Goal: Task Accomplishment & Management: Manage account settings

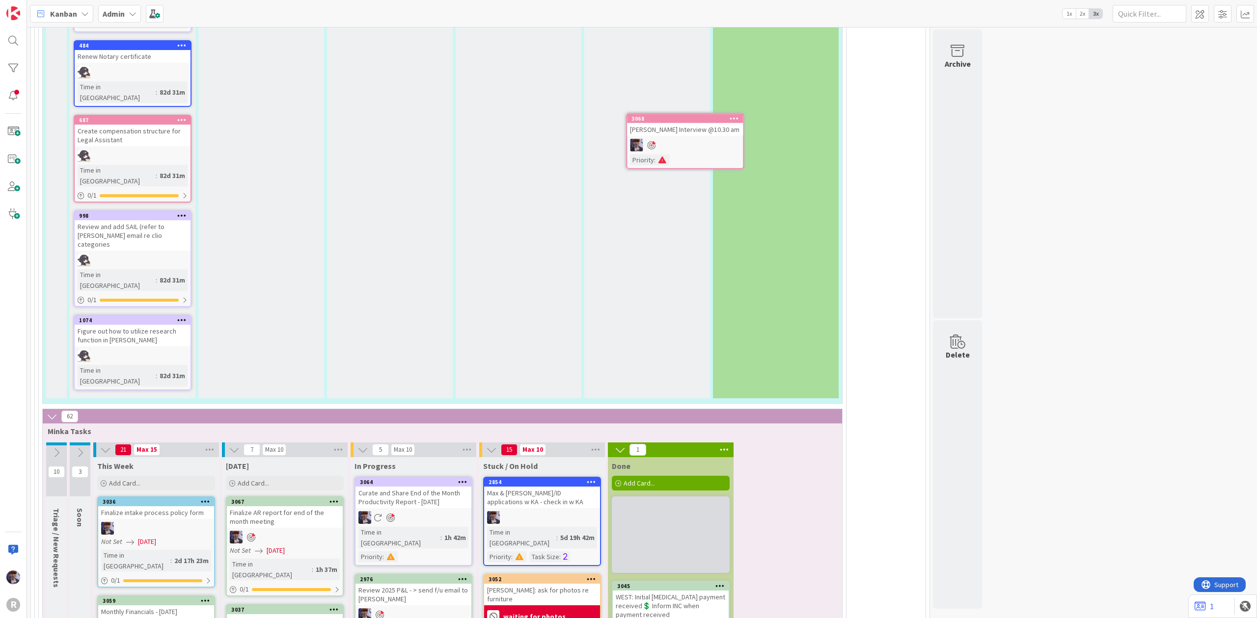
scroll to position [2420, 0]
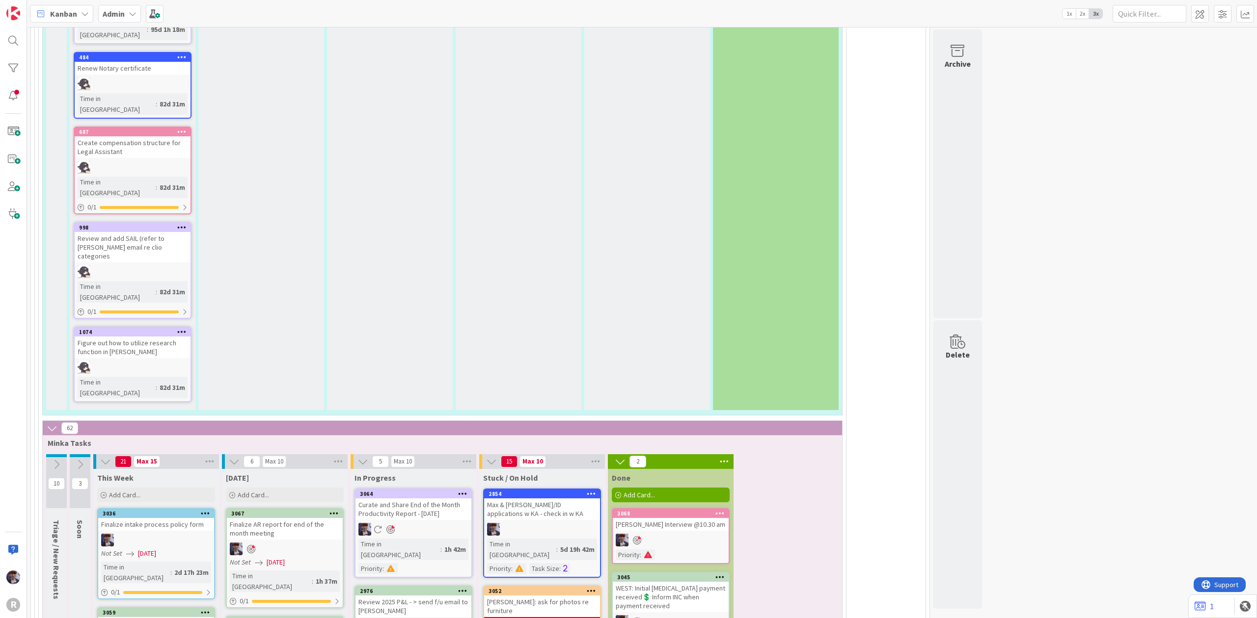
drag, startPoint x: 130, startPoint y: 12, endPoint x: 112, endPoint y: 14, distance: 17.8
click at [112, 14] on b "Admin" at bounding box center [114, 14] width 22 height 10
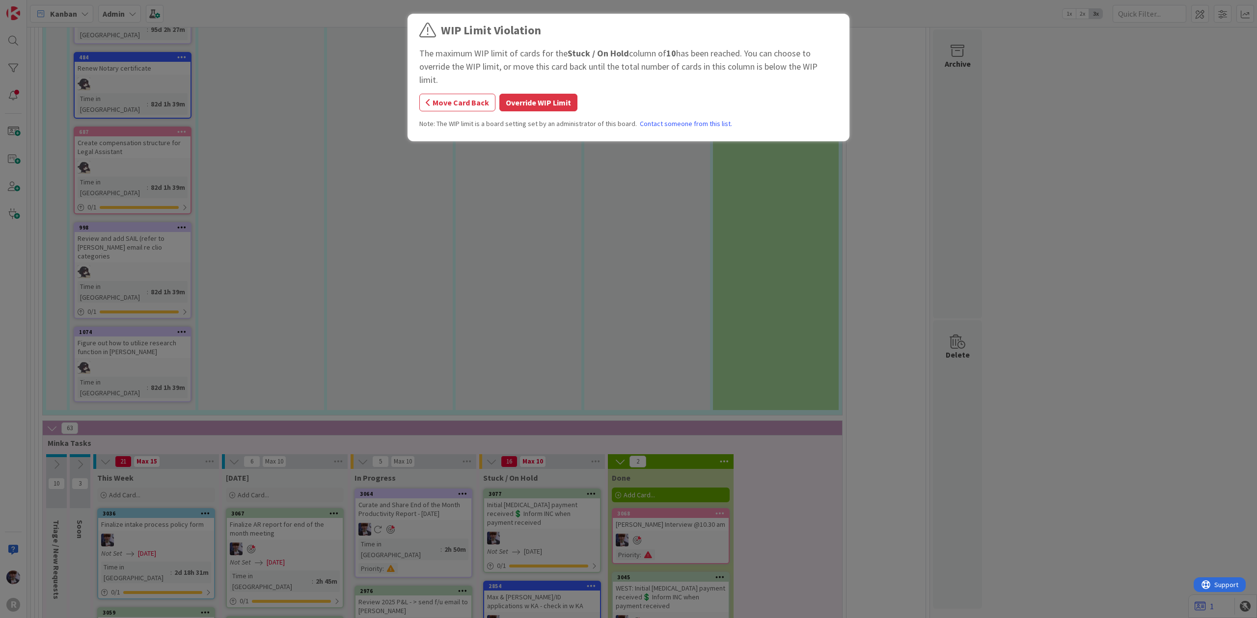
click at [547, 79] on div "WIP Limit Violation The maximum WIP limit of cards for the Stuck / On Hold colu…" at bounding box center [628, 79] width 418 height 115
click at [544, 94] on button "Override WIP Limit" at bounding box center [538, 103] width 78 height 18
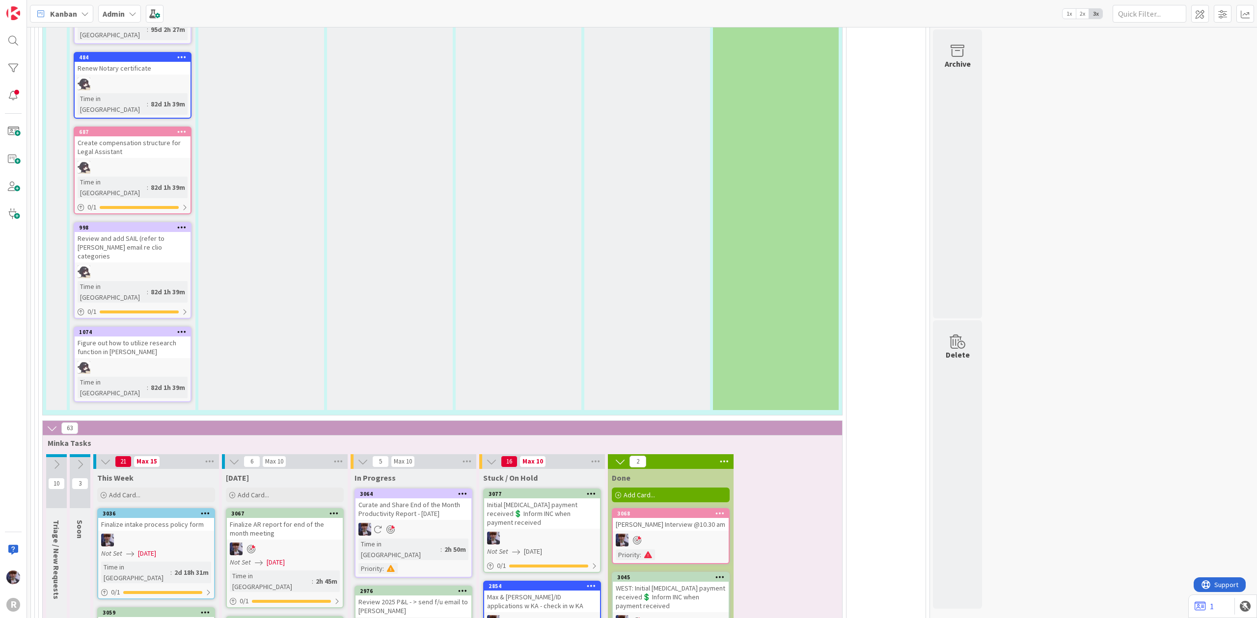
click at [546, 499] on div "Initial retainer payment received💲 Inform INC when payment received" at bounding box center [542, 514] width 116 height 30
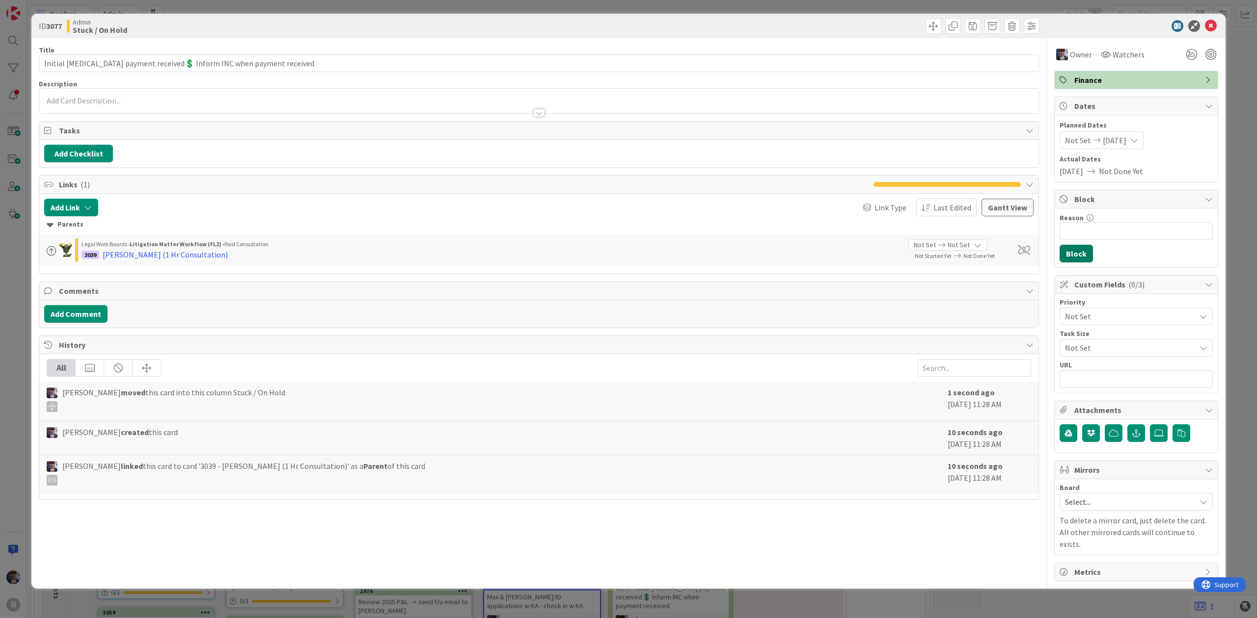
click at [1086, 246] on button "Block" at bounding box center [1075, 254] width 33 height 18
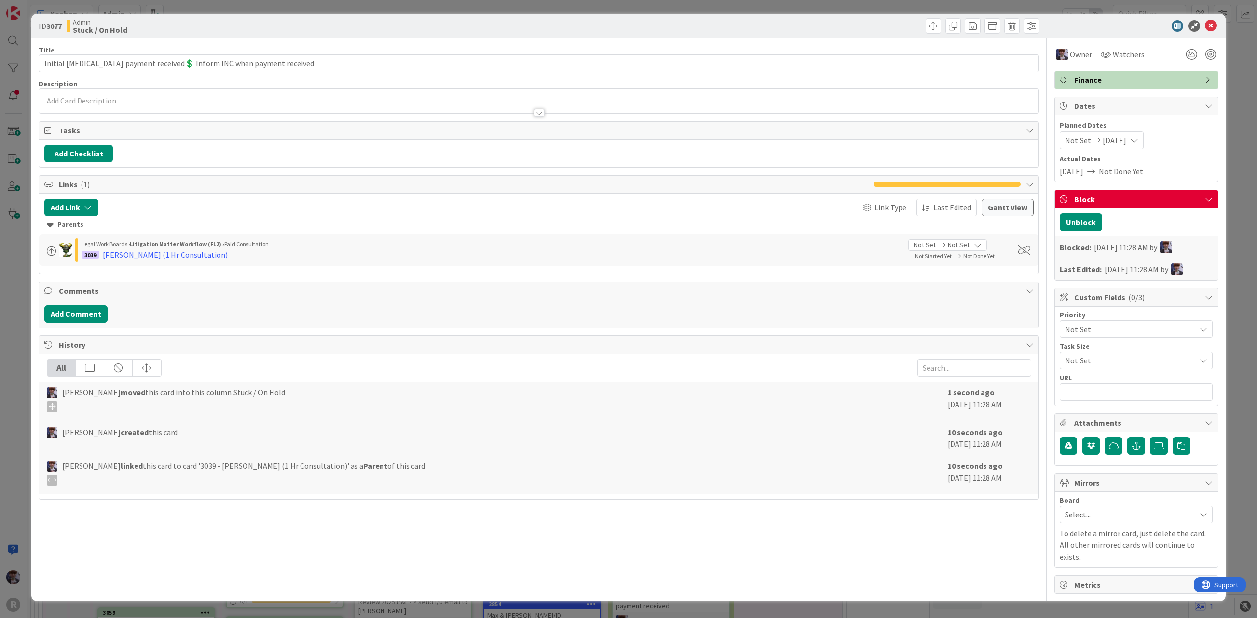
click at [1090, 234] on div "Unblock Blocked: 09/29/2025 11:28 AM by Last Edited: 09/29/2025 11:28 AM by" at bounding box center [1135, 245] width 163 height 72
click at [1088, 227] on button "Unblock" at bounding box center [1080, 223] width 43 height 18
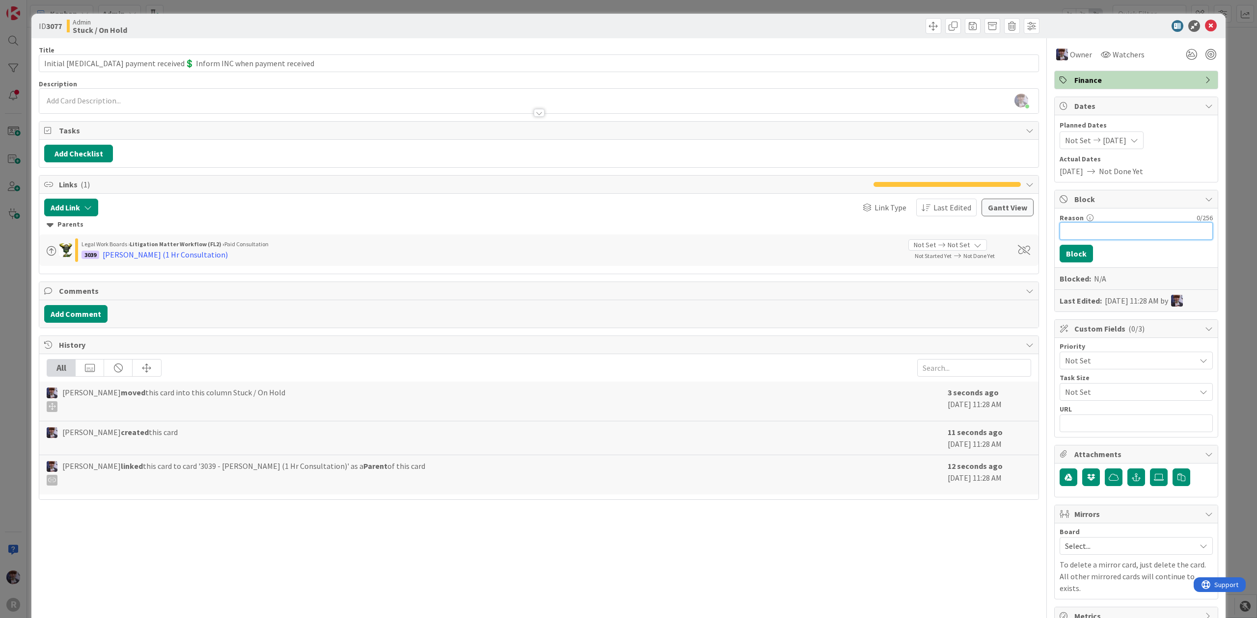
click at [1082, 240] on input "Reason" at bounding box center [1135, 231] width 153 height 18
type input "Waiting for payment (wanted online link)"
click at [1074, 259] on button "Block" at bounding box center [1075, 254] width 33 height 18
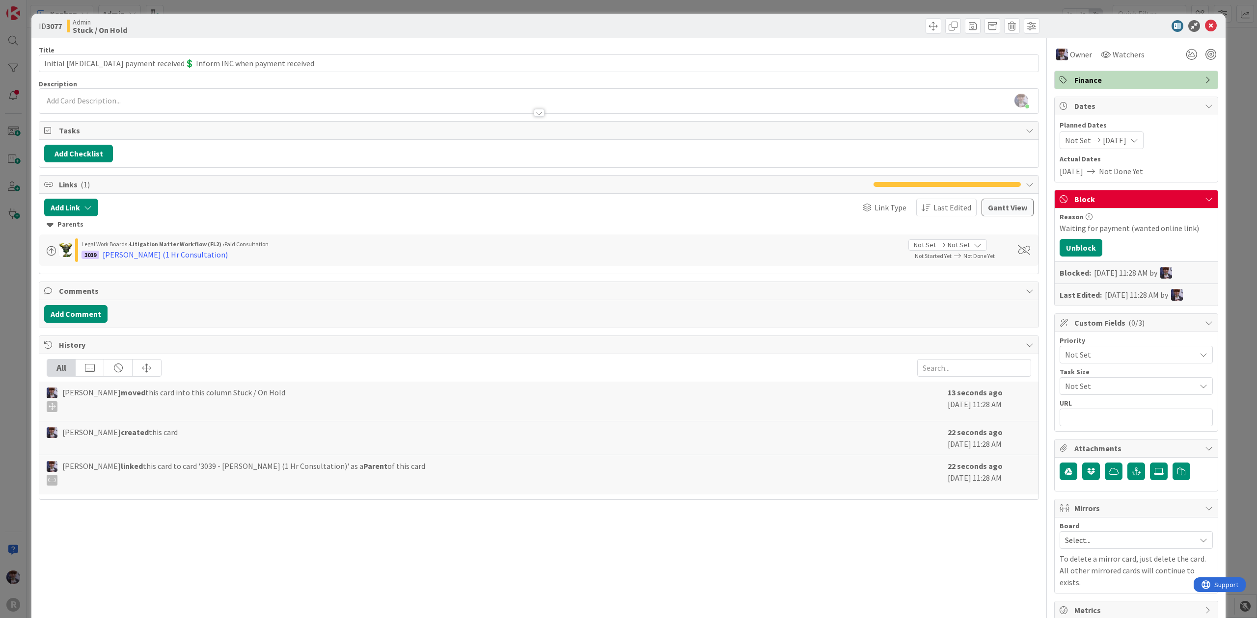
click at [1227, 115] on div "ID 3077 Admin Stuck / On Hold Title 68 / 128 Initial retainer payment received💲…" at bounding box center [628, 309] width 1257 height 618
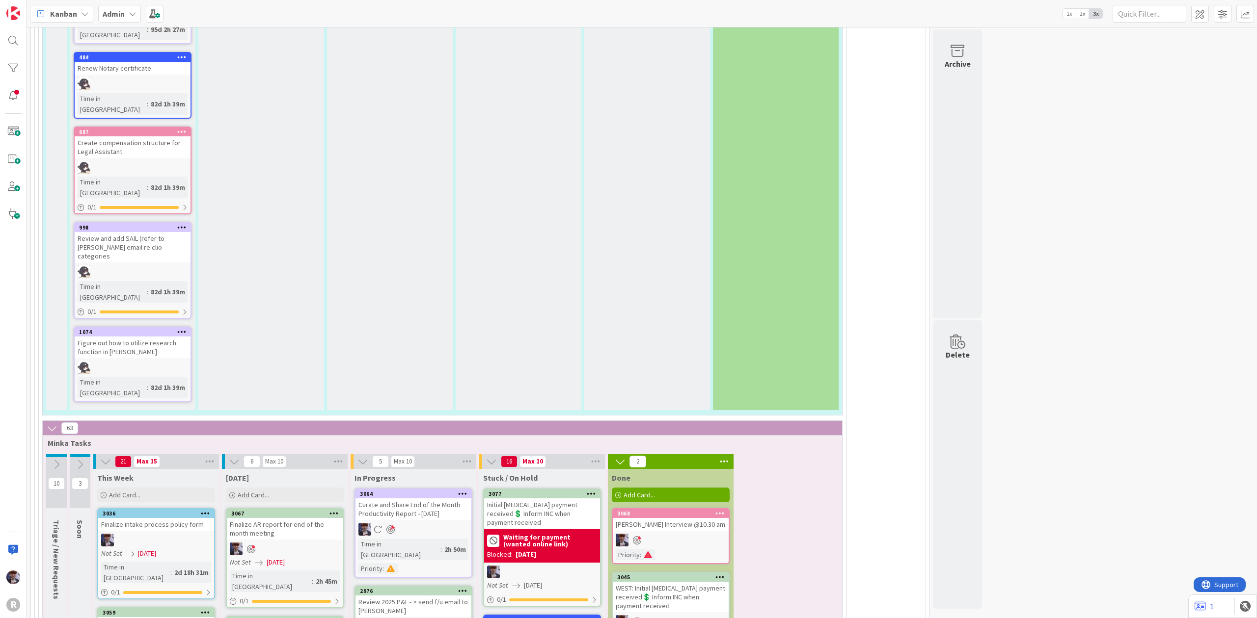
click at [564, 499] on div "Initial retainer payment received💲 Inform INC when payment received" at bounding box center [542, 514] width 116 height 30
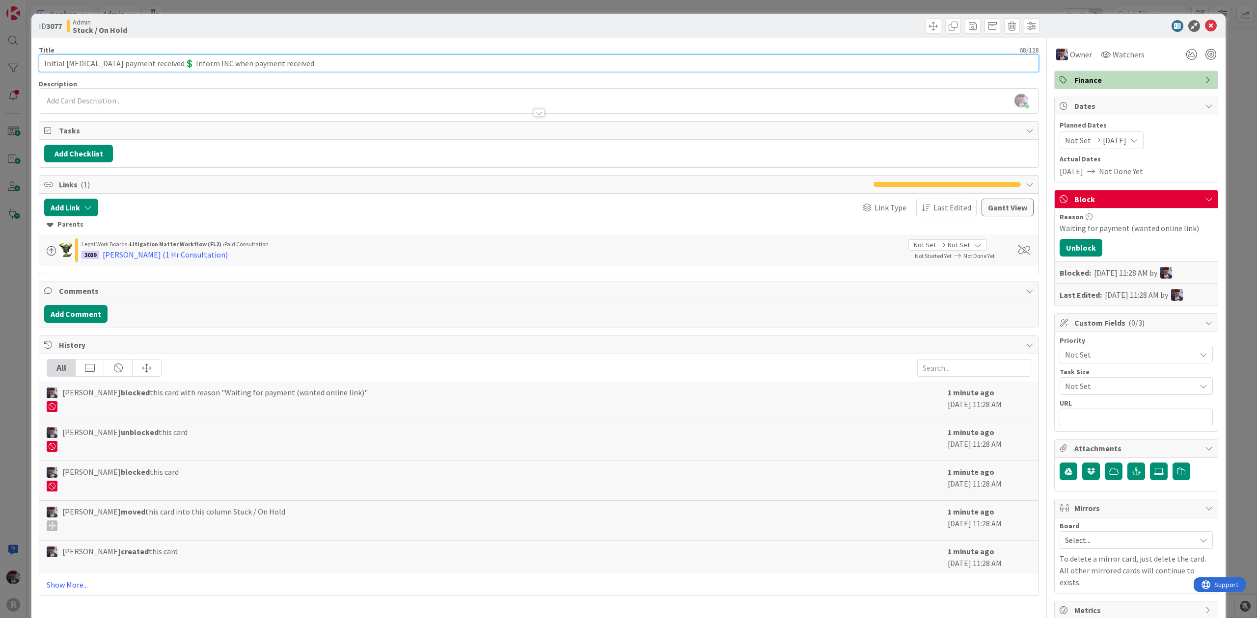
drag, startPoint x: 91, startPoint y: 61, endPoint x: 28, endPoint y: 64, distance: 62.9
click at [28, 64] on div "ID 3077 Admin Stuck / On Hold Title 68 / 128 Initial retainer payment received💲…" at bounding box center [628, 309] width 1257 height 618
drag, startPoint x: 126, startPoint y: 62, endPoint x: 22, endPoint y: 74, distance: 104.2
click at [22, 74] on div "ID 3077 Admin Stuck / On Hold Title 68 / 128 Initial retainer payment received💲…" at bounding box center [628, 309] width 1257 height 618
type input "Flat fee received💲 Inform INC when payment received"
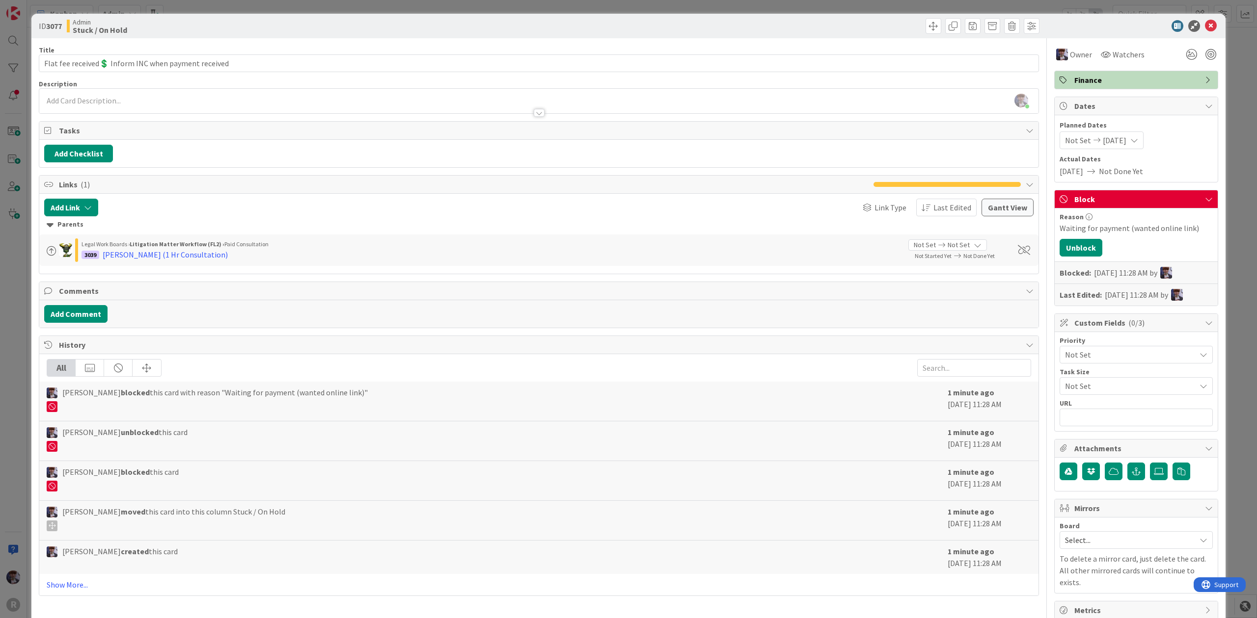
click at [9, 258] on div "ID 3077 Admin Stuck / On Hold Title 52 / 128 Flat fee received💲 Inform INC when…" at bounding box center [628, 309] width 1257 height 618
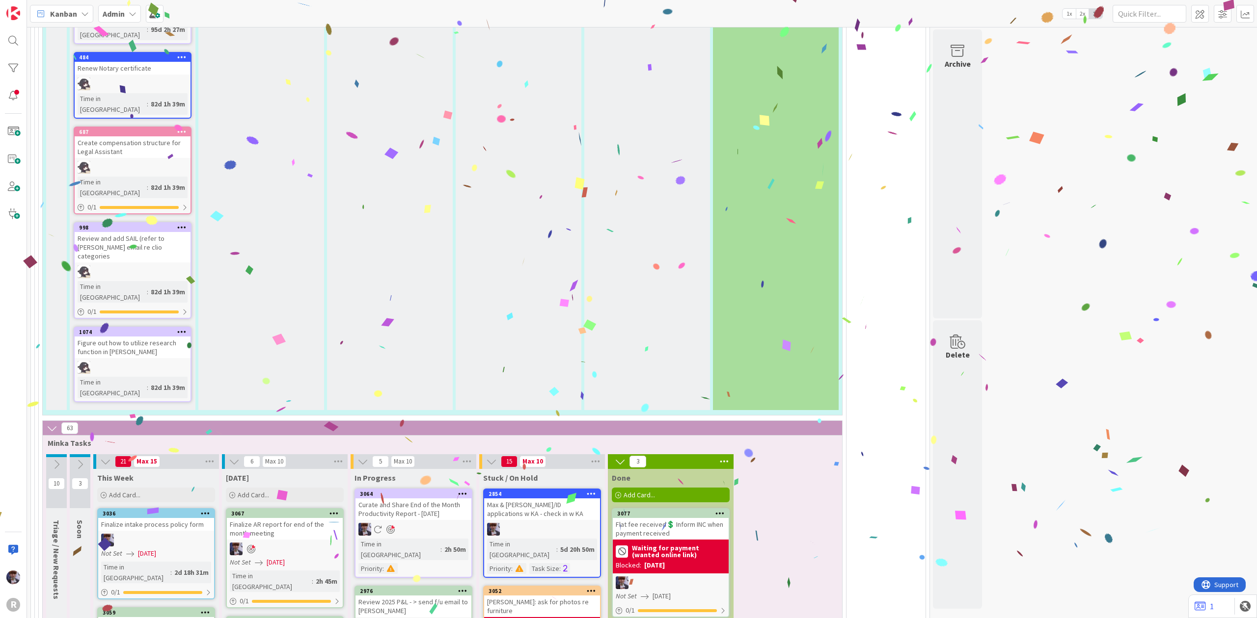
click at [675, 518] on div "Flat fee received💲 Inform INC when payment received" at bounding box center [671, 529] width 116 height 22
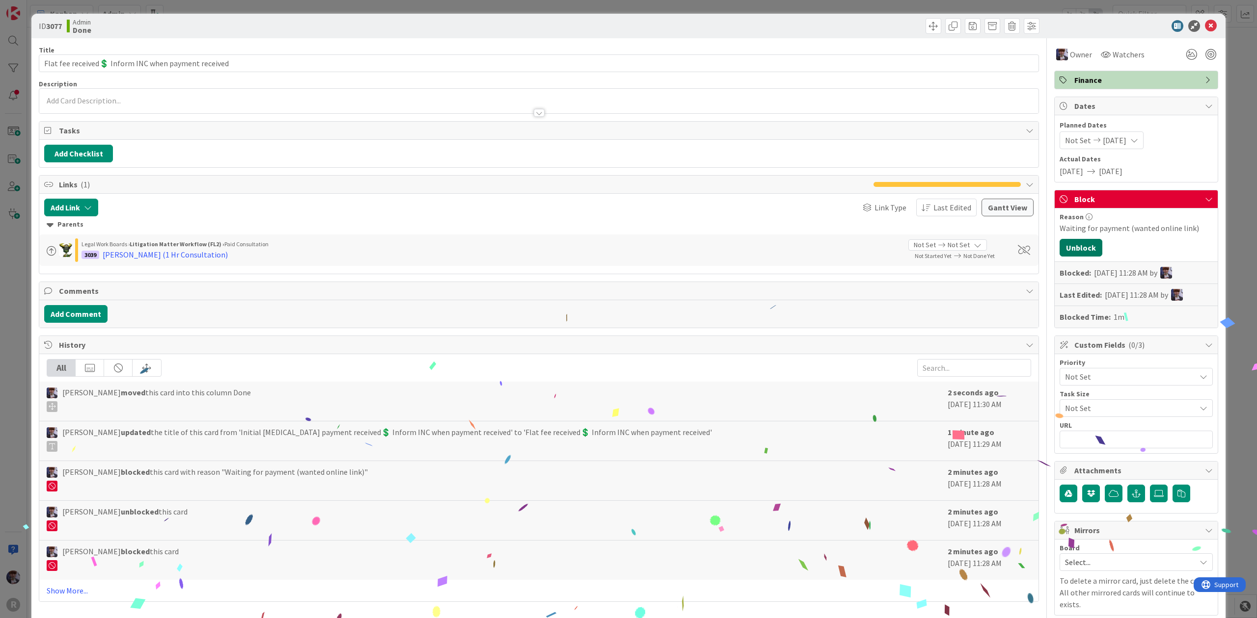
click at [1067, 254] on button "Unblock" at bounding box center [1080, 248] width 43 height 18
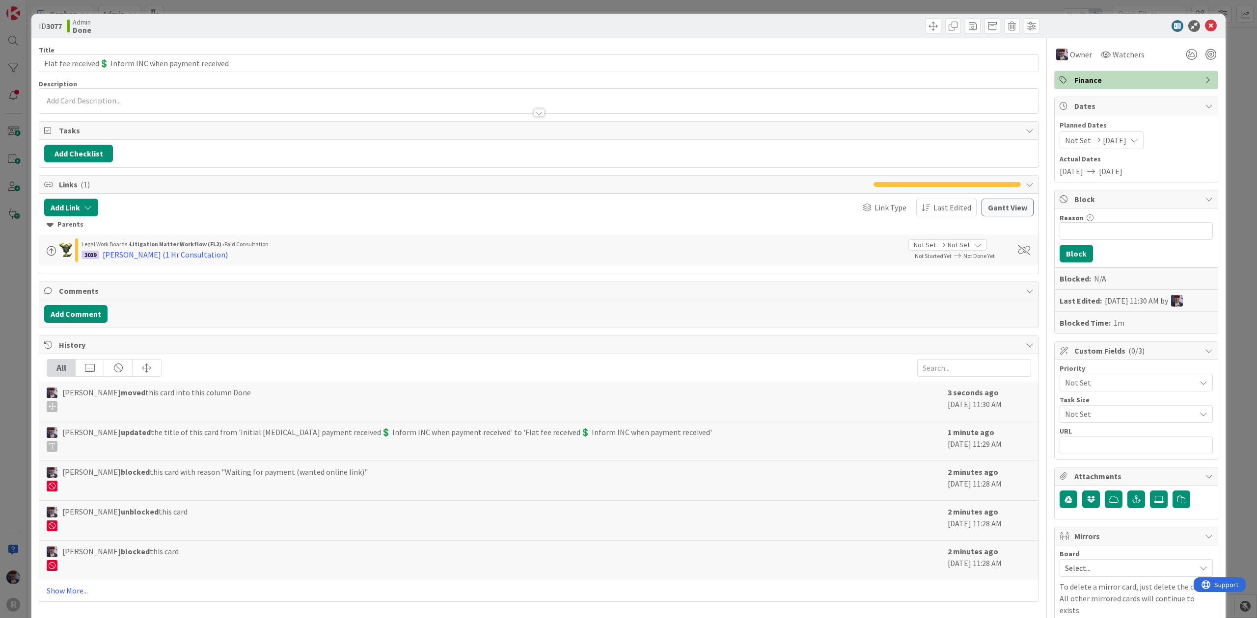
click at [1222, 160] on div "ID 3077 Admin Done Title 52 / 128 Flat fee received💲 Inform INC when payment re…" at bounding box center [628, 309] width 1257 height 618
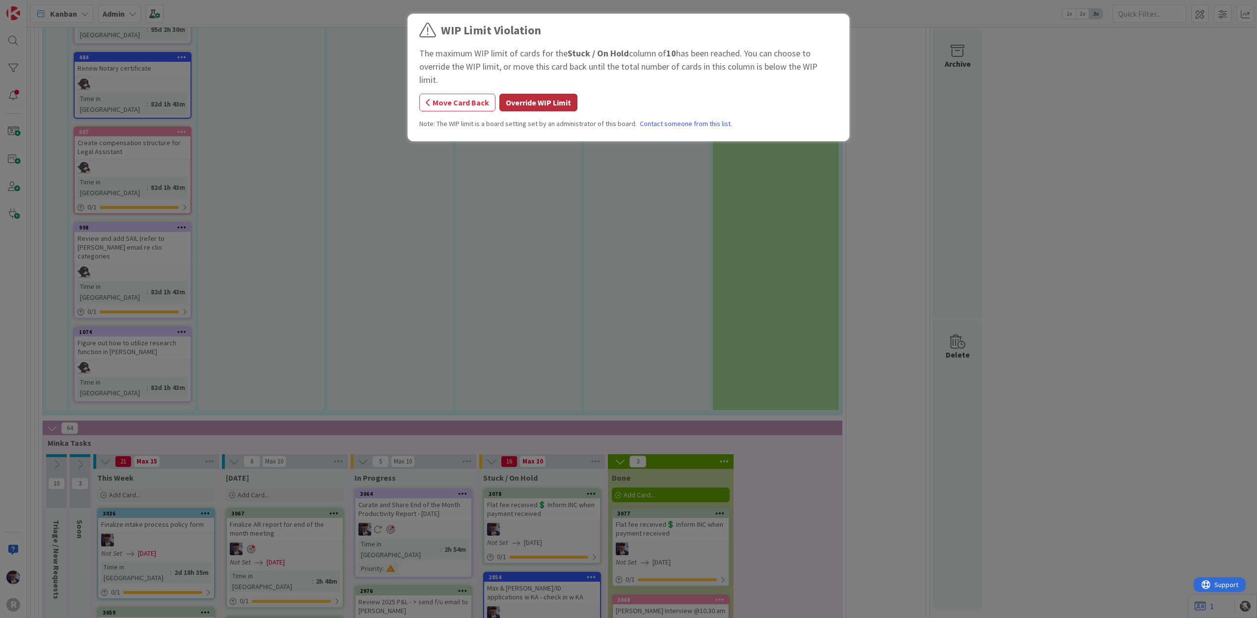
click at [548, 95] on button "Override WIP Limit" at bounding box center [538, 103] width 78 height 18
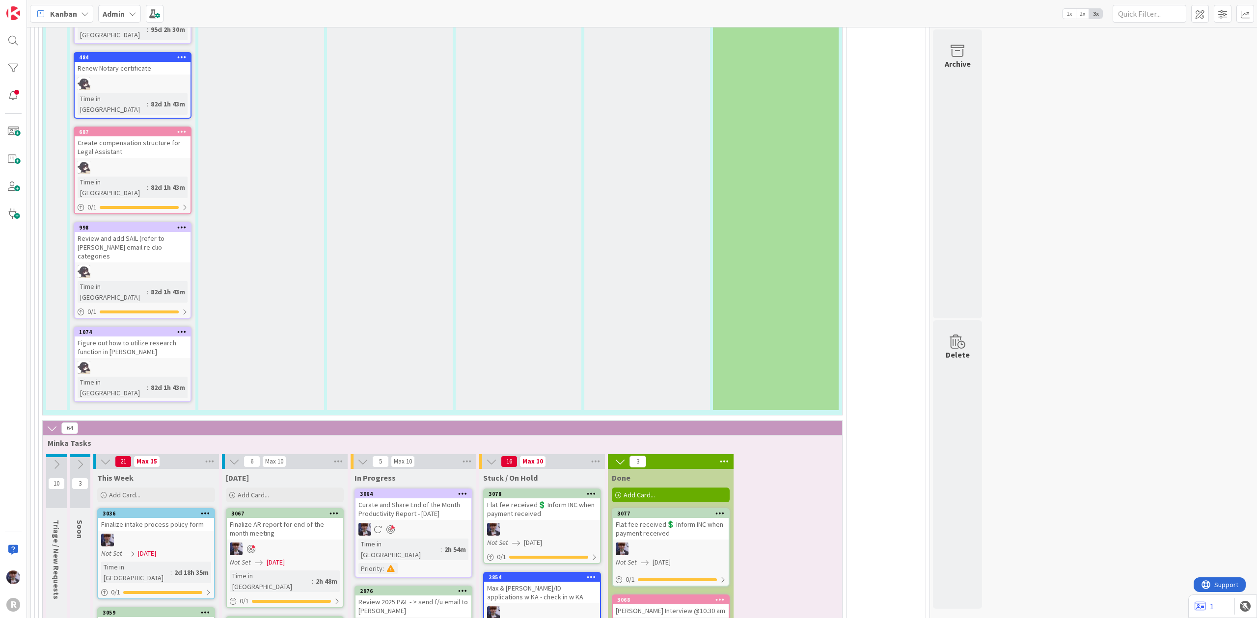
click at [546, 499] on div "Flat fee received💲 Inform INC when payment received" at bounding box center [542, 510] width 116 height 22
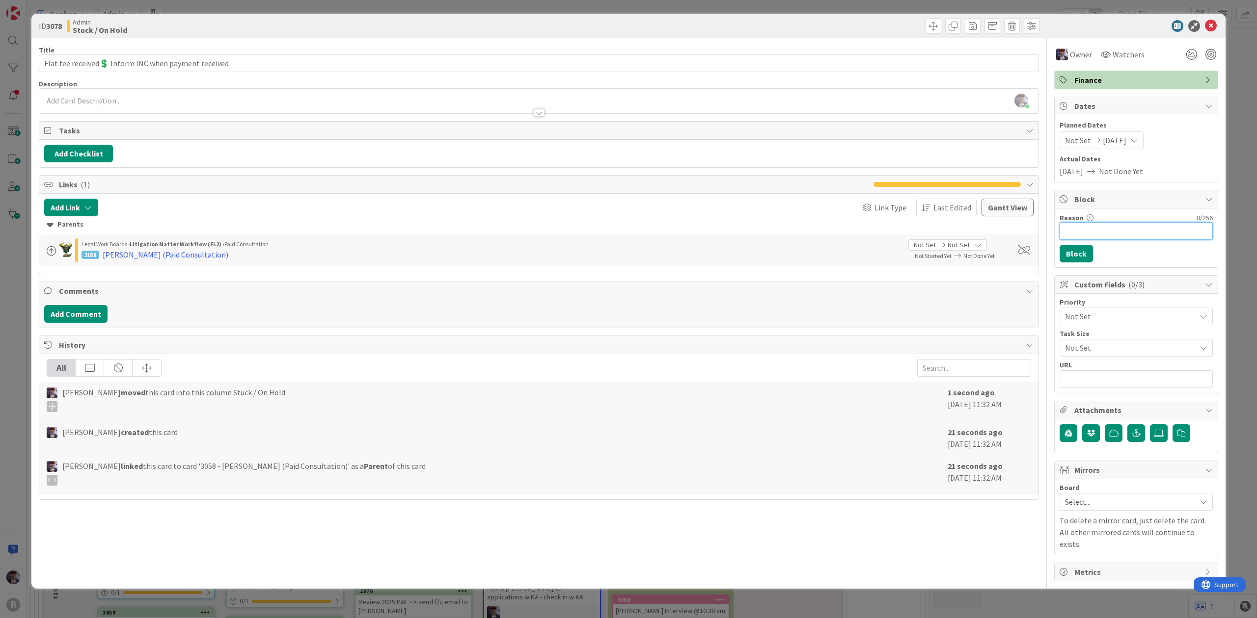
click at [1098, 230] on input "Reason" at bounding box center [1135, 231] width 153 height 18
type input "waiting for client payment"
click at [1080, 268] on div "Reason 26 / 256 waiting for client payment Block" at bounding box center [1135, 238] width 163 height 59
click at [1082, 258] on button "Block" at bounding box center [1075, 254] width 33 height 18
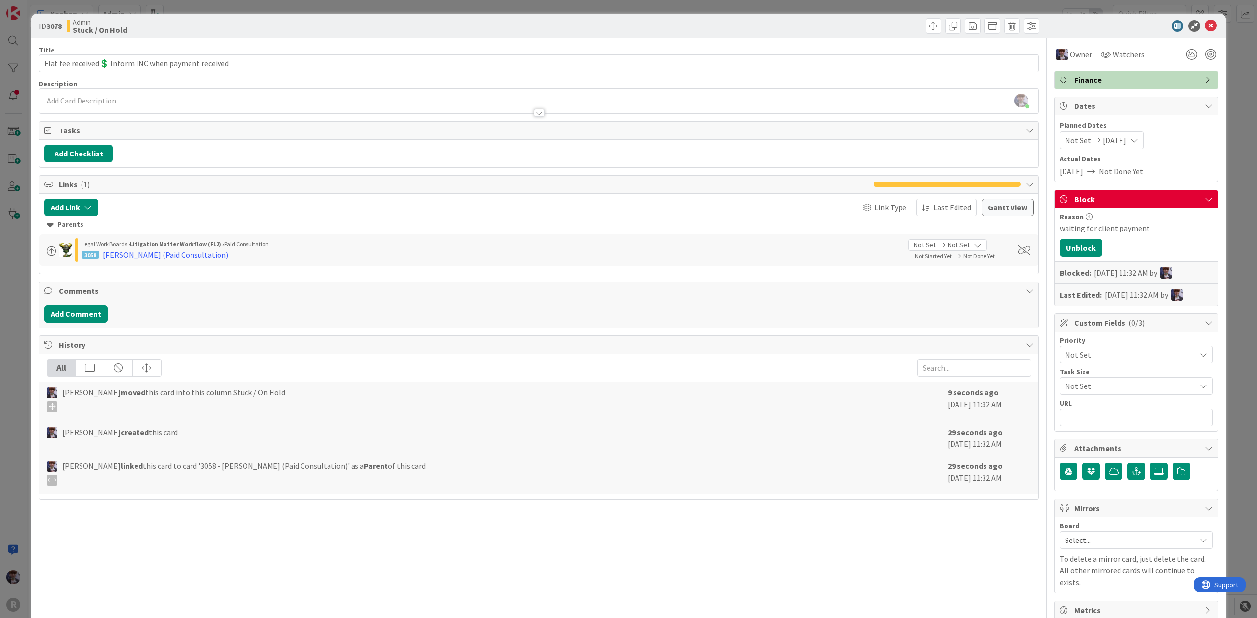
click at [1241, 131] on div "ID 3078 Admin Stuck / On Hold Title 52 / 128 Flat fee received💲 Inform INC when…" at bounding box center [628, 309] width 1257 height 618
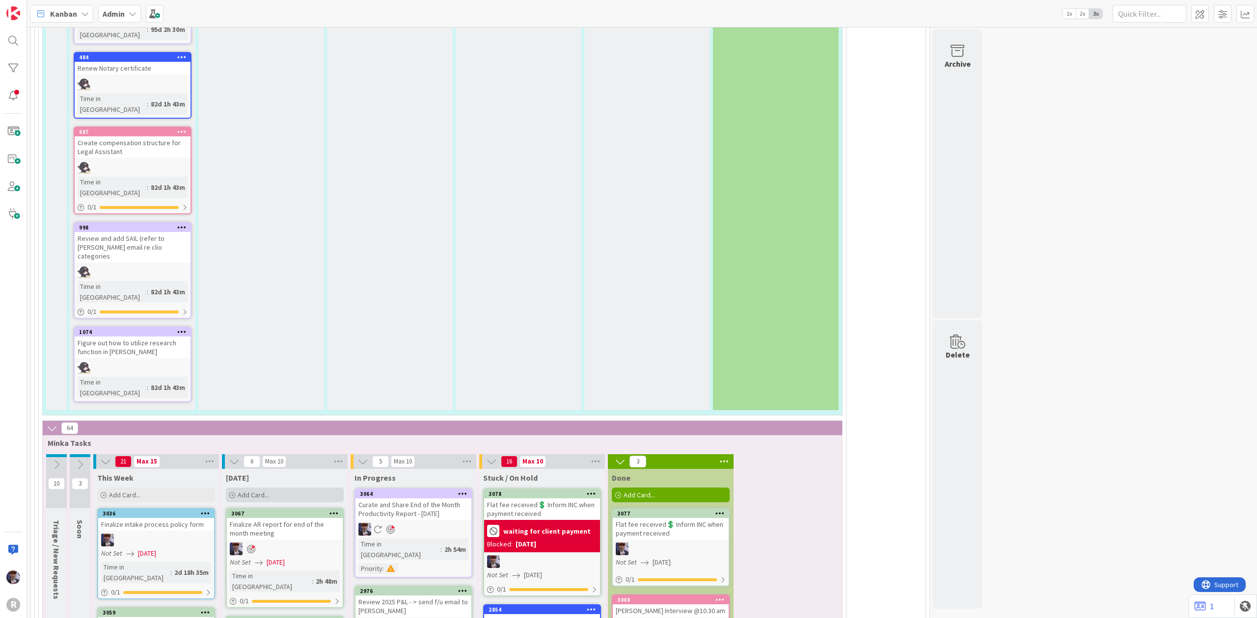
click at [326, 488] on div "Add Card..." at bounding box center [285, 495] width 118 height 15
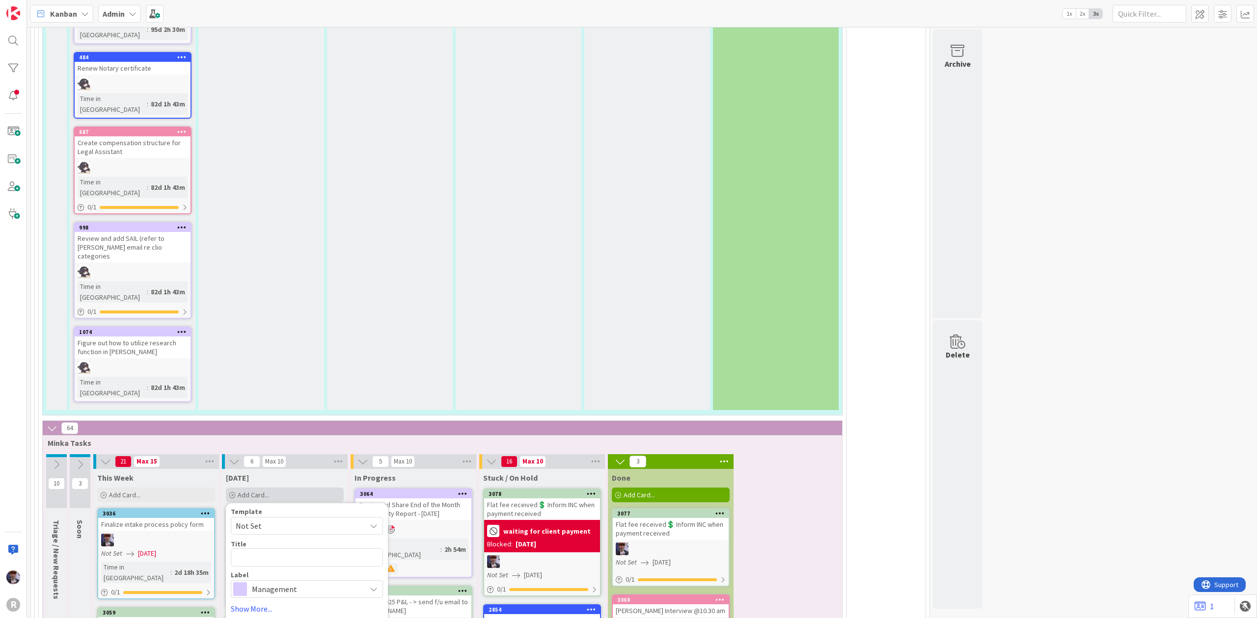
type textarea "x"
type textarea "N"
type textarea "x"
type textarea "Ne"
type textarea "x"
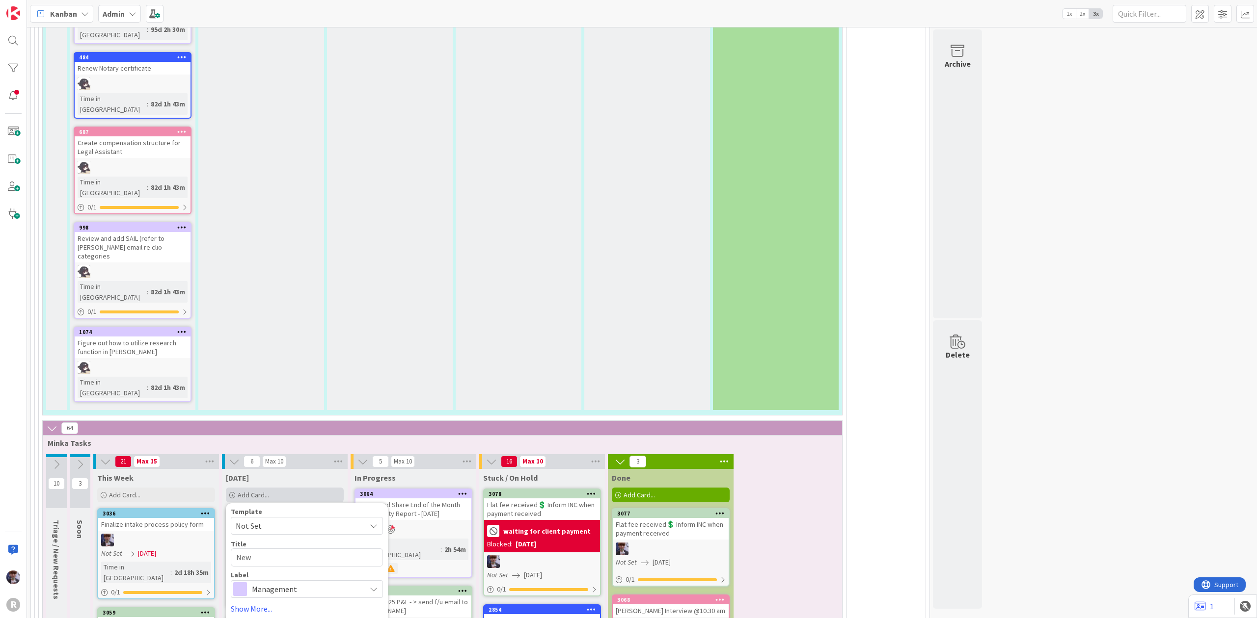
type textarea "New"
type textarea "x"
type textarea "New K"
type textarea "x"
type textarea "New Ka"
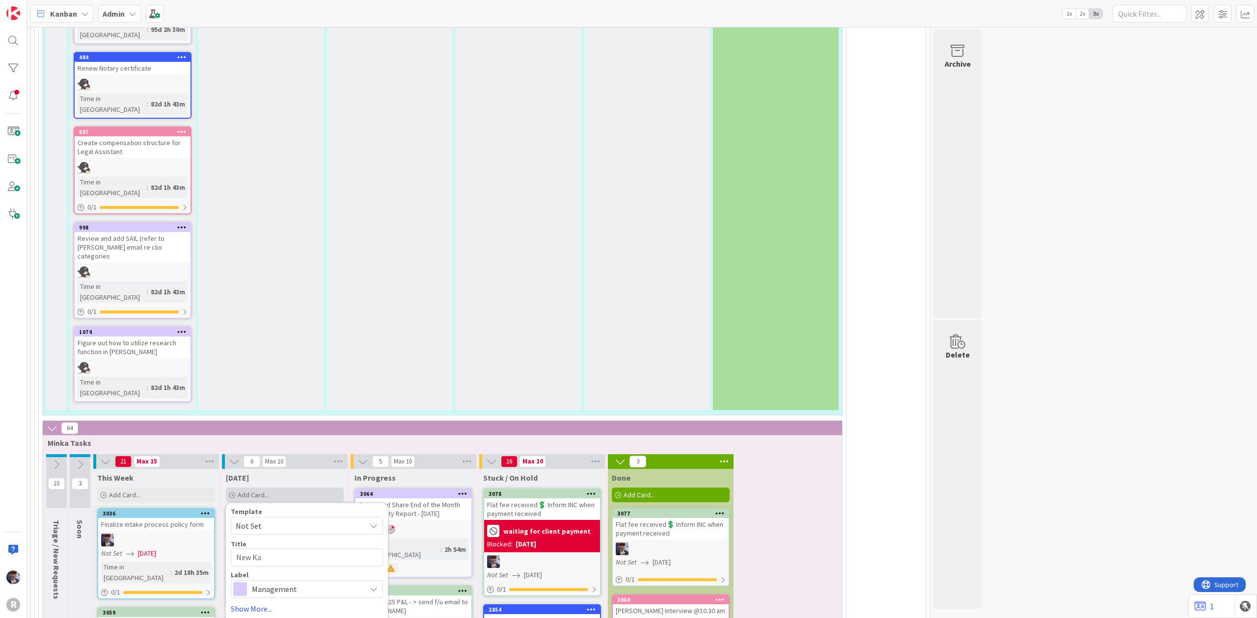
type textarea "x"
type textarea "New Kan"
type textarea "x"
type textarea "New Kanb"
type textarea "x"
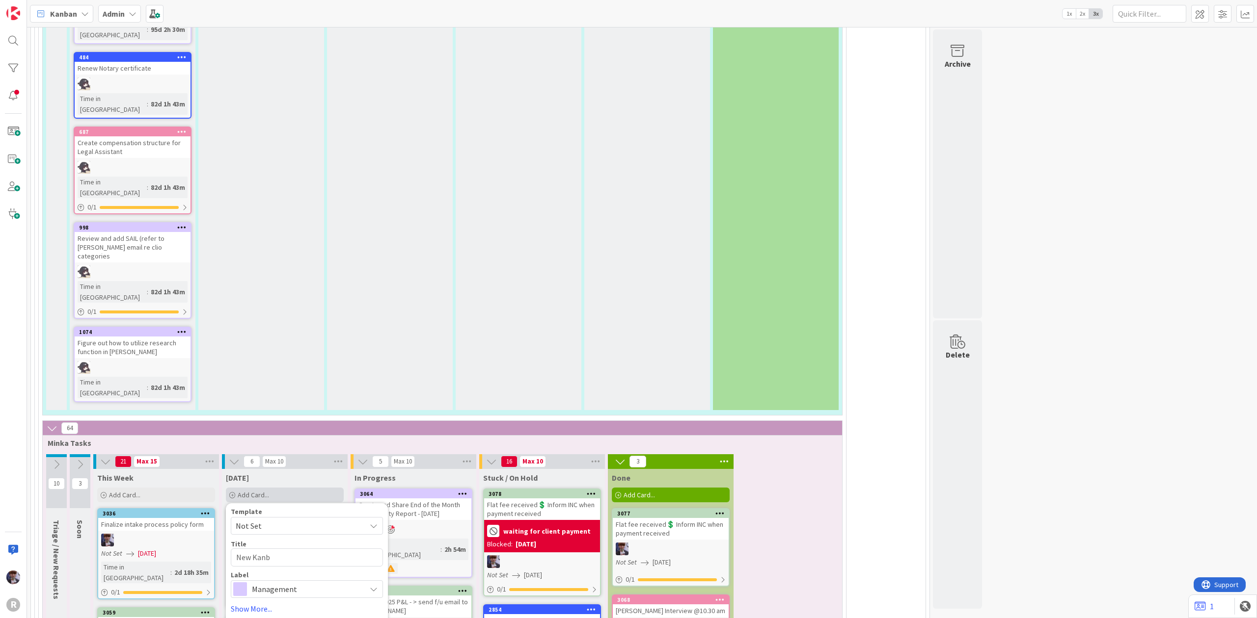
type textarea "New Kanba"
type textarea "x"
type textarea "New Kanban"
type textarea "x"
type textarea "New Kanban"
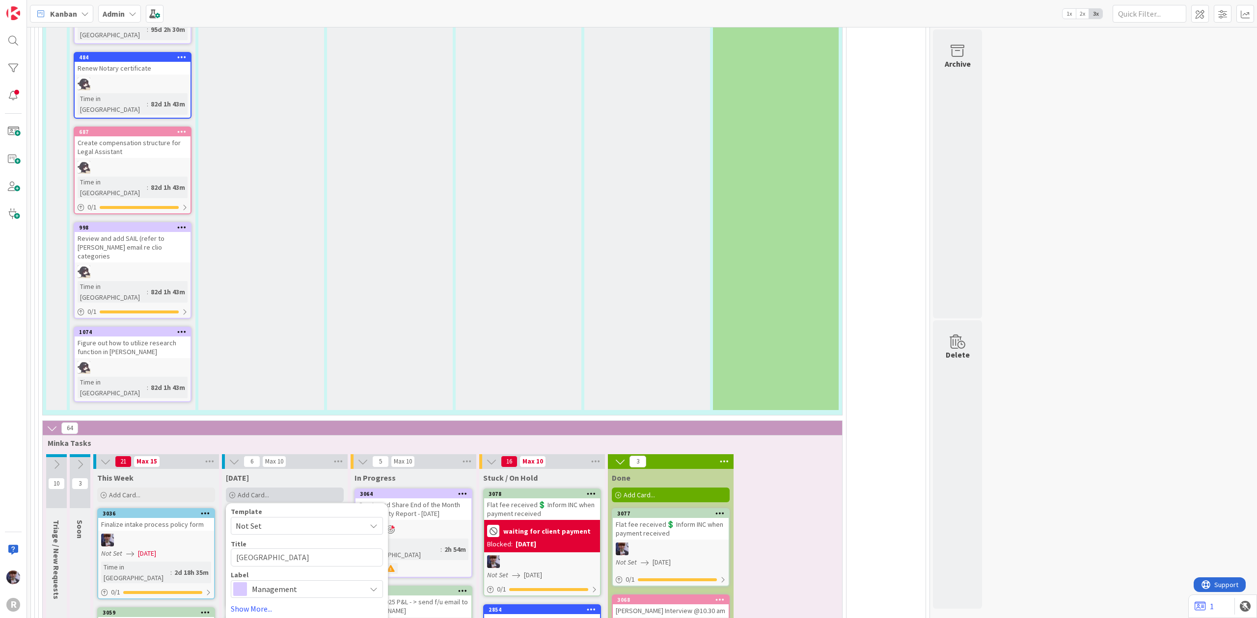
type textarea "x"
type textarea "New Kanban c"
type textarea "x"
type textarea "New Kanban cl"
type textarea "x"
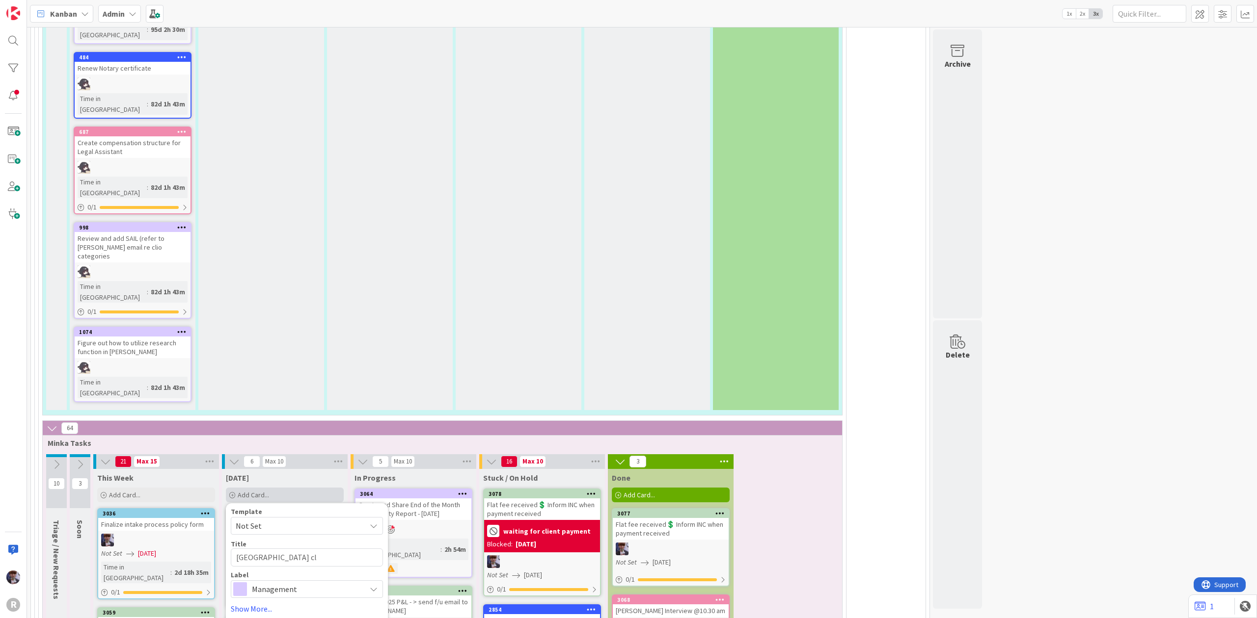
type textarea "New Kanban c"
type textarea "x"
type textarea "New Kanban co"
type textarea "x"
type textarea "New Kanban col"
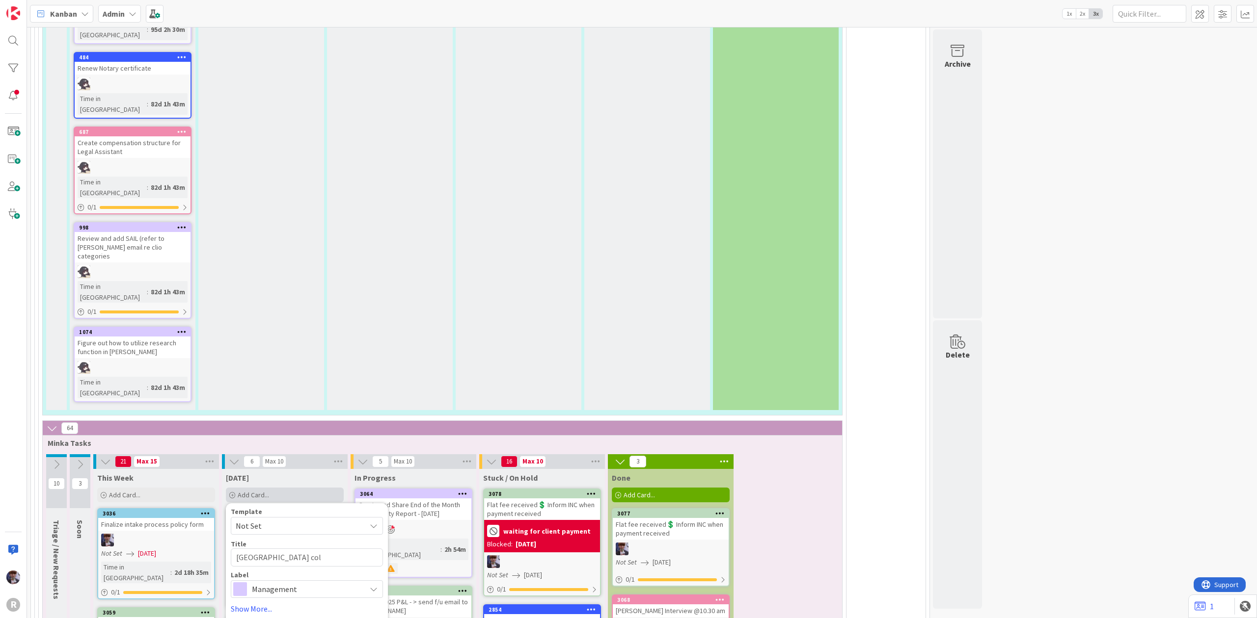
type textarea "x"
type textarea "New Kanban colu"
type textarea "x"
type textarea "New Kanban colum"
type textarea "x"
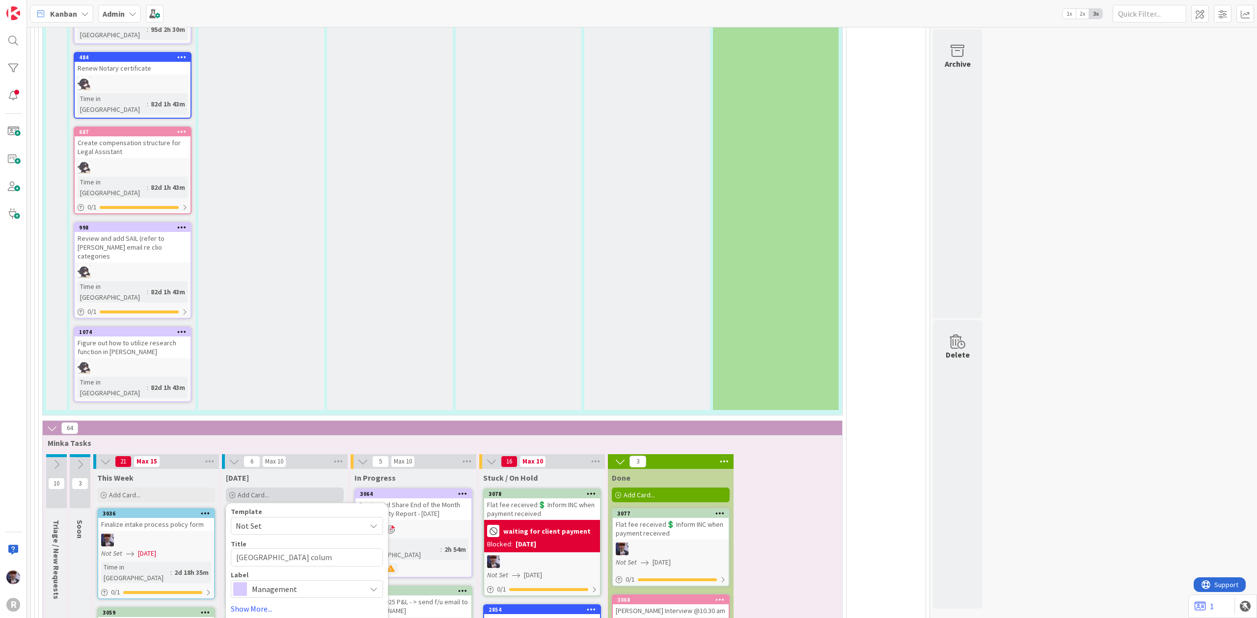
type textarea "New Kanban column"
type textarea "x"
type textarea "New Kanban column"
type textarea "x"
type textarea "New Kanban column i"
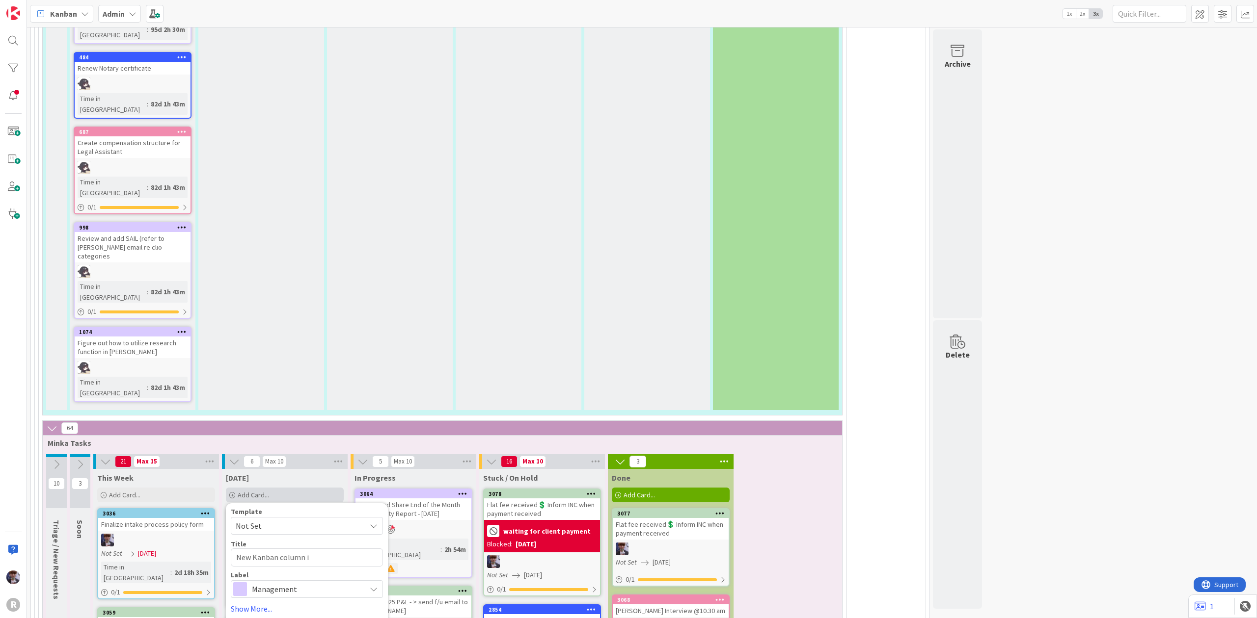
type textarea "x"
type textarea "New Kanban column in"
type textarea "x"
type textarea "New Kanban column in"
type textarea "x"
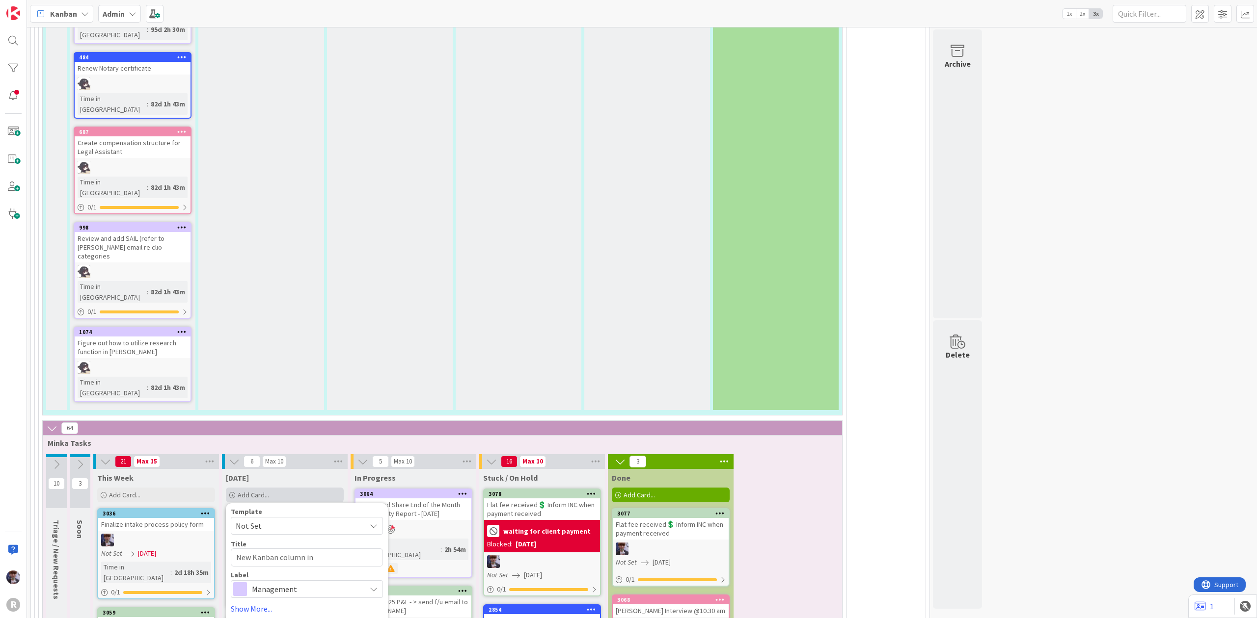
type textarea "New Kanban column in t"
type textarea "x"
type textarea "New Kanban column in th"
type textarea "x"
type textarea "New Kanban column in the"
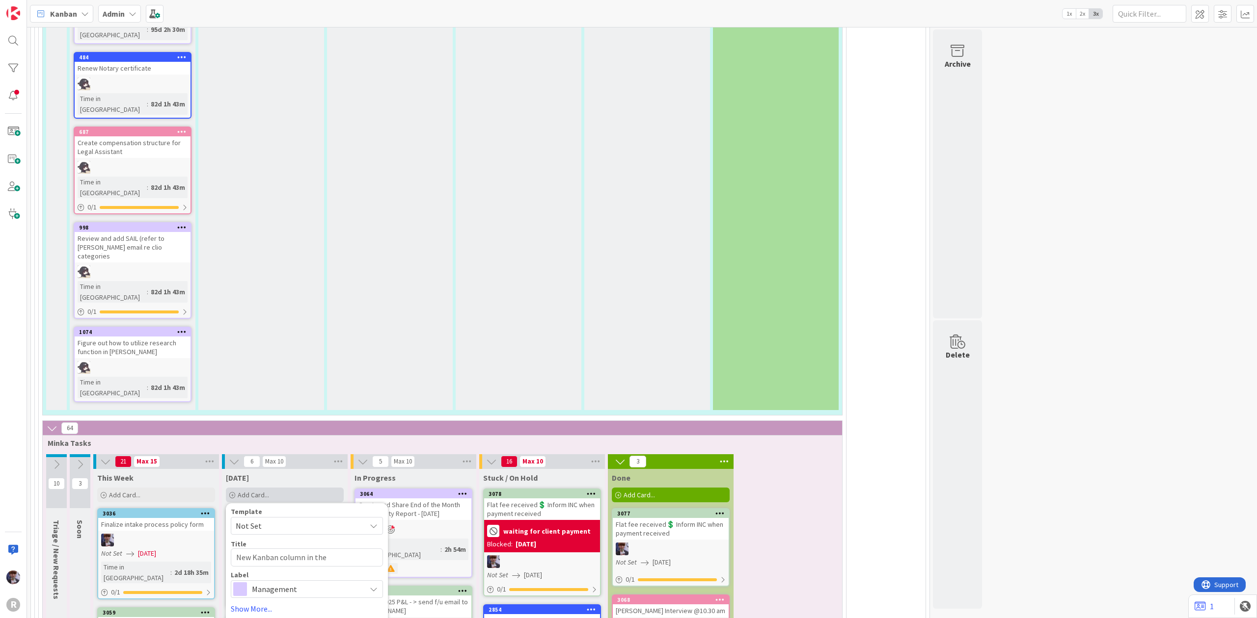
type textarea "x"
type textarea "New Kanban column in the"
type textarea "x"
type textarea "New Kanban column in the i"
type textarea "x"
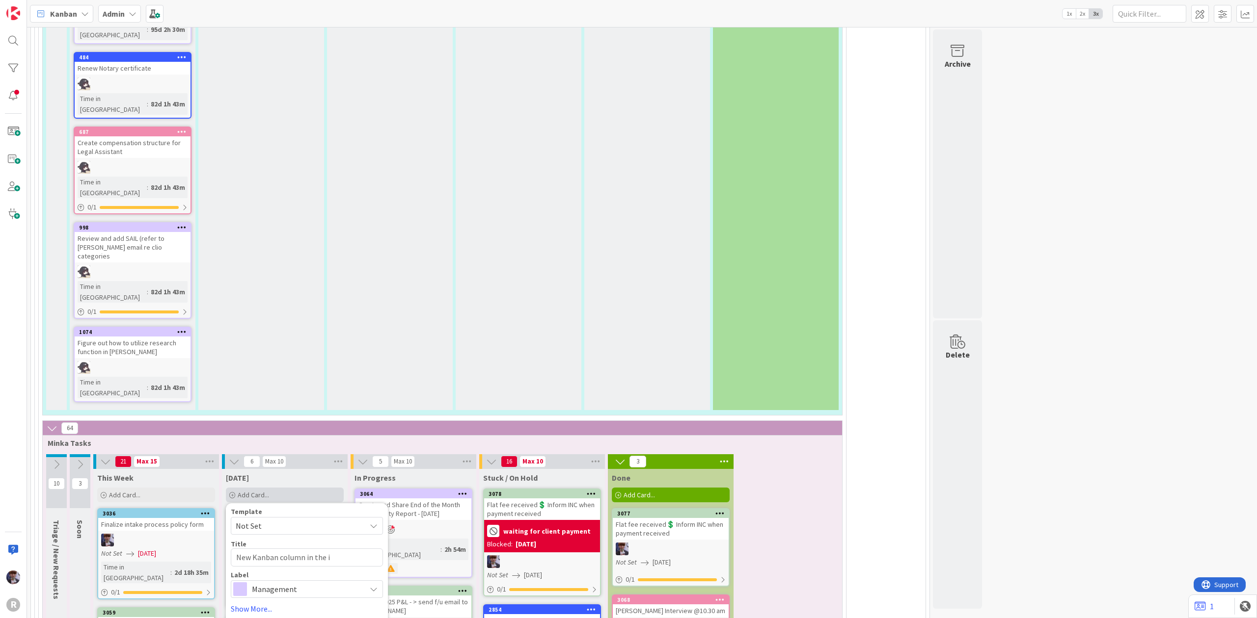
type textarea "New Kanban column in the in"
type textarea "x"
type textarea "New Kanban column in the inta"
type textarea "x"
type textarea "New Kanban column in the intak"
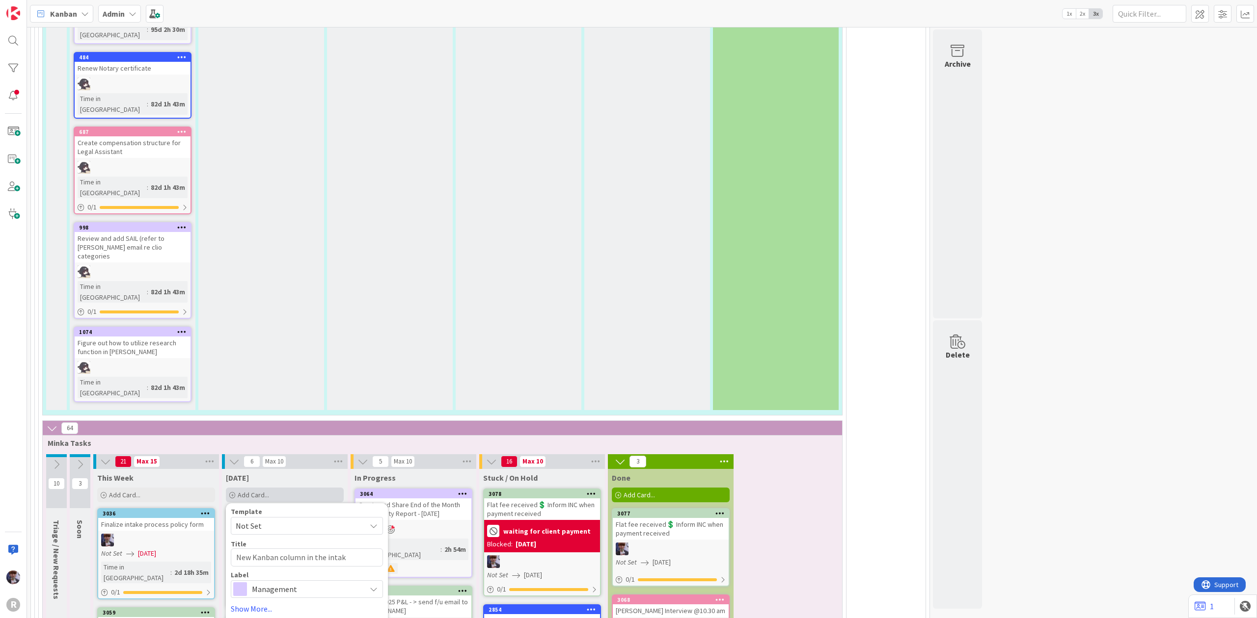
type textarea "x"
type textarea "New Kanban column in the intake"
type textarea "x"
type textarea "New Kanban column in the intake p"
type textarea "x"
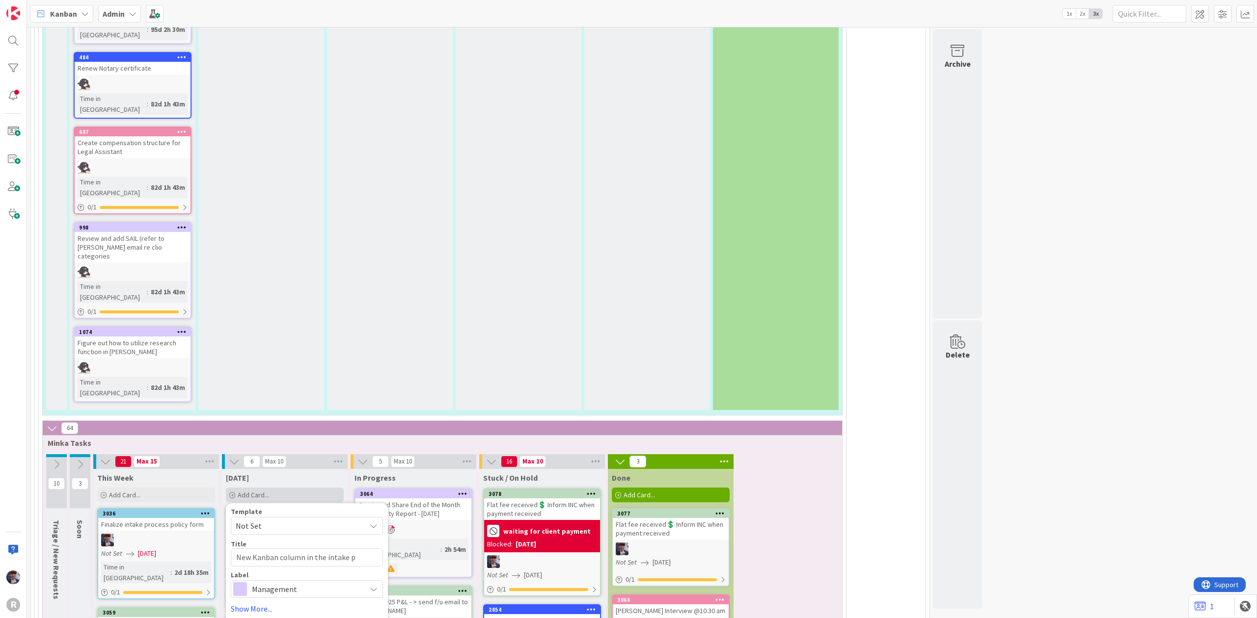
type textarea "New Kanban column in the intake pr"
type textarea "x"
type textarea "New Kanban column in the intake proc"
type textarea "x"
type textarea "New Kanban column in the intake proce"
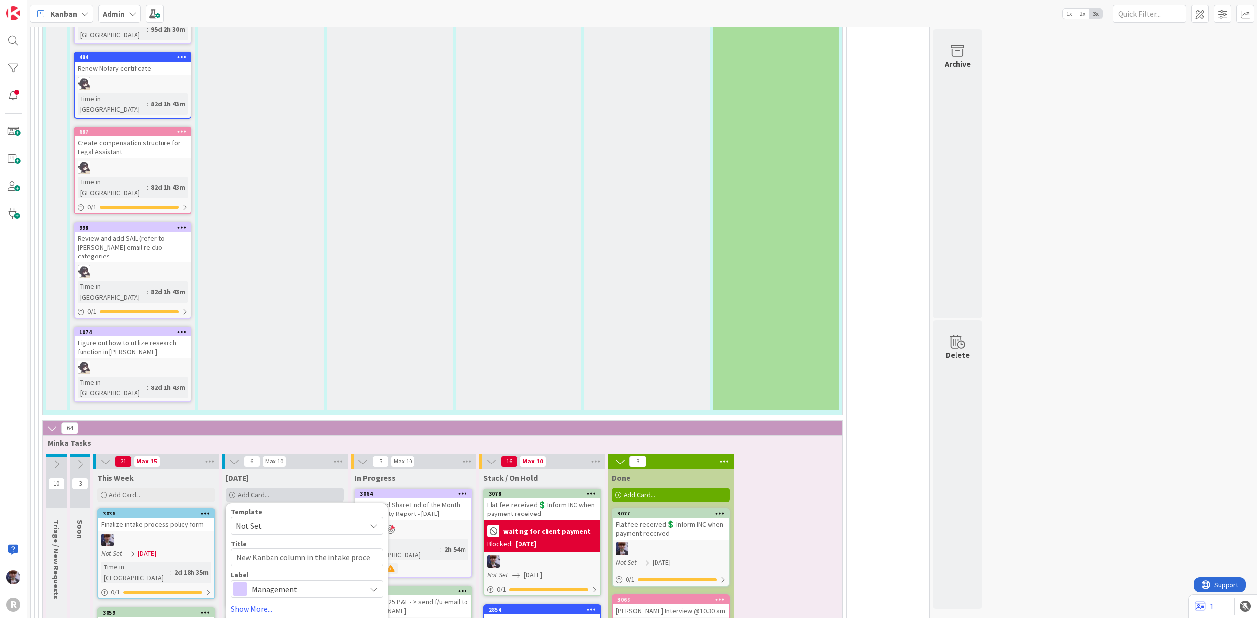
type textarea "x"
type textarea "New Kanban column in the intake proces"
type textarea "x"
type textarea "New Kanban column in the intake process"
type textarea "x"
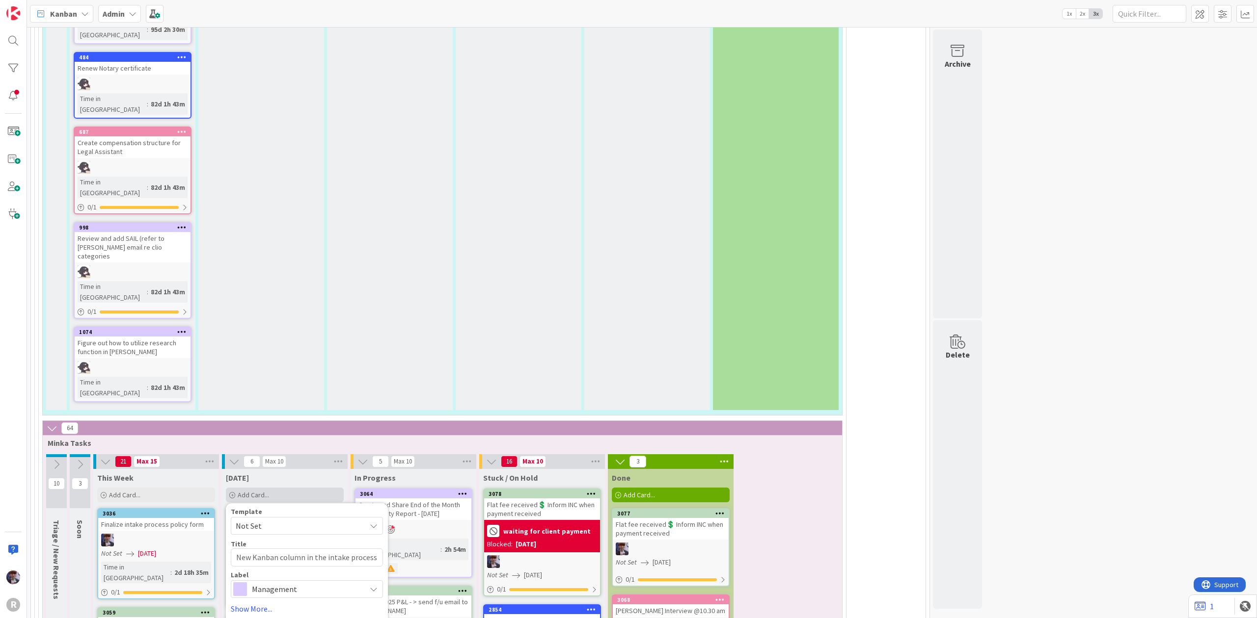
type textarea "New Kanban column in the intake process"
type textarea "x"
type textarea "New Kanban column in the intake process ("
type textarea "x"
type textarea "New Kanban column in the intake process ()"
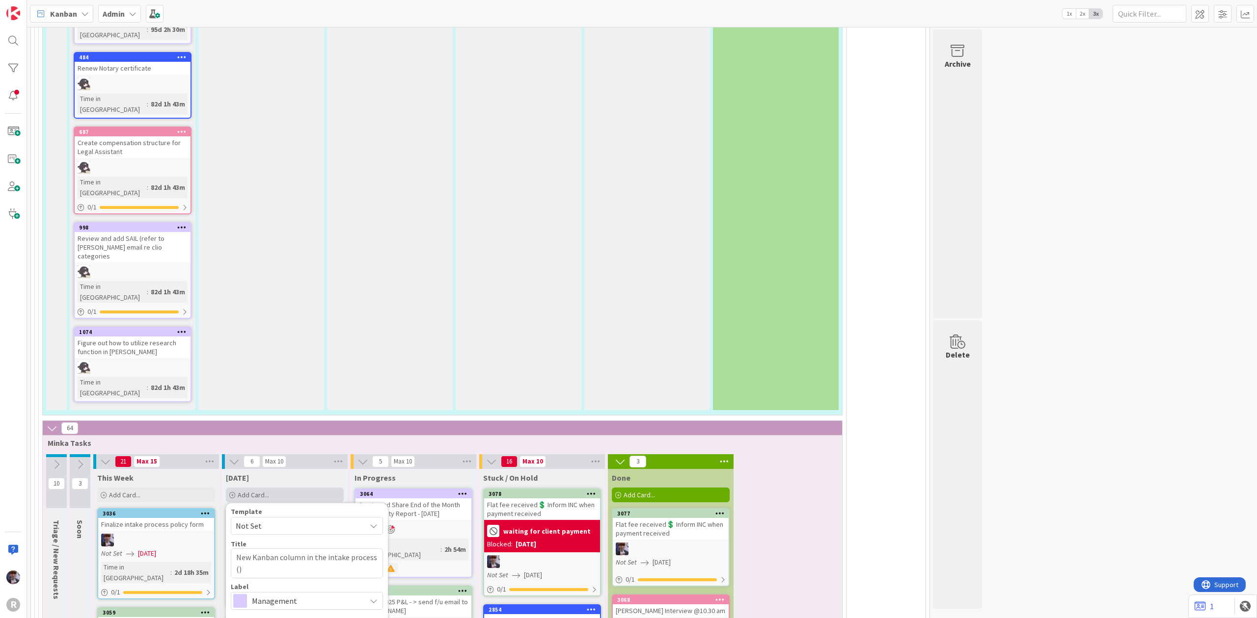
type textarea "x"
type textarea "New Kanban column in the intake process (t)"
type textarea "x"
type textarea "New Kanban column in the intake process (te)"
type textarea "x"
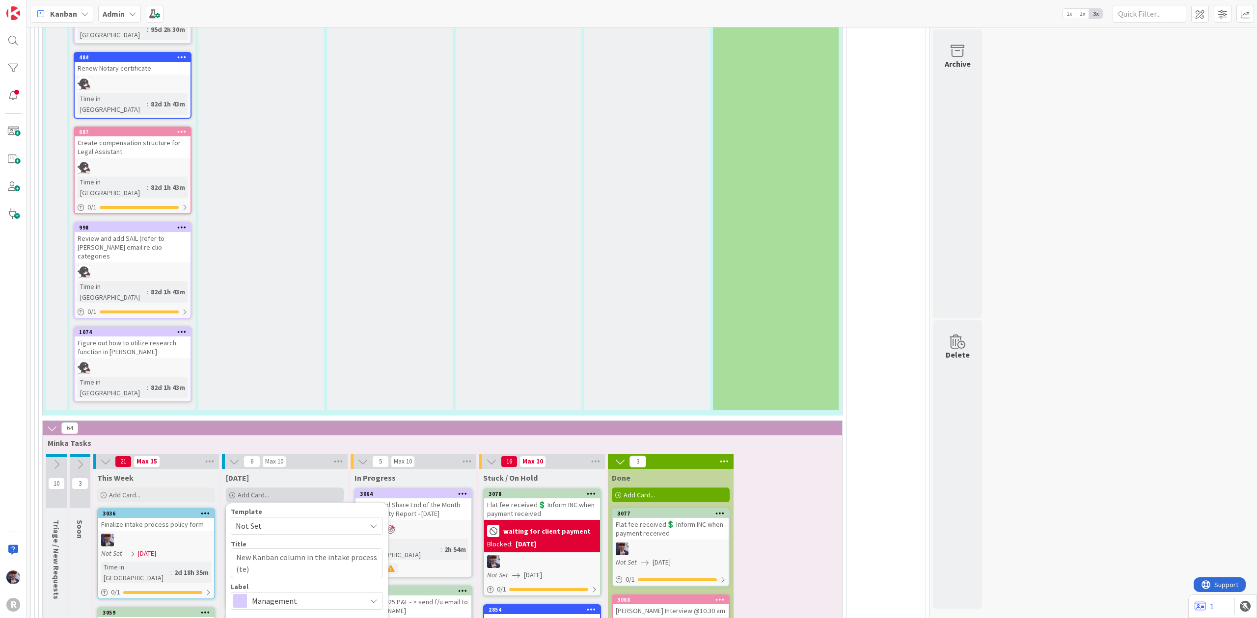
type textarea "New Kanban column in the intake process (tes)"
type textarea "x"
type textarea "New Kanban column in the intake process (test)"
click at [307, 594] on span "Management" at bounding box center [306, 601] width 109 height 14
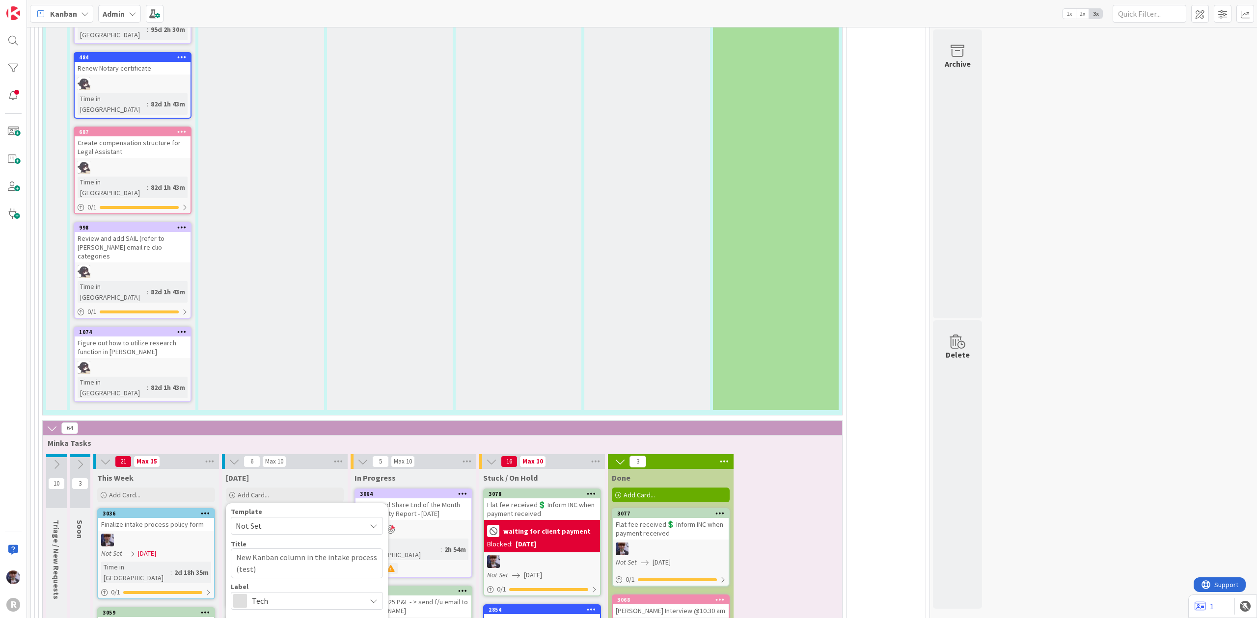
click at [247, 615] on link "Show More..." at bounding box center [307, 621] width 152 height 12
click at [281, 594] on span "Tech" at bounding box center [306, 601] width 109 height 14
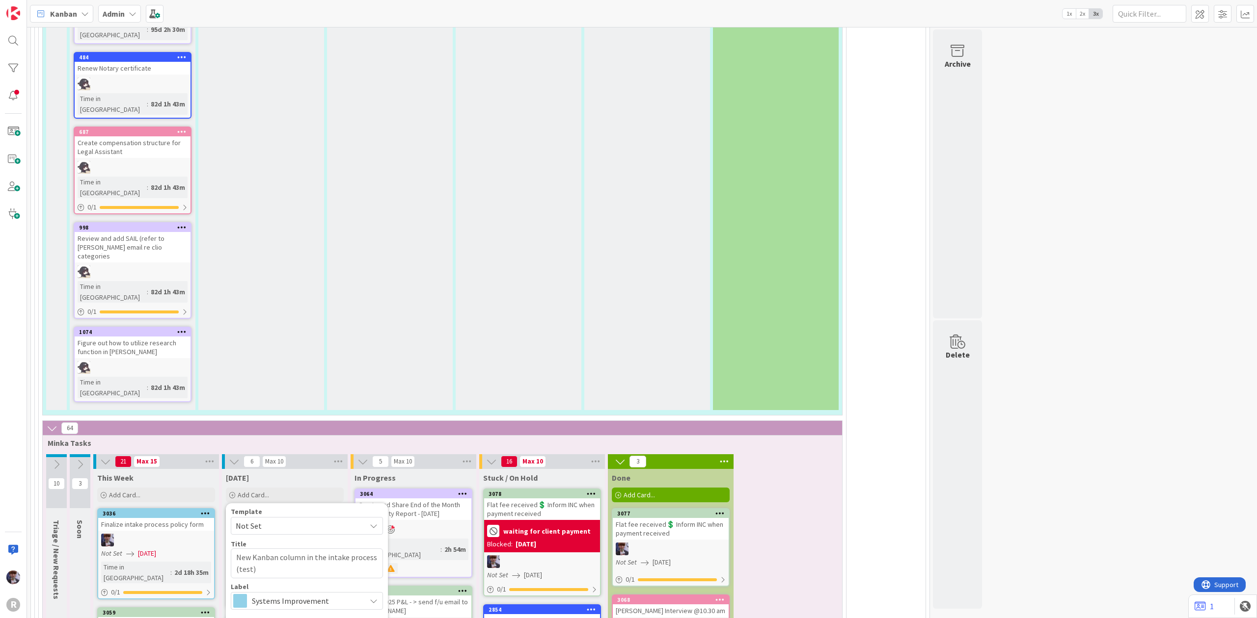
drag, startPoint x: 299, startPoint y: 390, endPoint x: 297, endPoint y: 411, distance: 21.7
type textarea "x"
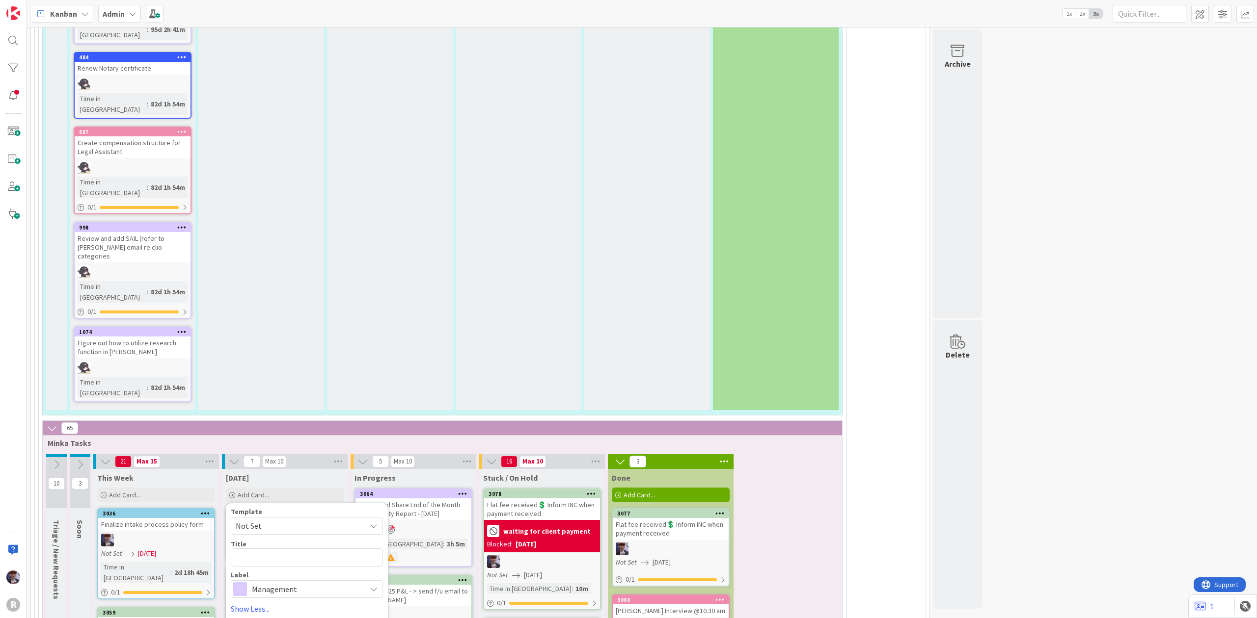
click at [315, 438] on span "Minka Tasks" at bounding box center [439, 443] width 782 height 10
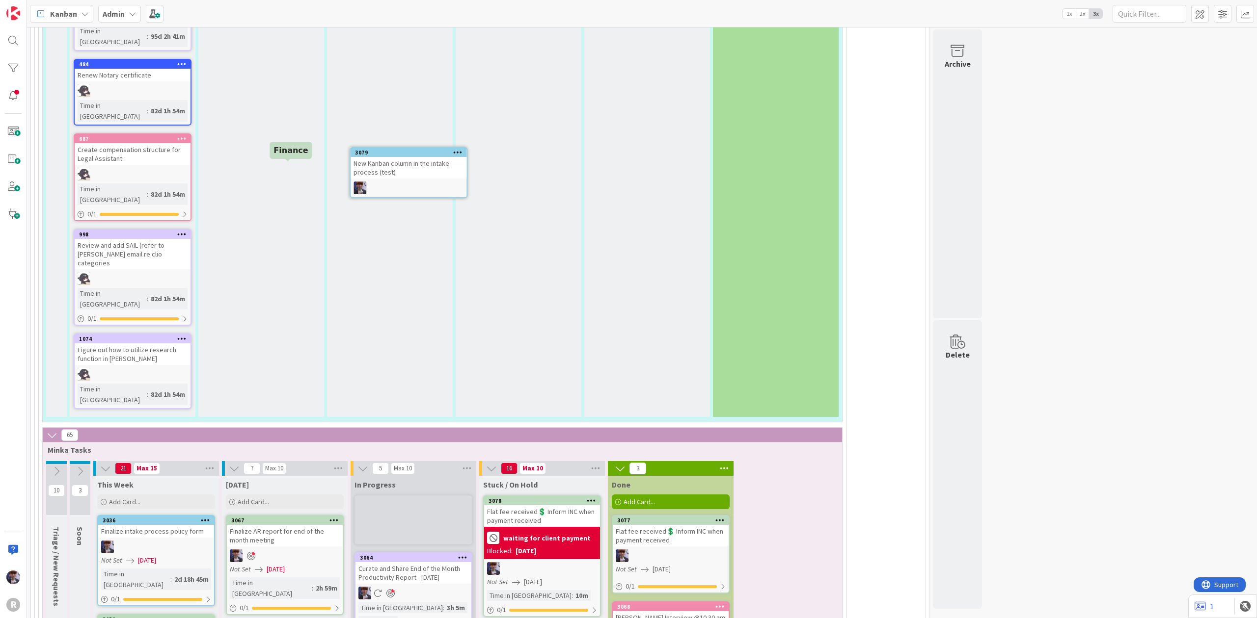
scroll to position [2412, 0]
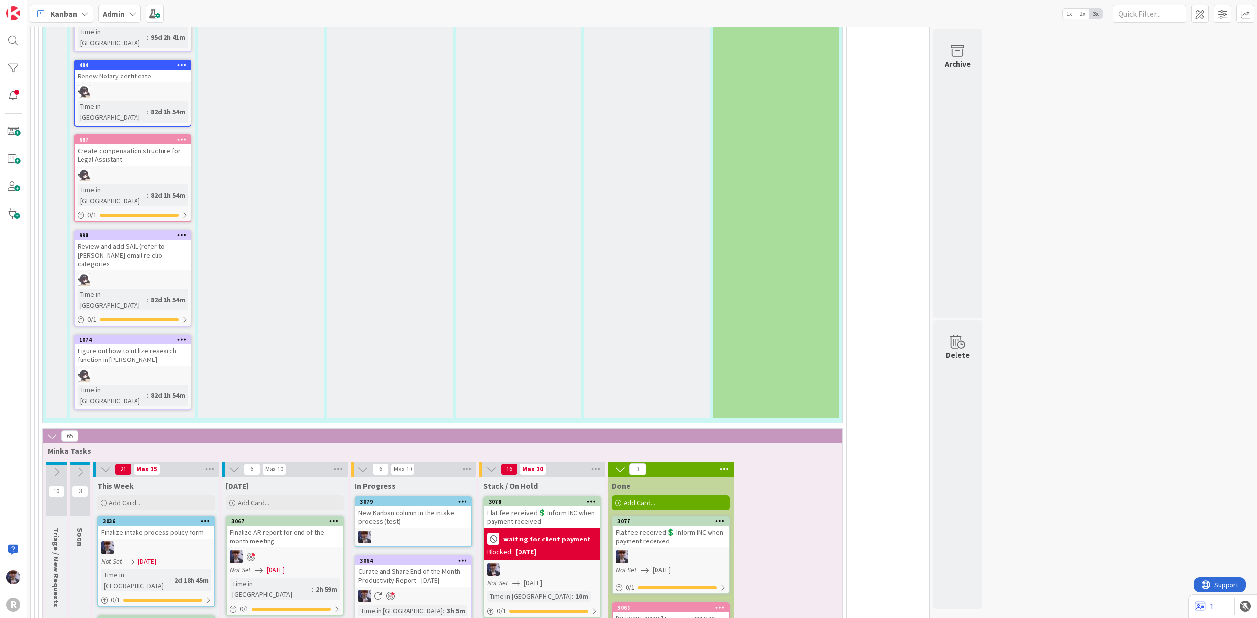
click at [421, 507] on div "New Kanban column in the intake process (test)" at bounding box center [413, 518] width 116 height 22
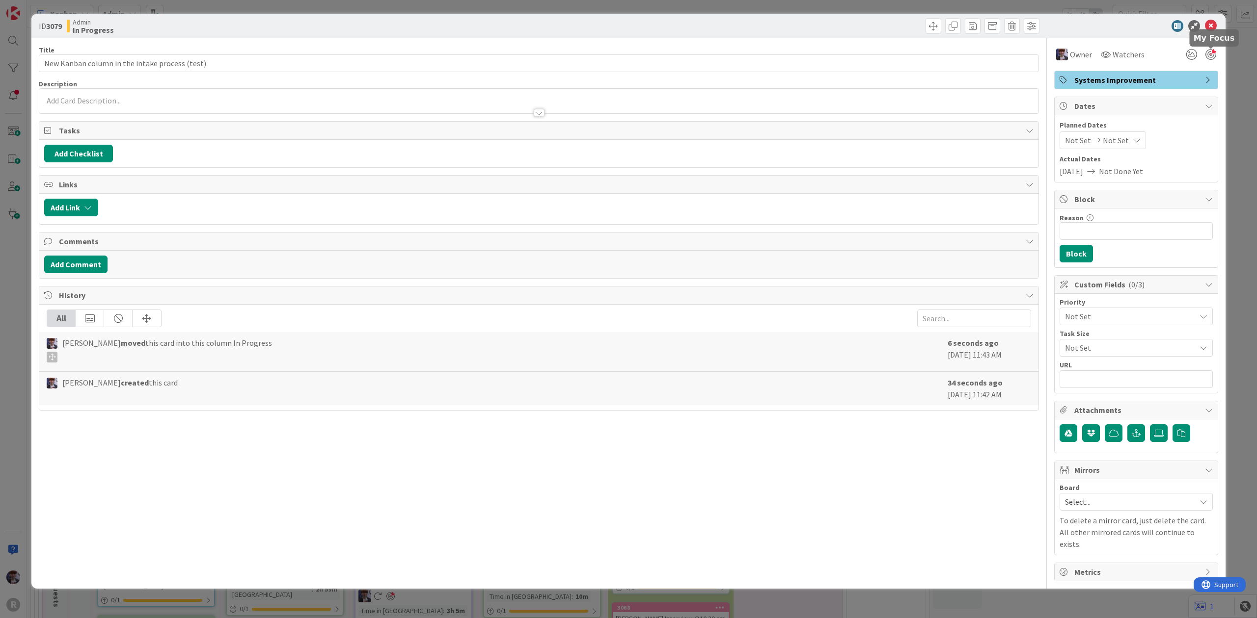
click at [1208, 57] on div at bounding box center [1210, 54] width 11 height 11
click at [1142, 313] on span "Not Set" at bounding box center [1128, 317] width 126 height 14
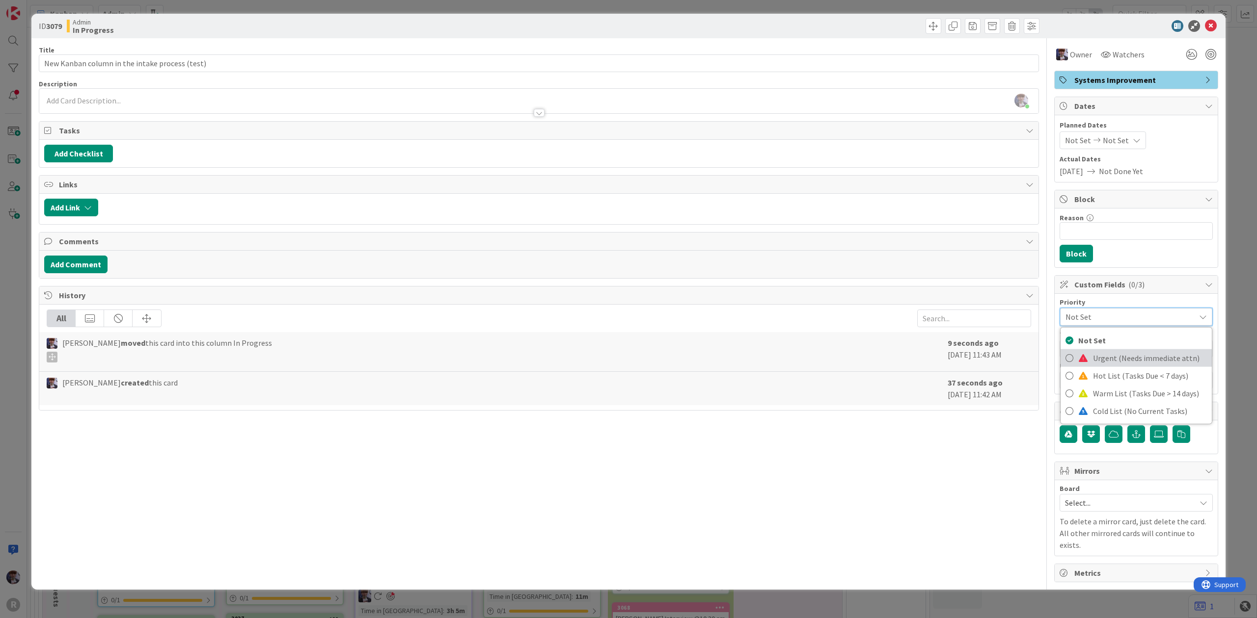
drag, startPoint x: 1116, startPoint y: 365, endPoint x: 1074, endPoint y: 366, distance: 41.7
click at [1074, 366] on link "Urgent (Needs immediate attn)" at bounding box center [1135, 358] width 151 height 18
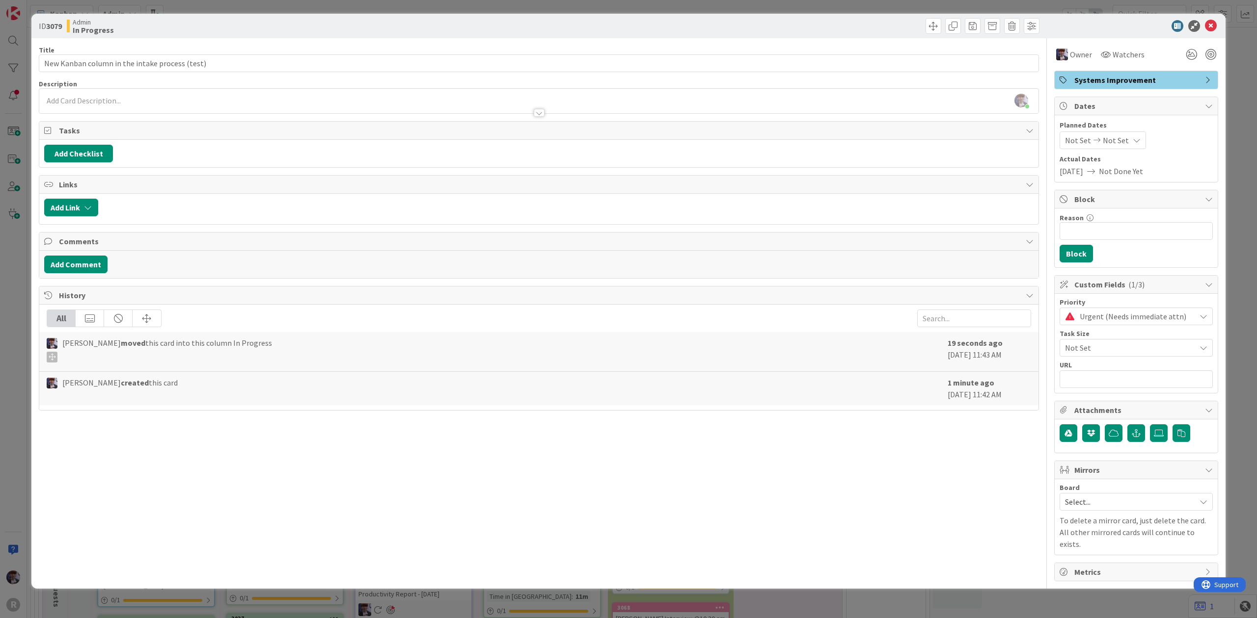
click at [1101, 323] on span "Urgent (Needs immediate attn)" at bounding box center [1134, 317] width 111 height 14
click at [1096, 372] on span "Hot List (Tasks Due < 7 days)" at bounding box center [1150, 376] width 114 height 15
click at [1225, 219] on div "ID 3079 Admin In Progress Title 46 / 128 New Kanban column in the intake proces…" at bounding box center [628, 309] width 1257 height 618
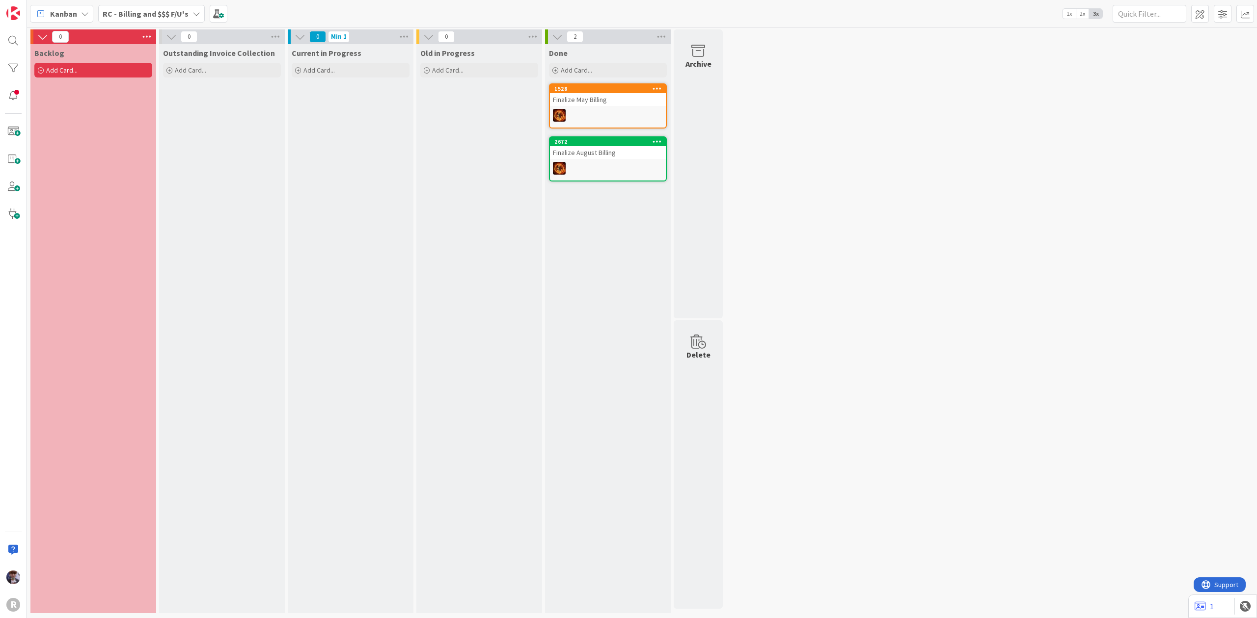
click at [116, 11] on b "RC - Billing and $$$ F/U's" at bounding box center [146, 14] width 86 height 10
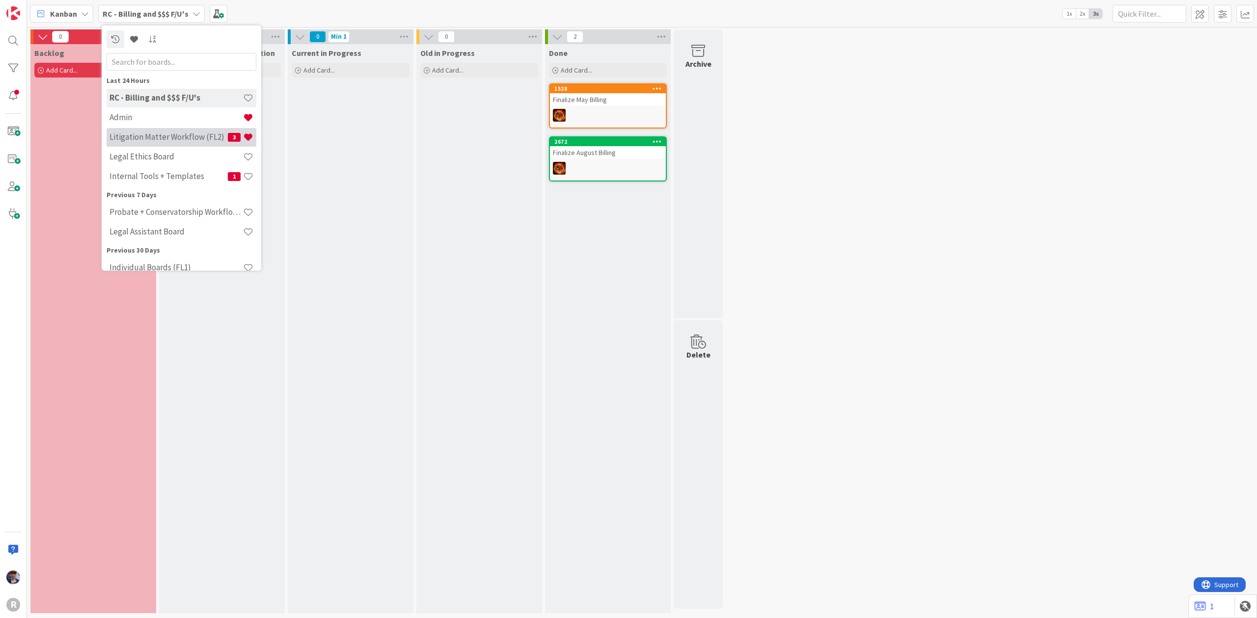
click at [163, 136] on h4 "Litigation Matter Workflow (FL2)" at bounding box center [168, 137] width 118 height 10
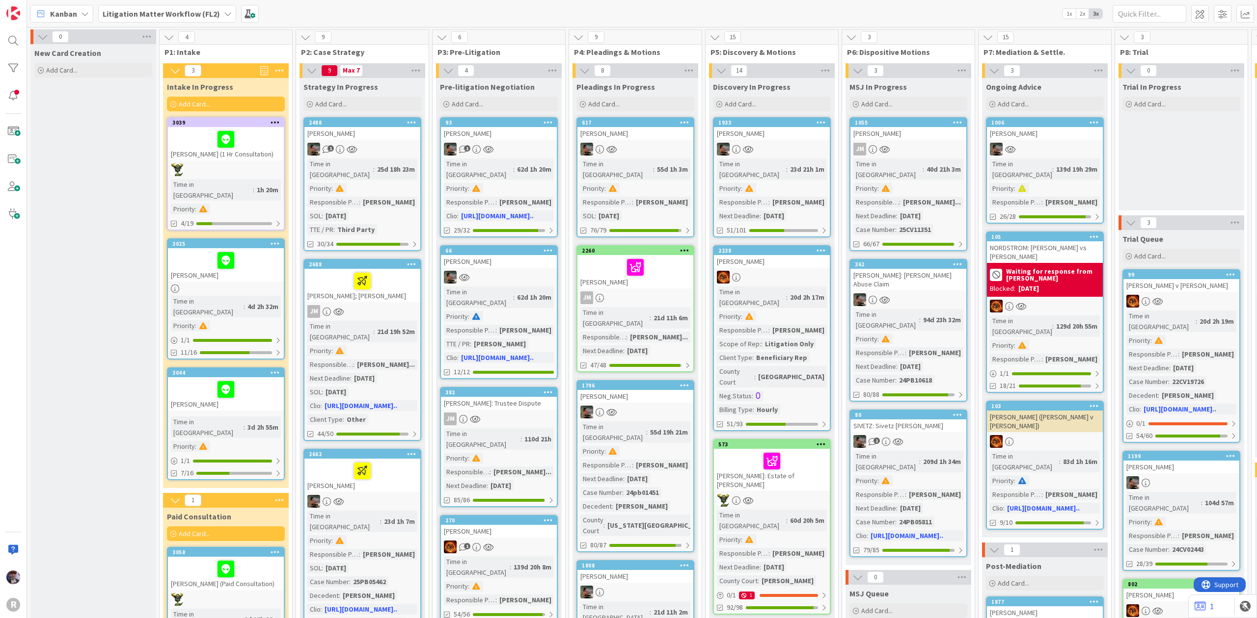
click at [203, 150] on div "[PERSON_NAME] (1 Hr Consultation)" at bounding box center [226, 143] width 116 height 33
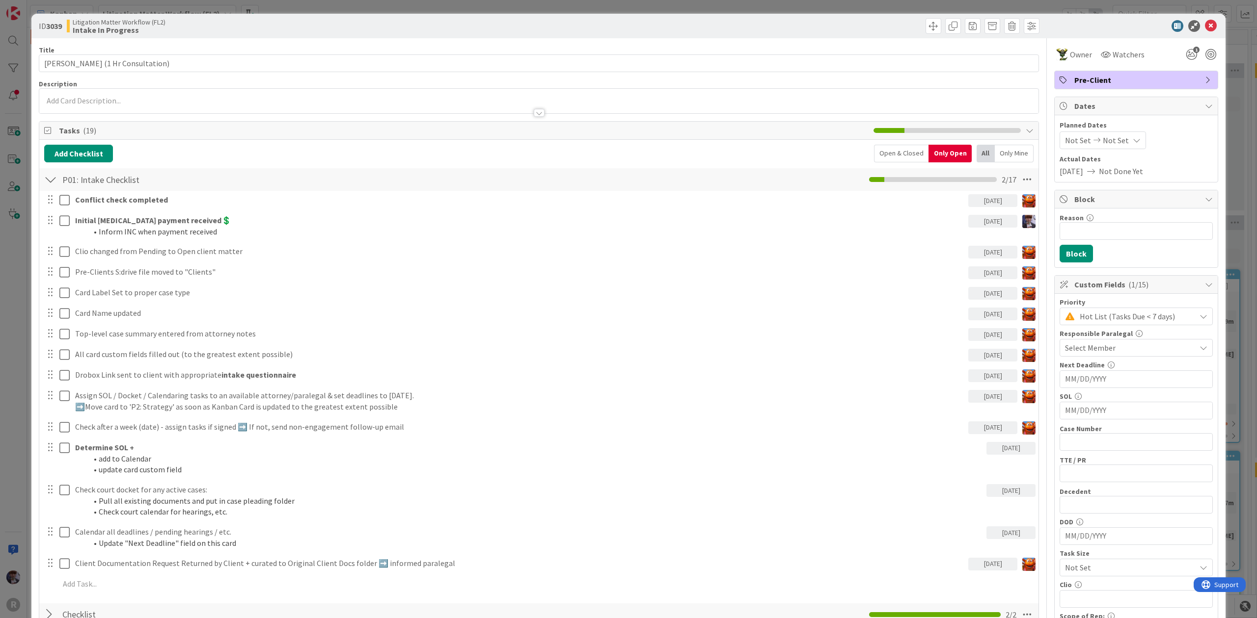
click at [7, 248] on div "ID 3039 Litigation Matter Workflow (FL2) Intake In Progress Title 36 / 128 NYHU…" at bounding box center [628, 309] width 1257 height 618
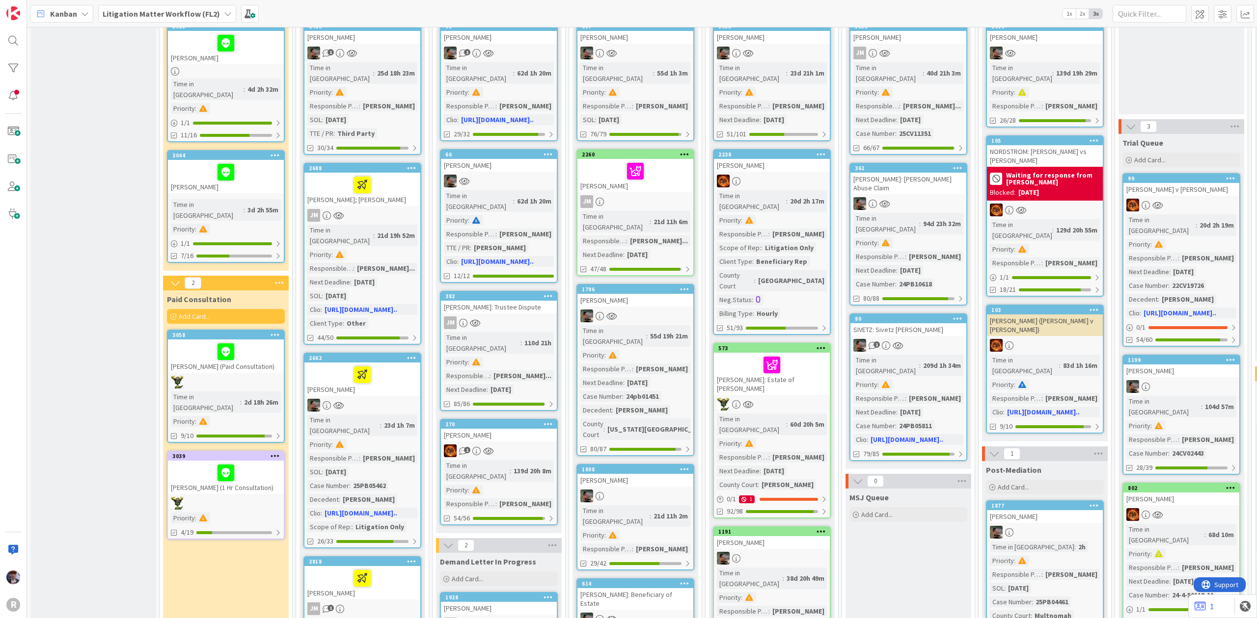
scroll to position [156, 0]
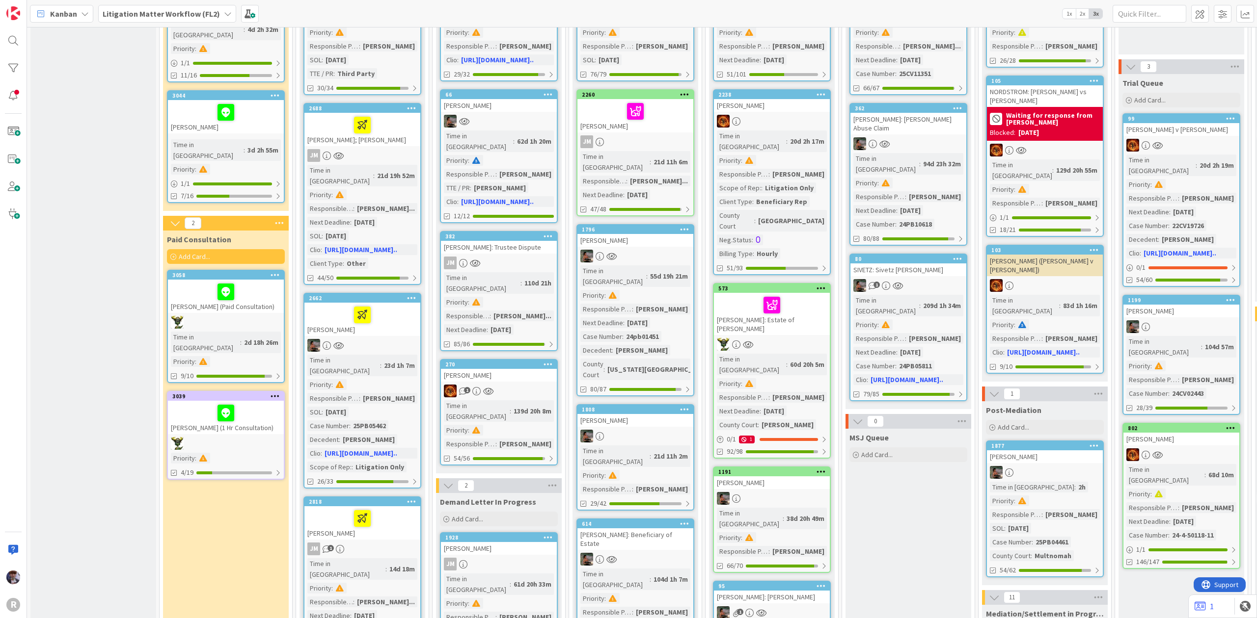
click at [195, 403] on div at bounding box center [226, 413] width 110 height 21
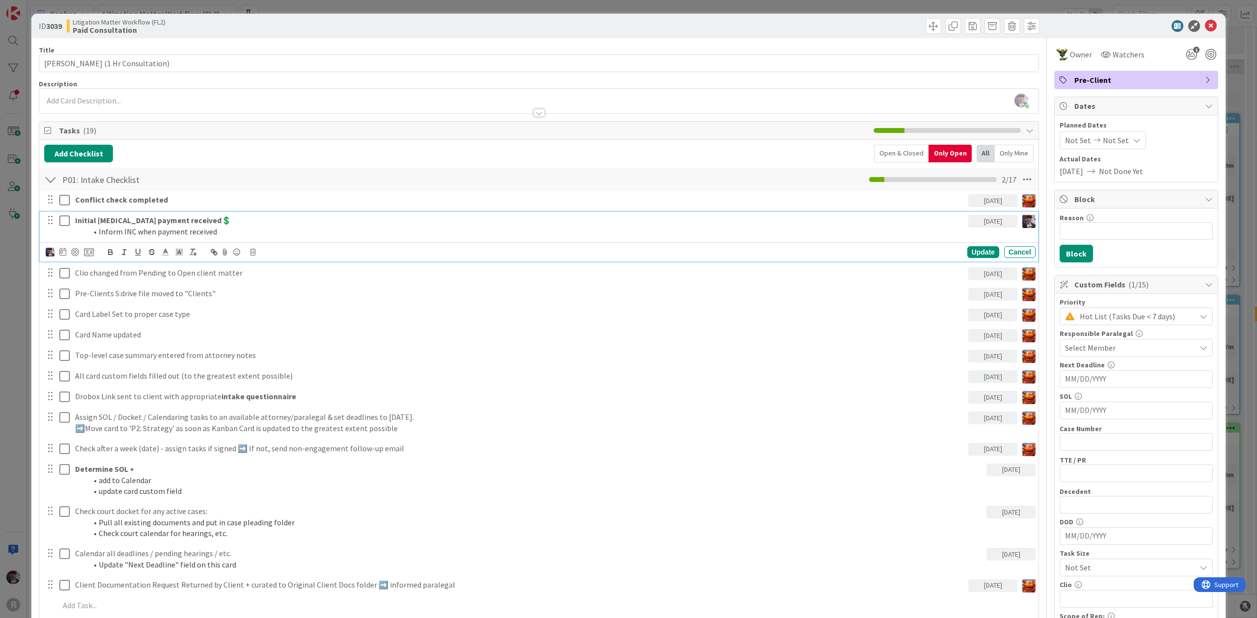
click at [126, 233] on li "Inform INC when payment received" at bounding box center [525, 231] width 877 height 11
click at [83, 248] on div at bounding box center [70, 252] width 48 height 12
click at [84, 254] on icon at bounding box center [89, 252] width 10 height 9
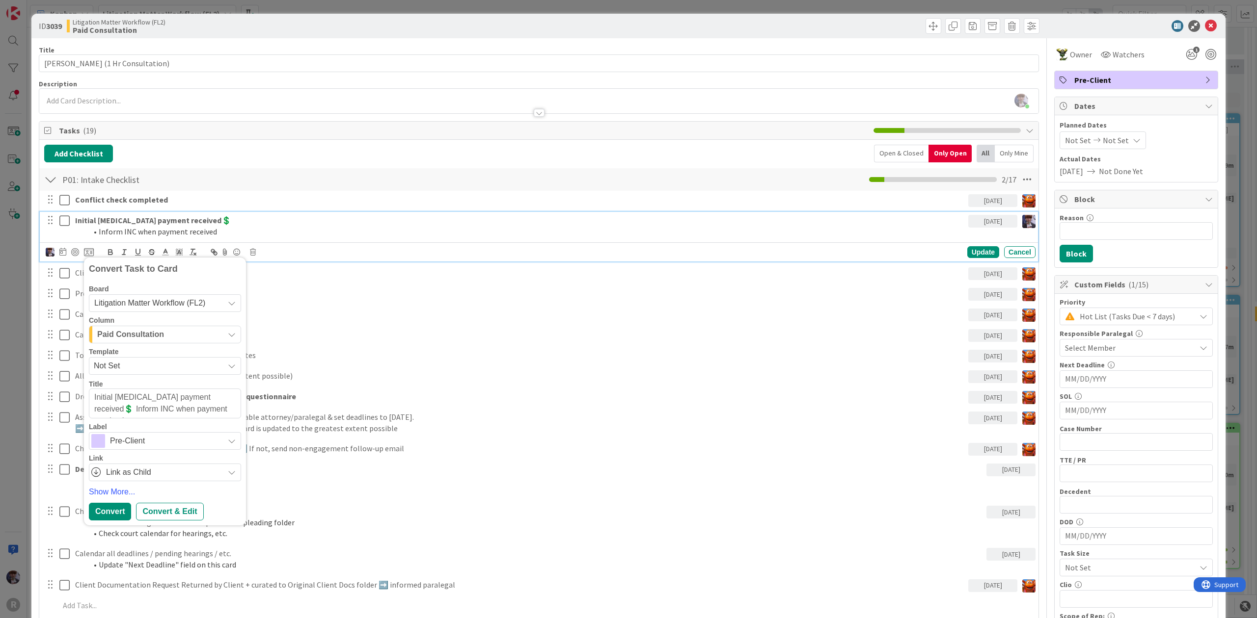
click at [181, 340] on div "Paid Consultation" at bounding box center [159, 335] width 129 height 16
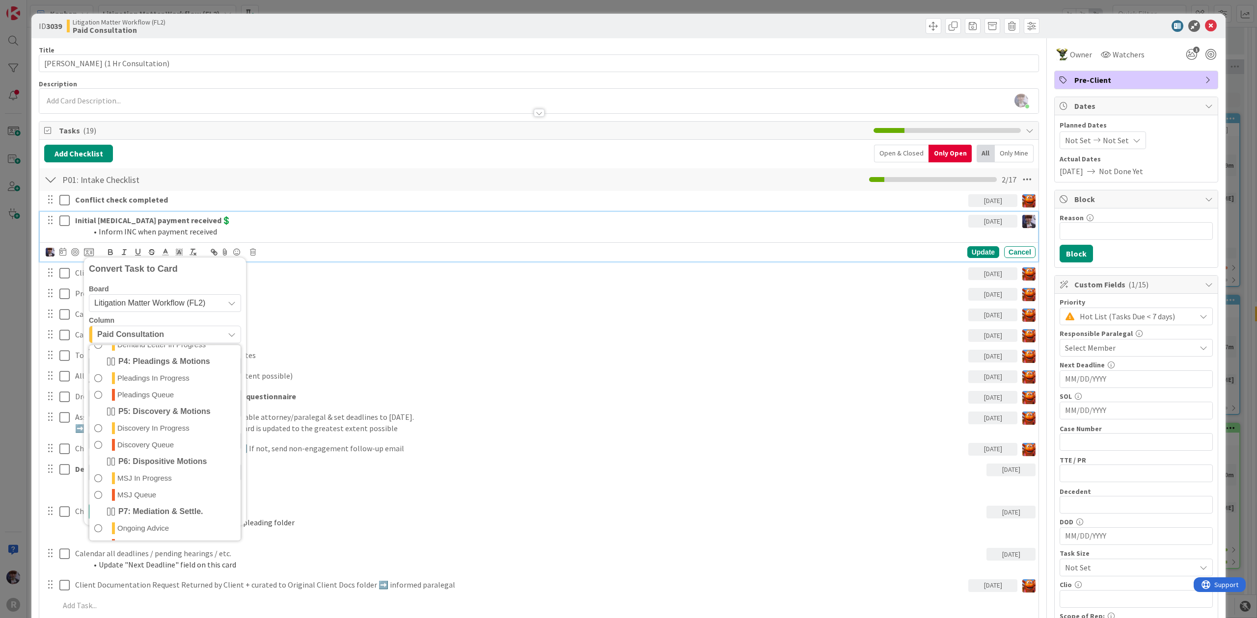
scroll to position [327, 0]
click at [179, 301] on span "Litigation Matter Workflow (FL2)" at bounding box center [149, 303] width 111 height 8
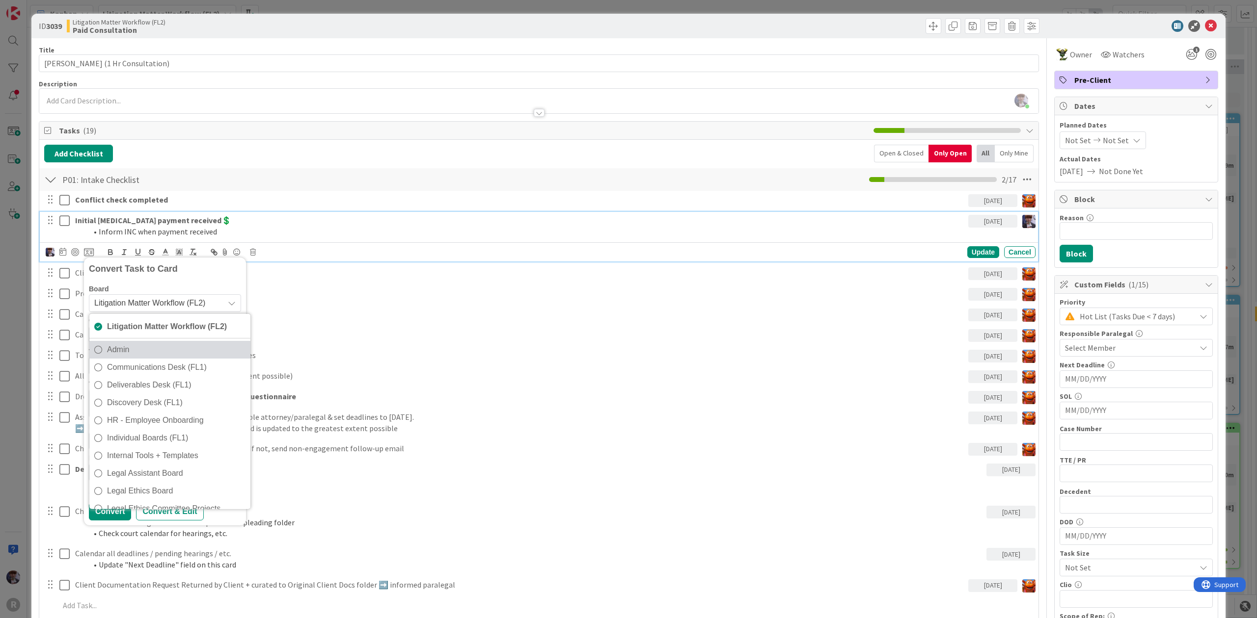
click at [173, 354] on span "Admin" at bounding box center [176, 350] width 138 height 15
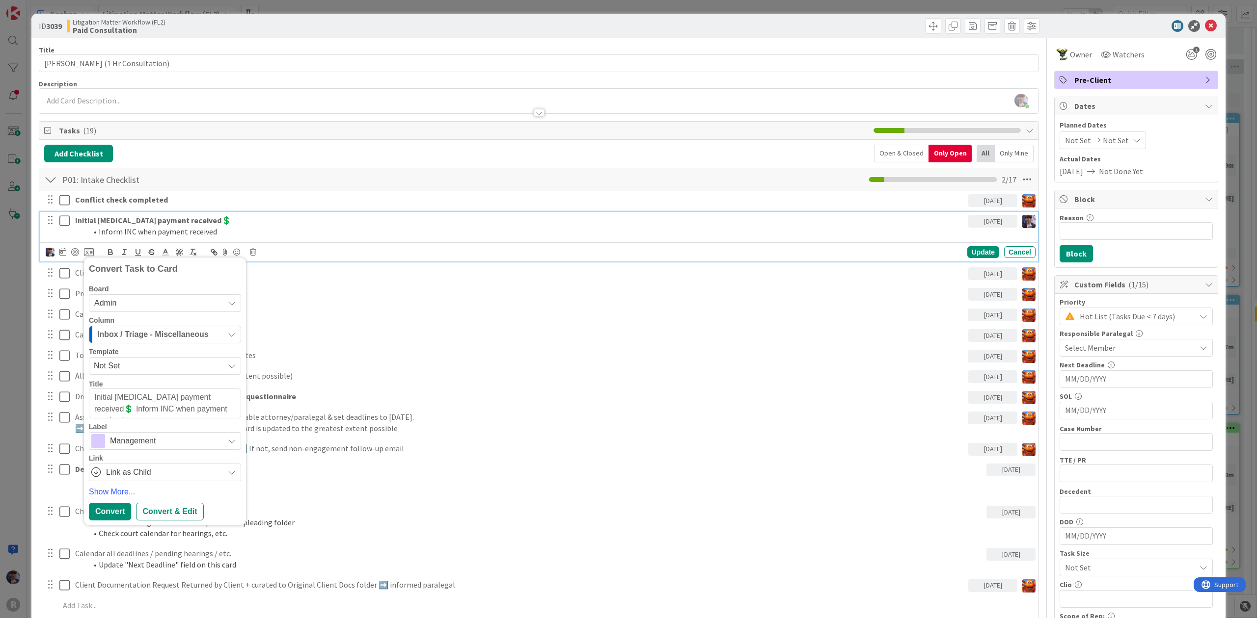
click at [173, 340] on span "Inbox / Triage - Miscellaneous" at bounding box center [152, 334] width 111 height 13
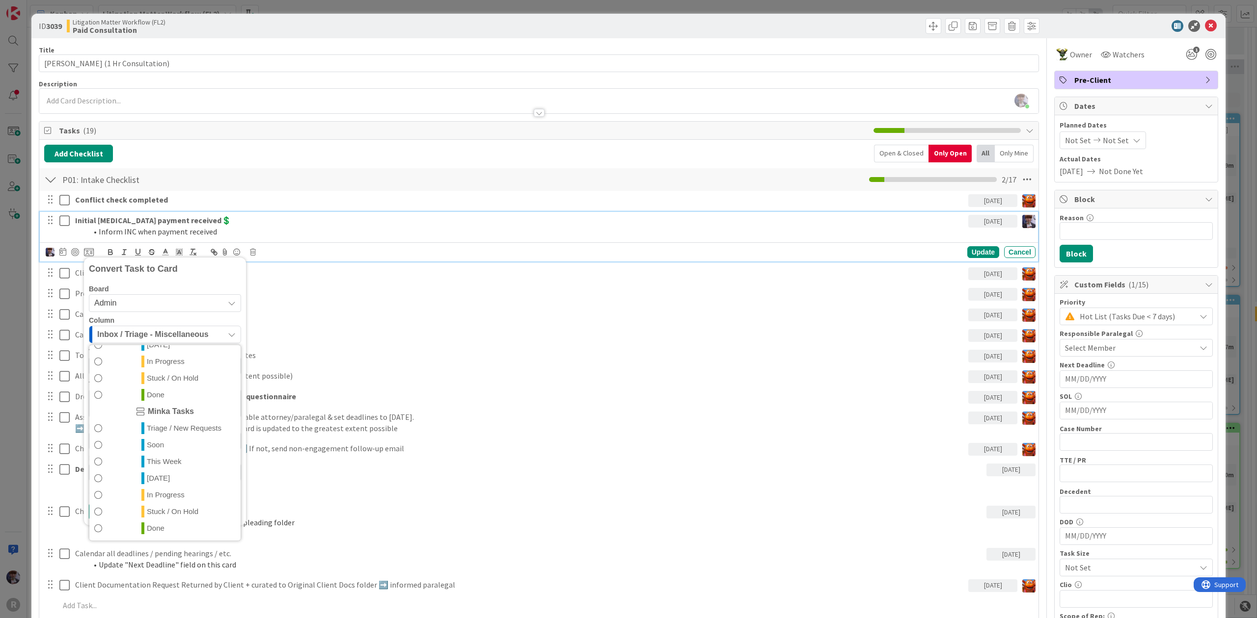
scroll to position [230, 0]
click at [176, 492] on span "In Progress" at bounding box center [166, 495] width 38 height 12
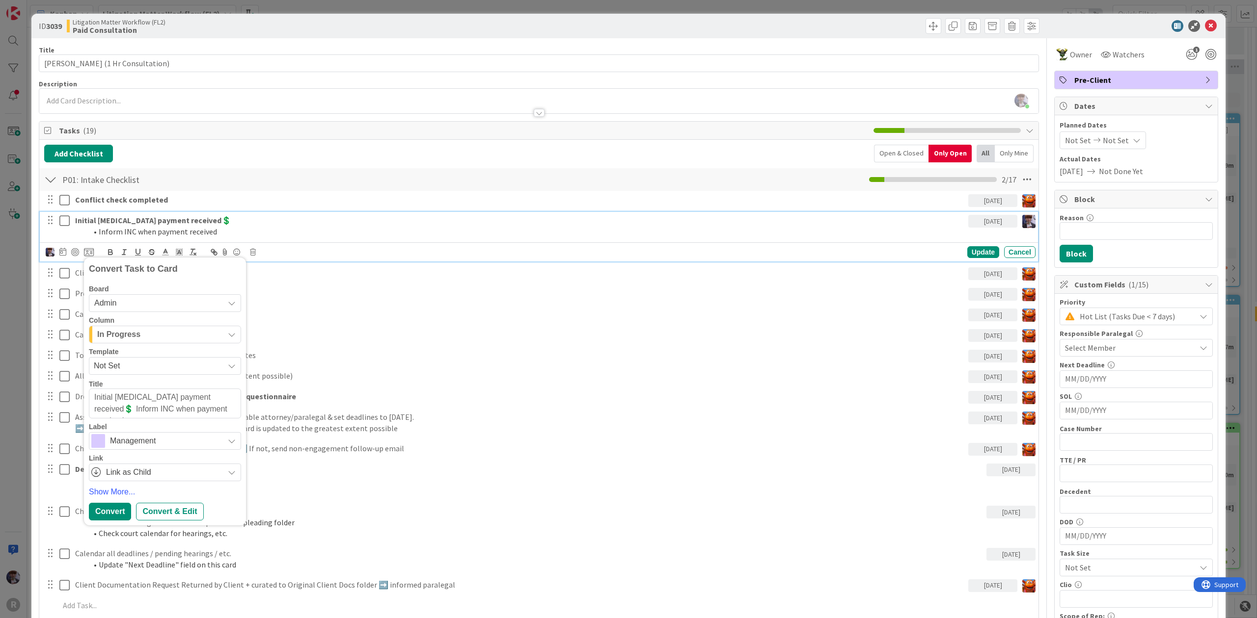
click at [129, 446] on span "Management" at bounding box center [164, 441] width 109 height 14
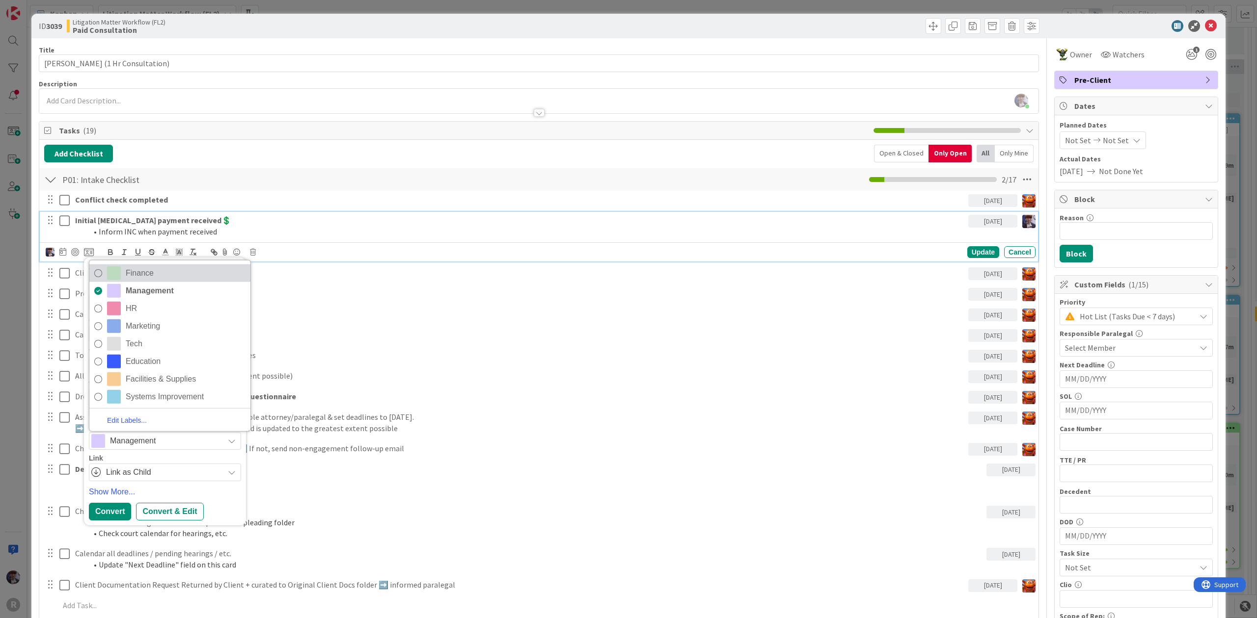
click at [163, 278] on span "Finance" at bounding box center [186, 273] width 120 height 15
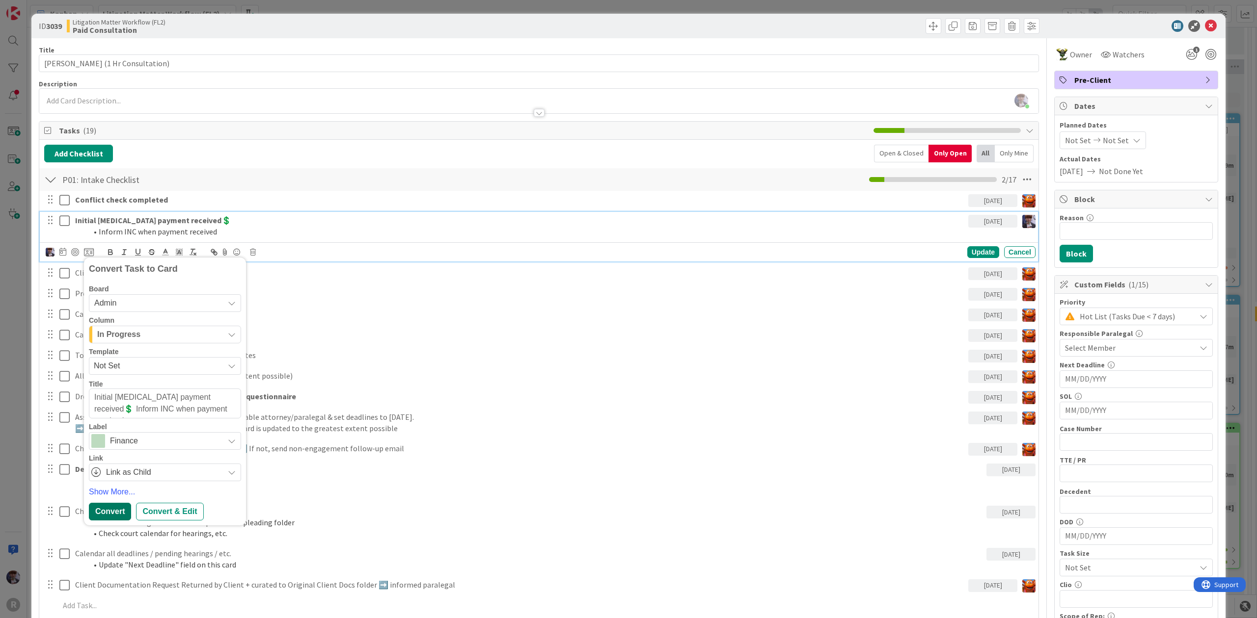
click at [114, 512] on div "Convert" at bounding box center [110, 512] width 42 height 18
type textarea "x"
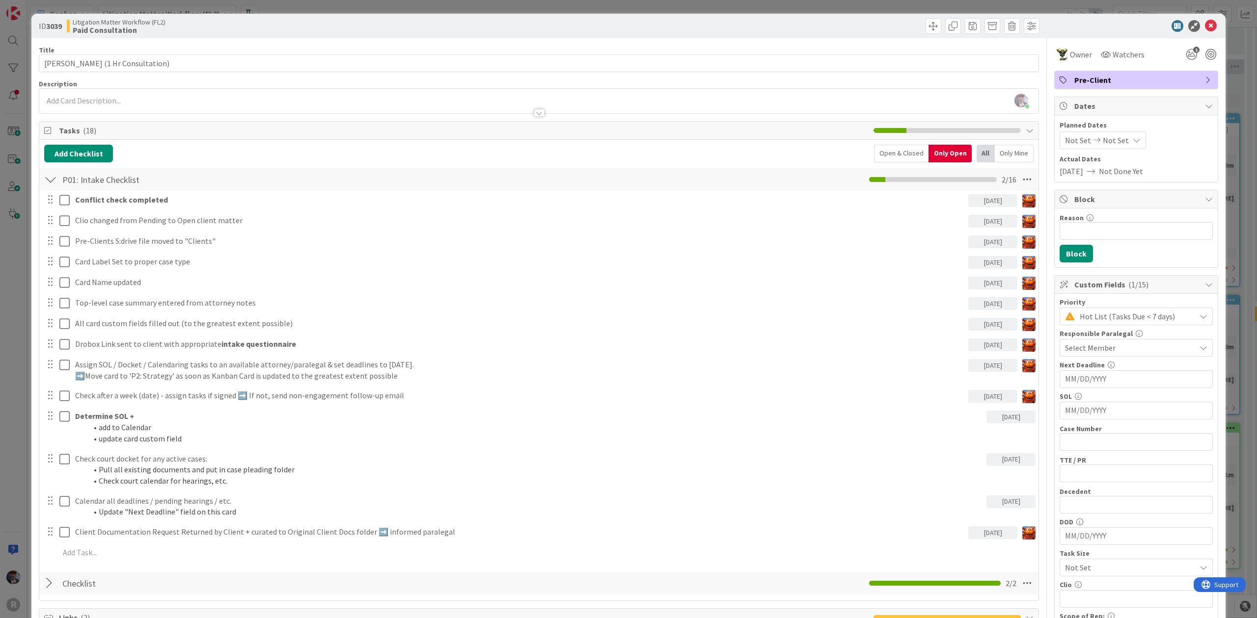
click at [442, 10] on div "ID 3039 Litigation Matter Workflow (FL2) Paid Consultation Title 36 / 128 NYHUS…" at bounding box center [628, 309] width 1257 height 618
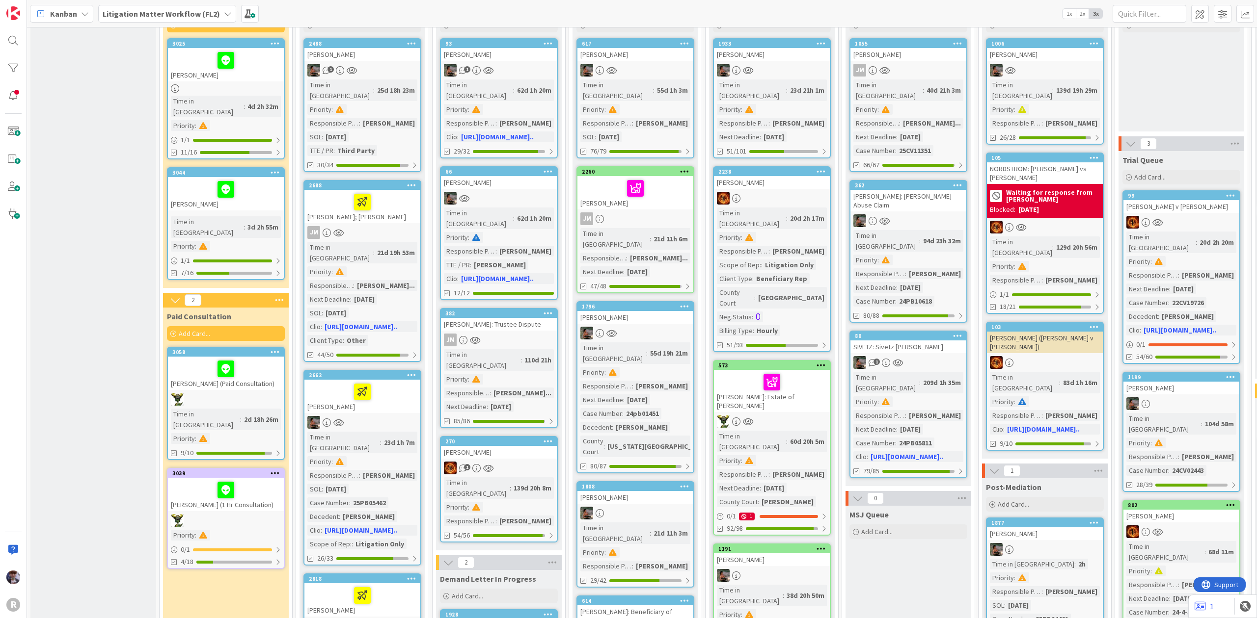
scroll to position [26, 0]
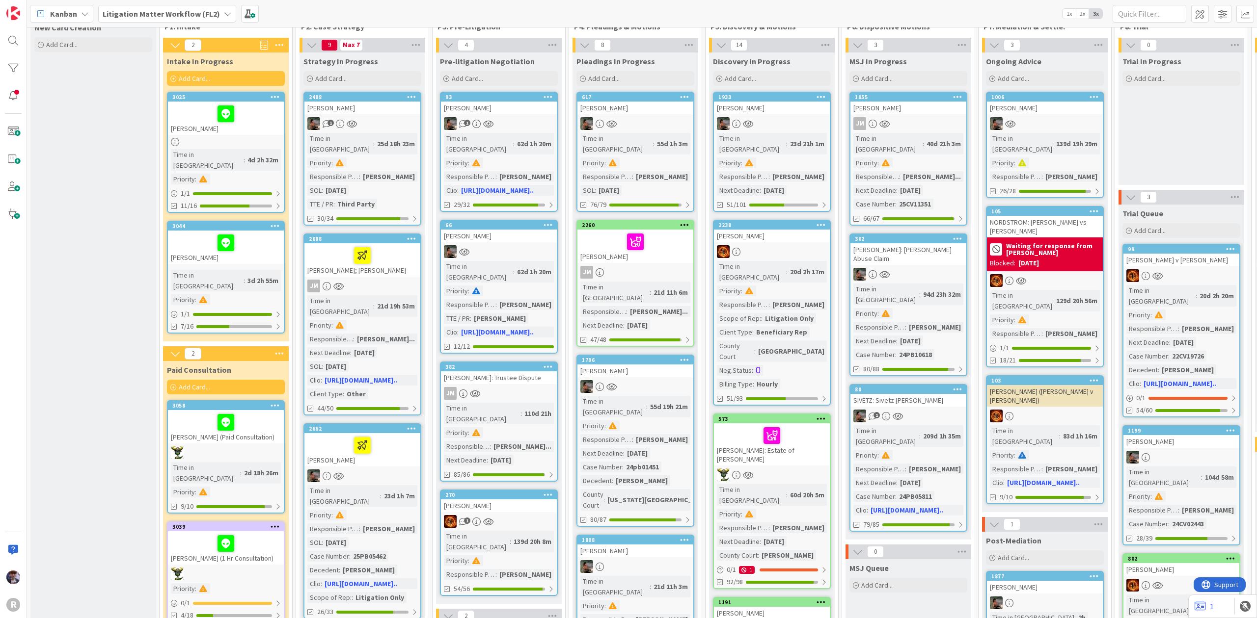
click at [203, 233] on div at bounding box center [226, 243] width 110 height 21
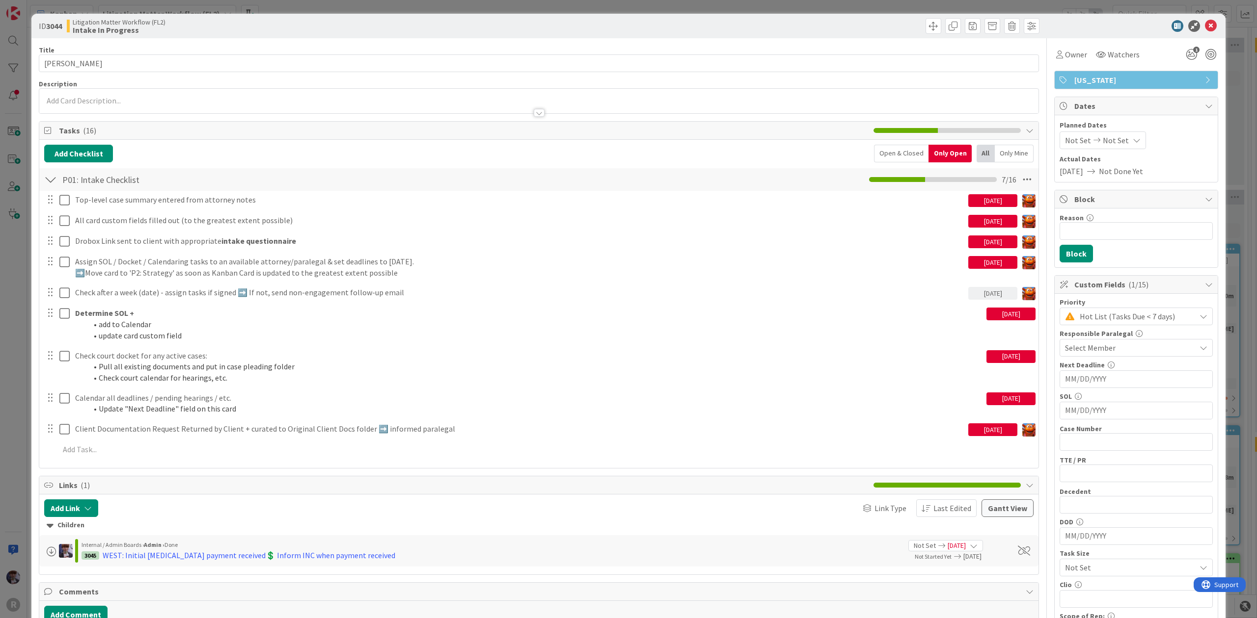
click at [25, 365] on div "ID 3044 Litigation Matter Workflow (FL2) Intake In Progress Title 13 / 128 WEST…" at bounding box center [628, 309] width 1257 height 618
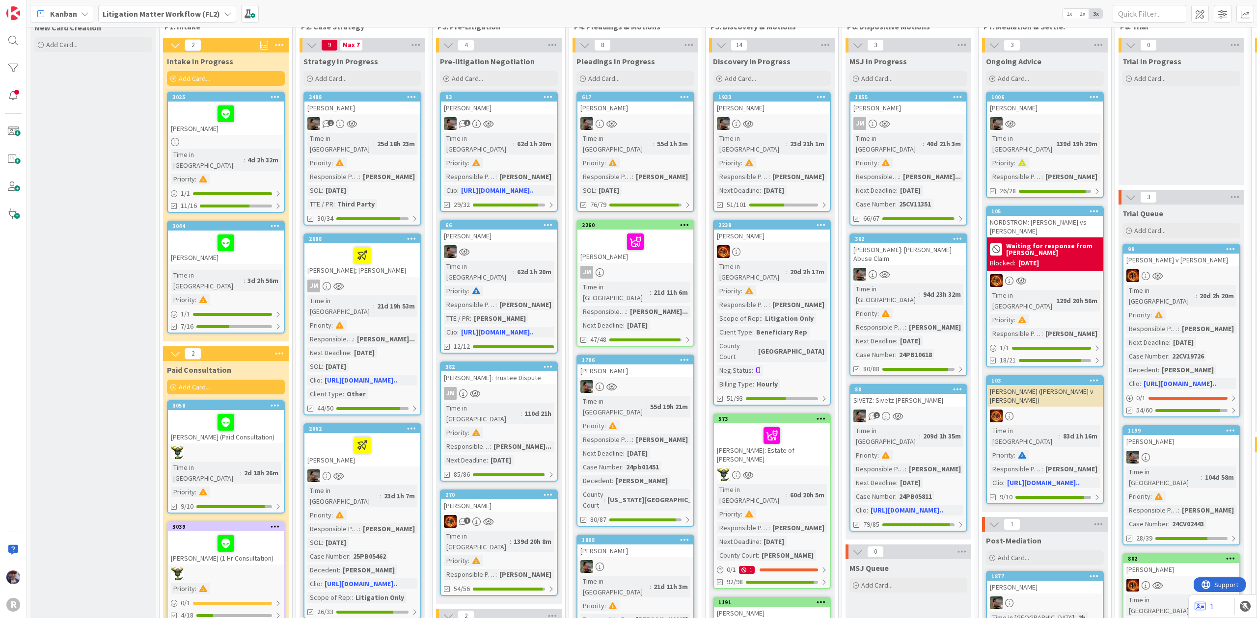
click at [207, 233] on div at bounding box center [226, 243] width 110 height 21
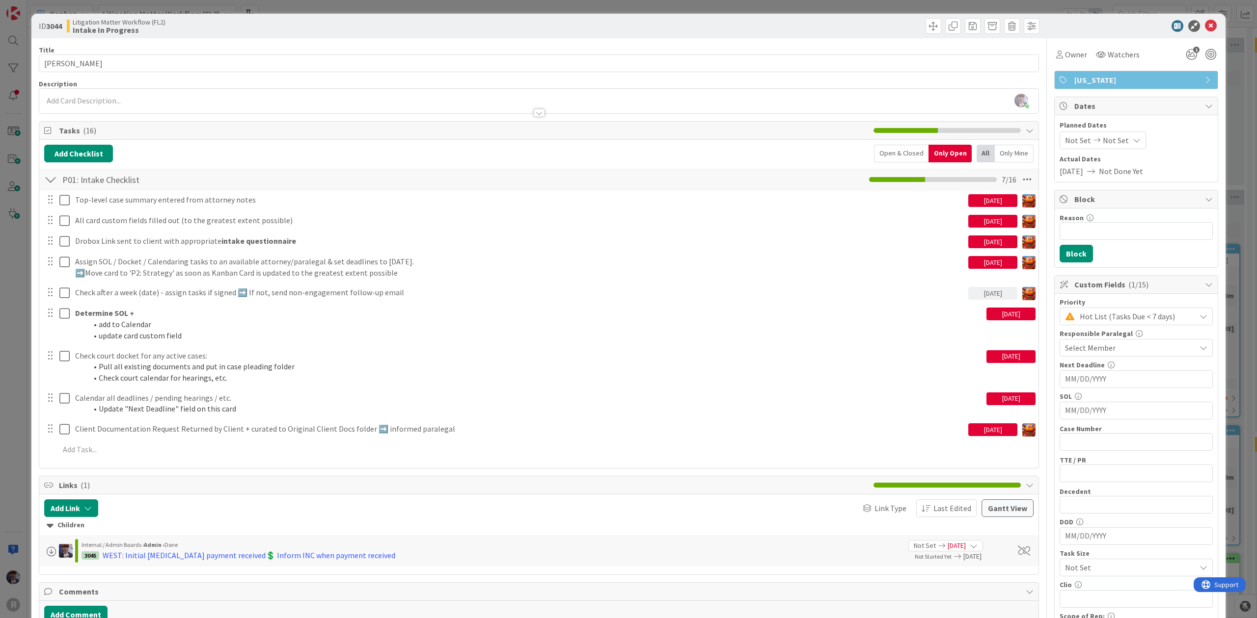
click at [20, 301] on div "ID 3044 Litigation Matter Workflow (FL2) Intake In Progress Title 13 / 128 WEST…" at bounding box center [628, 309] width 1257 height 618
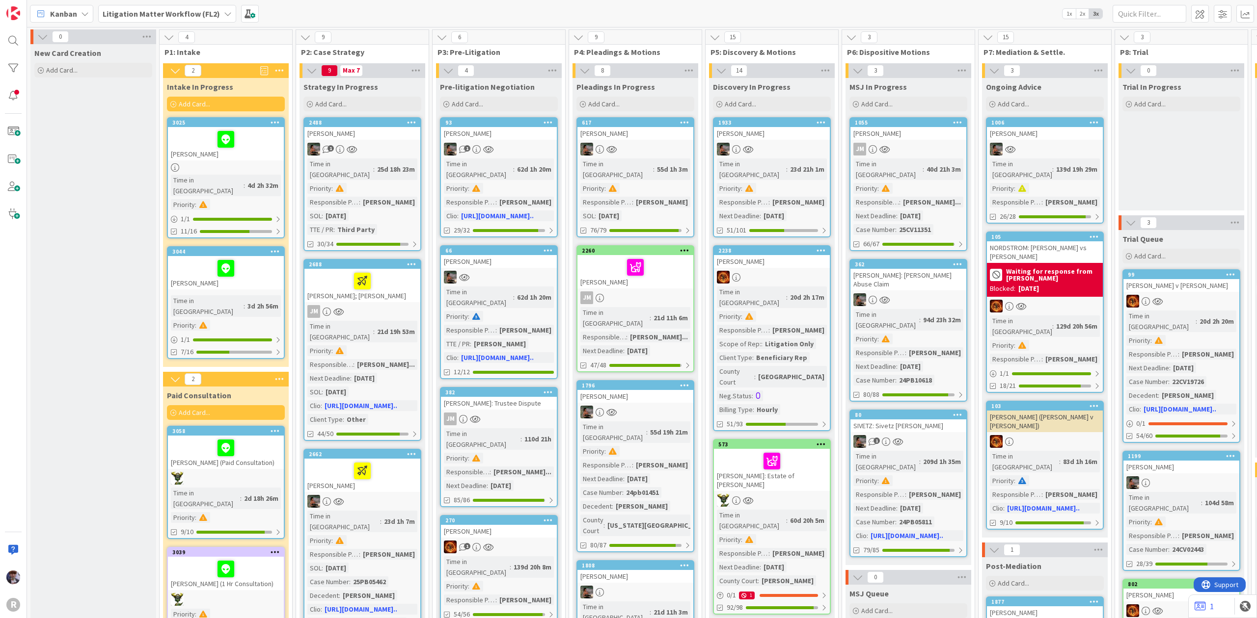
click at [199, 438] on div at bounding box center [226, 448] width 110 height 21
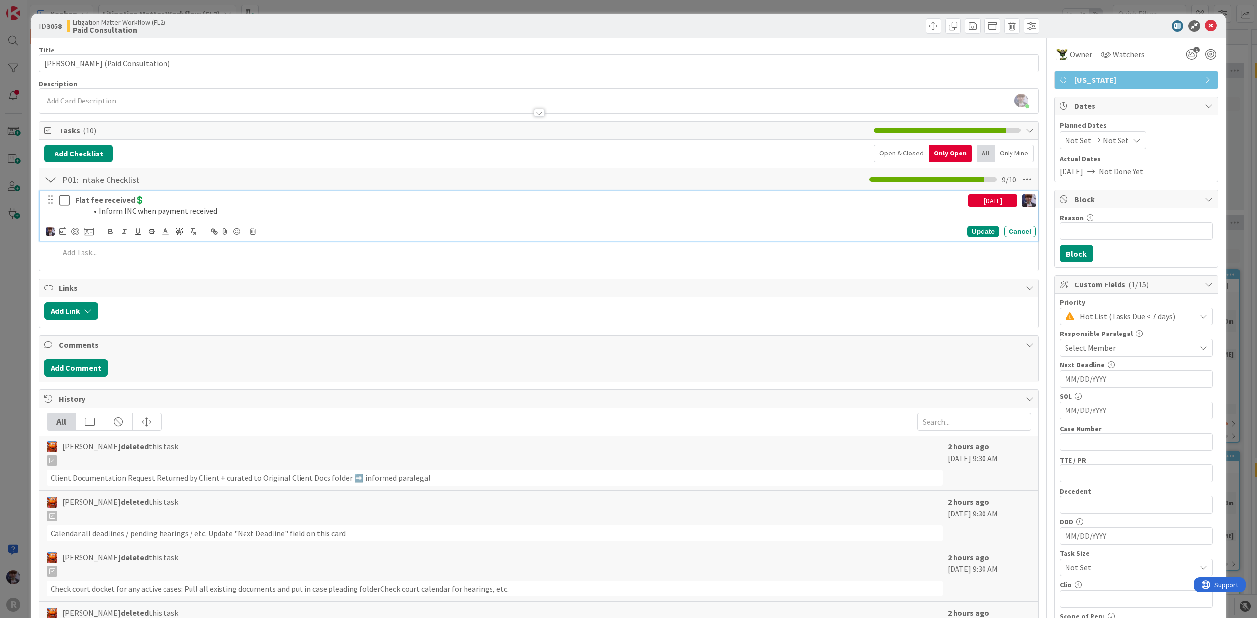
click at [132, 211] on li "Inform INC when payment received" at bounding box center [525, 211] width 877 height 11
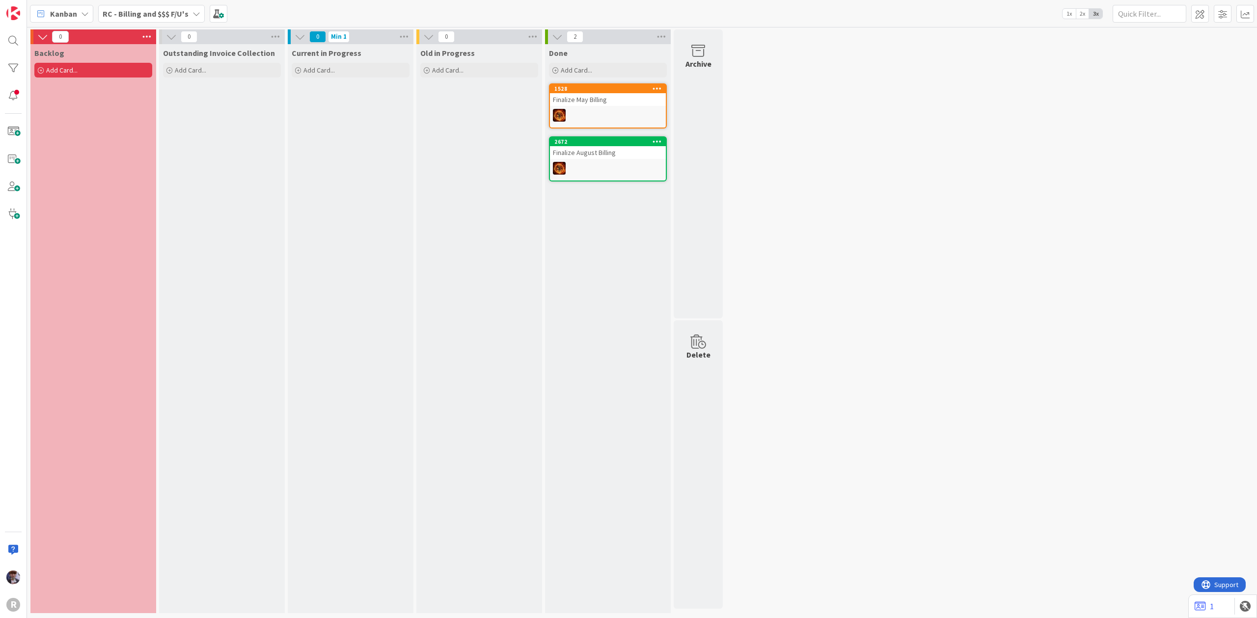
click at [172, 9] on b "RC - Billing and $$$ F/U's" at bounding box center [146, 14] width 86 height 10
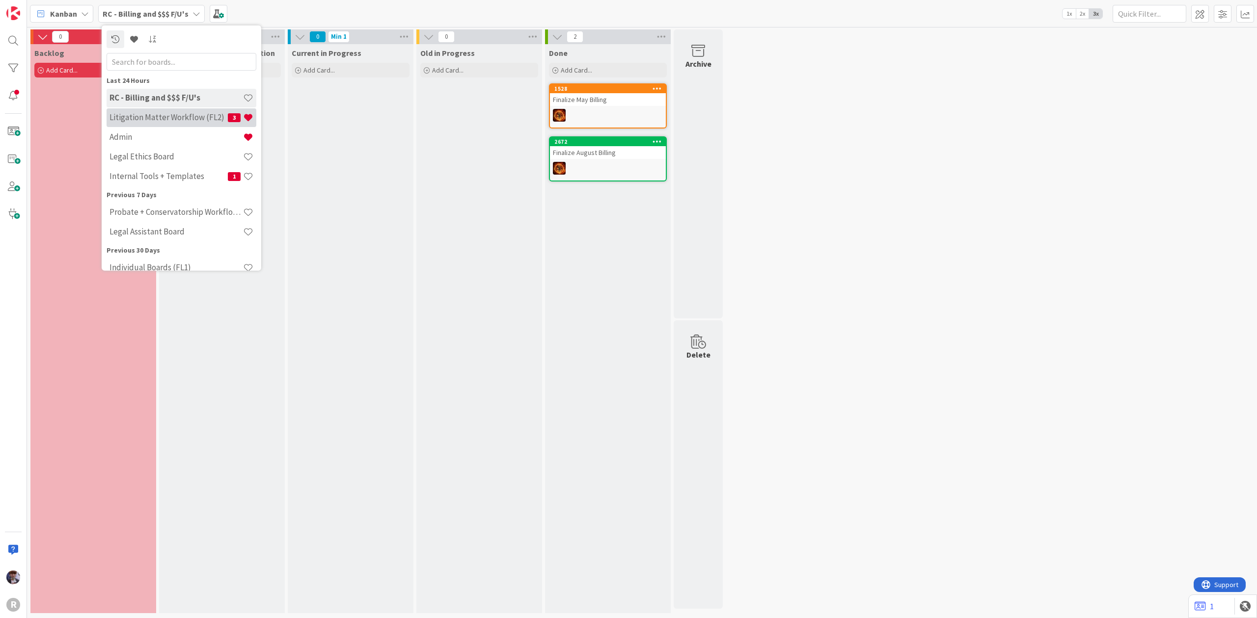
click at [160, 122] on h4 "Litigation Matter Workflow (FL2)" at bounding box center [168, 117] width 118 height 10
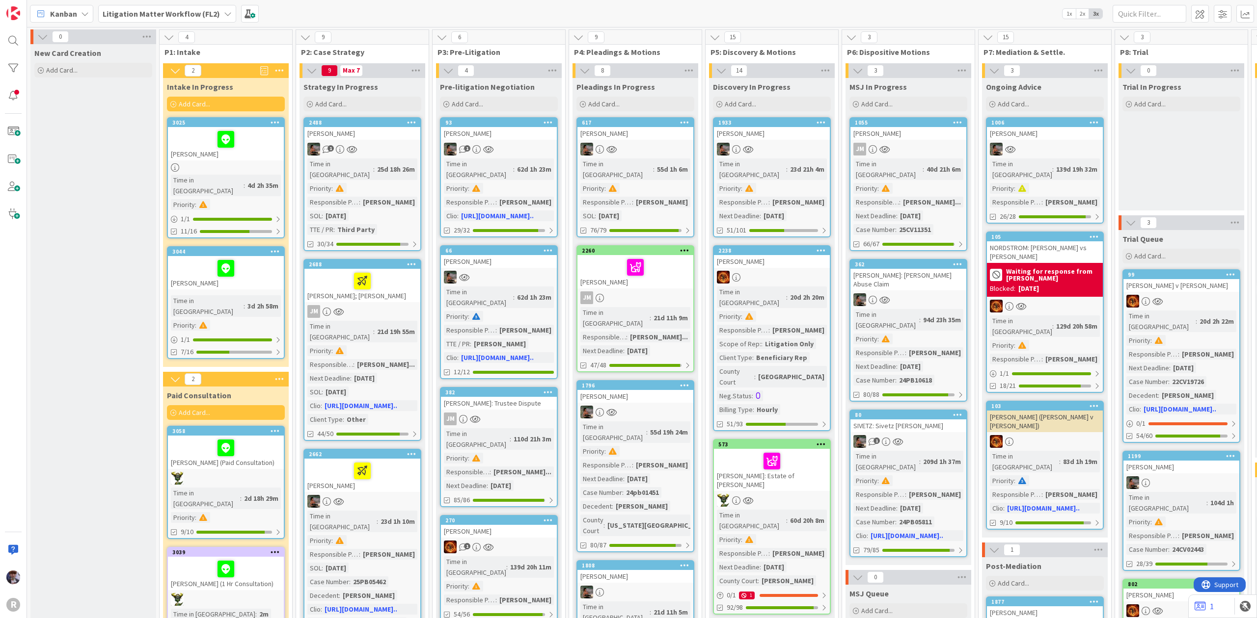
click at [201, 259] on div at bounding box center [226, 268] width 110 height 21
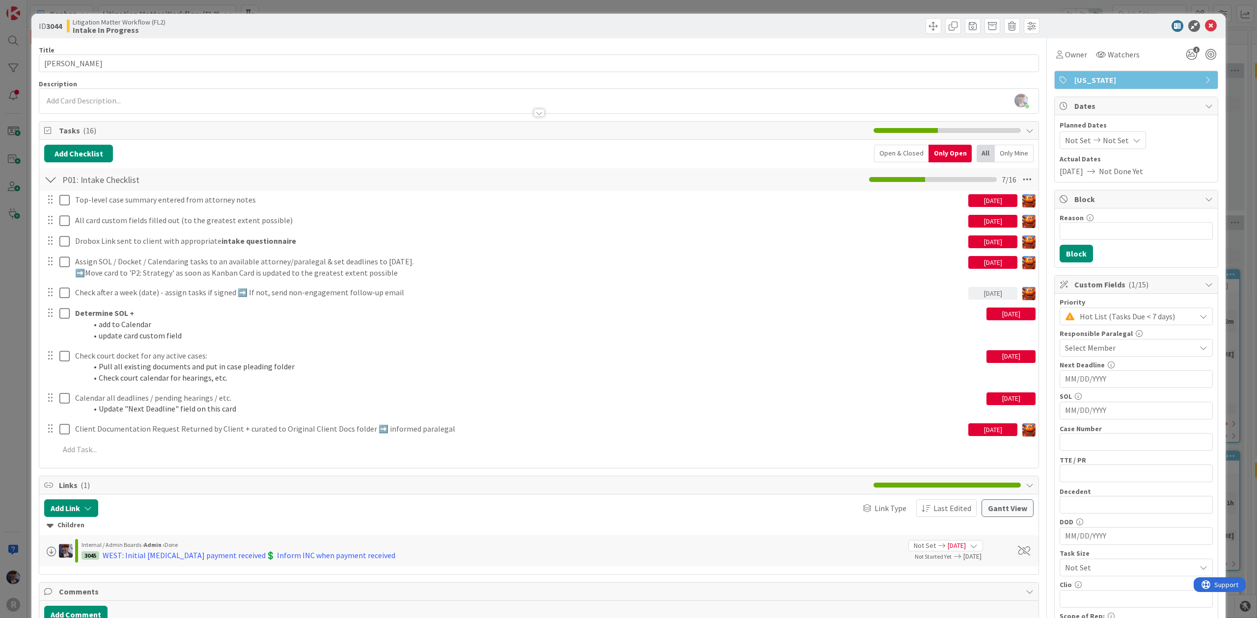
click at [7, 383] on div "ID 3044 Litigation Matter Workflow (FL2) Intake In Progress Title 13 / 128 WEST…" at bounding box center [628, 309] width 1257 height 618
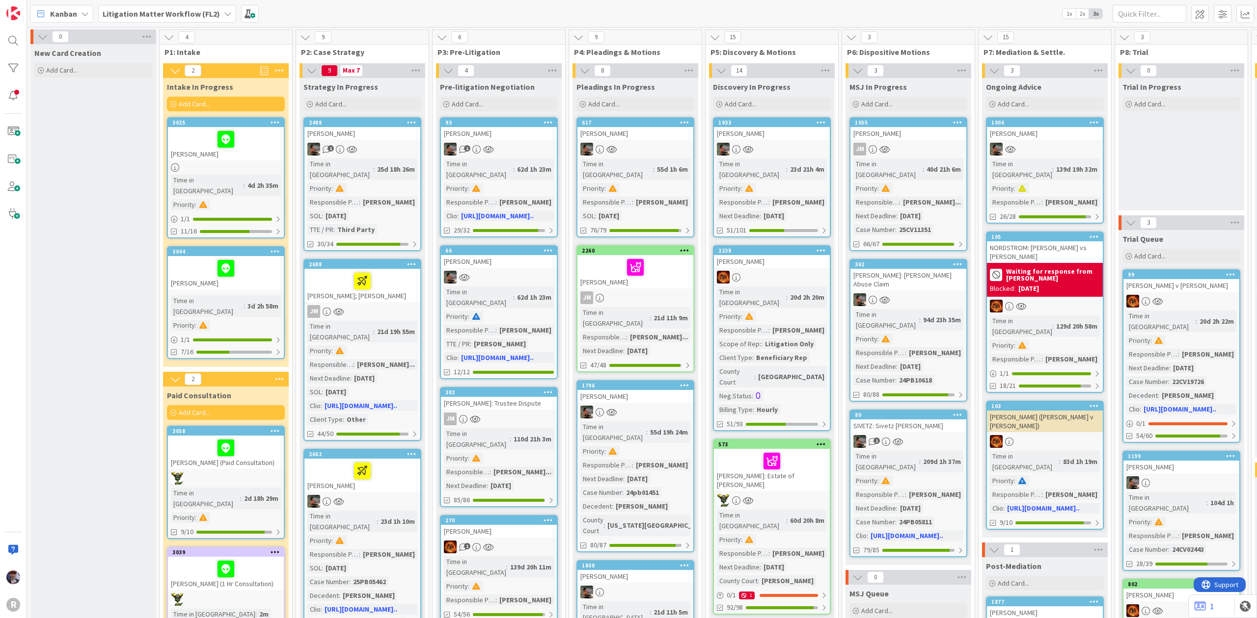
scroll to position [65, 0]
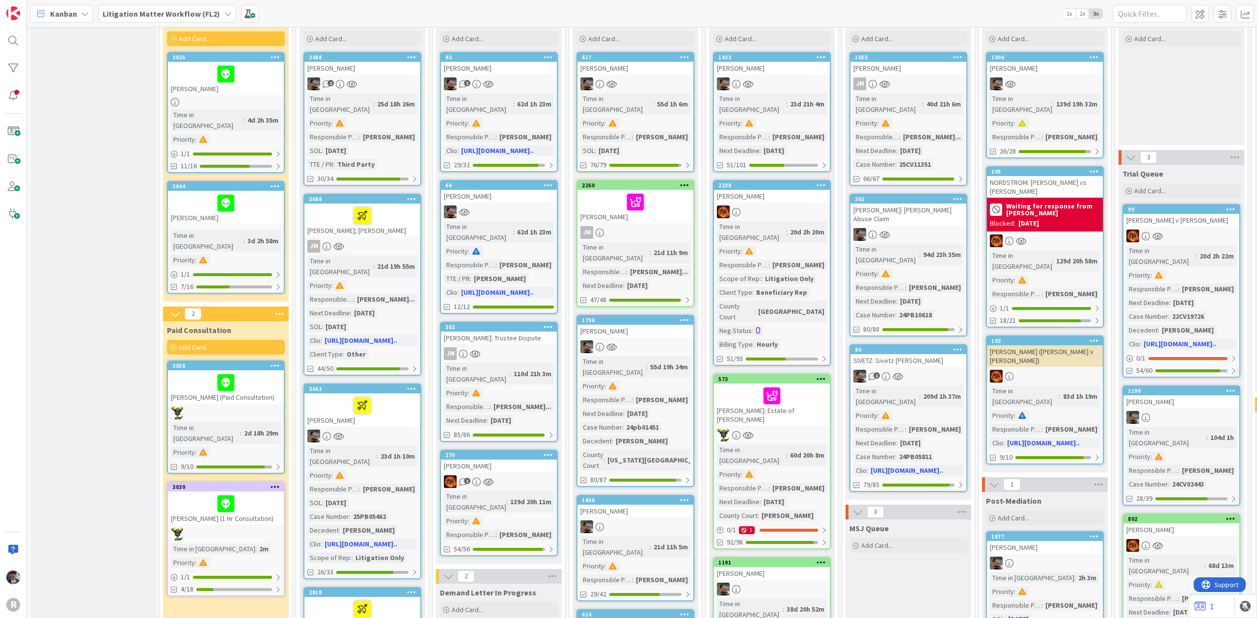
click at [186, 494] on div at bounding box center [226, 504] width 110 height 21
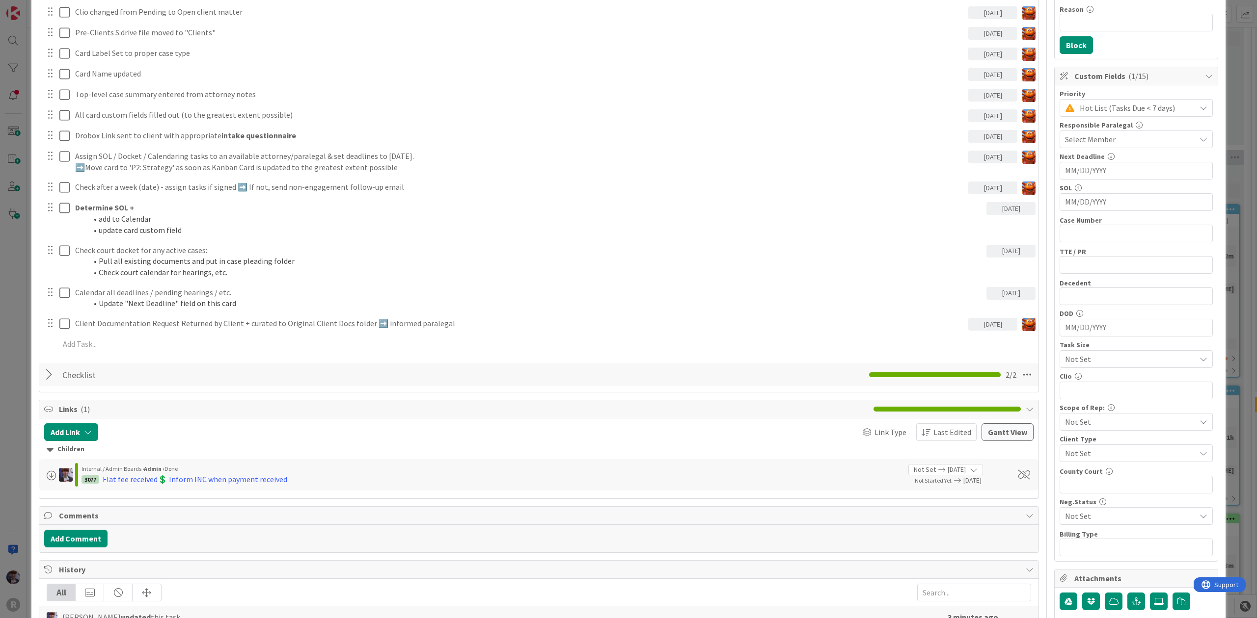
scroll to position [262, 0]
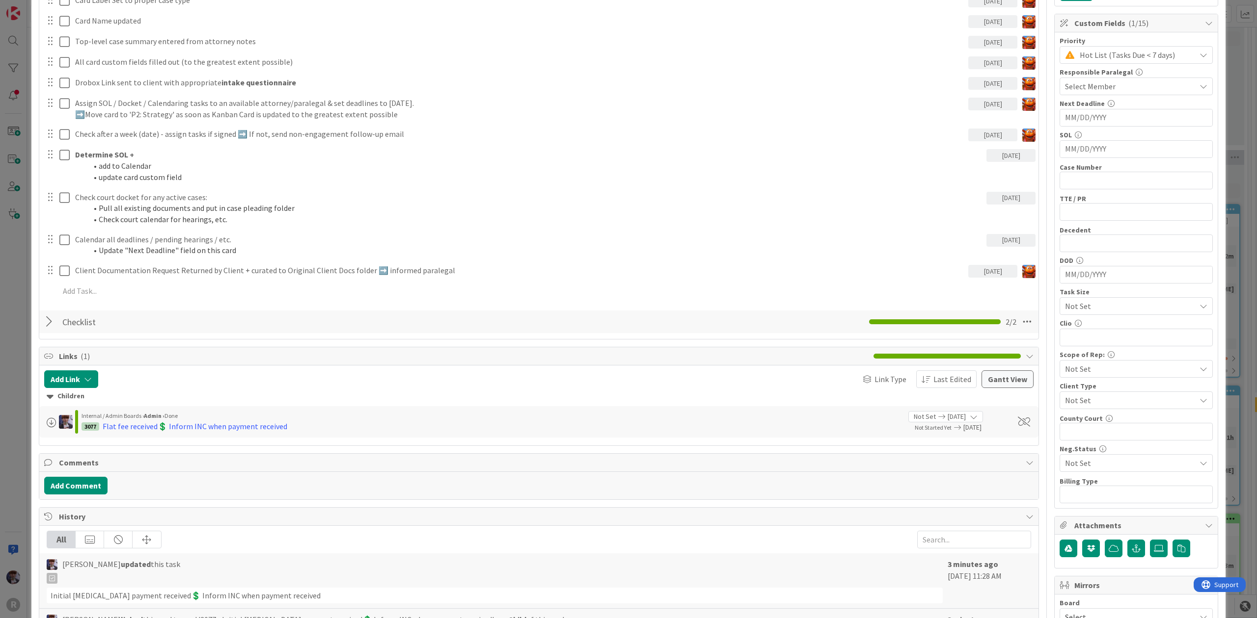
click at [40, 317] on div "Checklist Checklist Name 9 / 64 Checklist 2 / 2" at bounding box center [538, 322] width 999 height 23
click at [44, 322] on div at bounding box center [50, 322] width 13 height 18
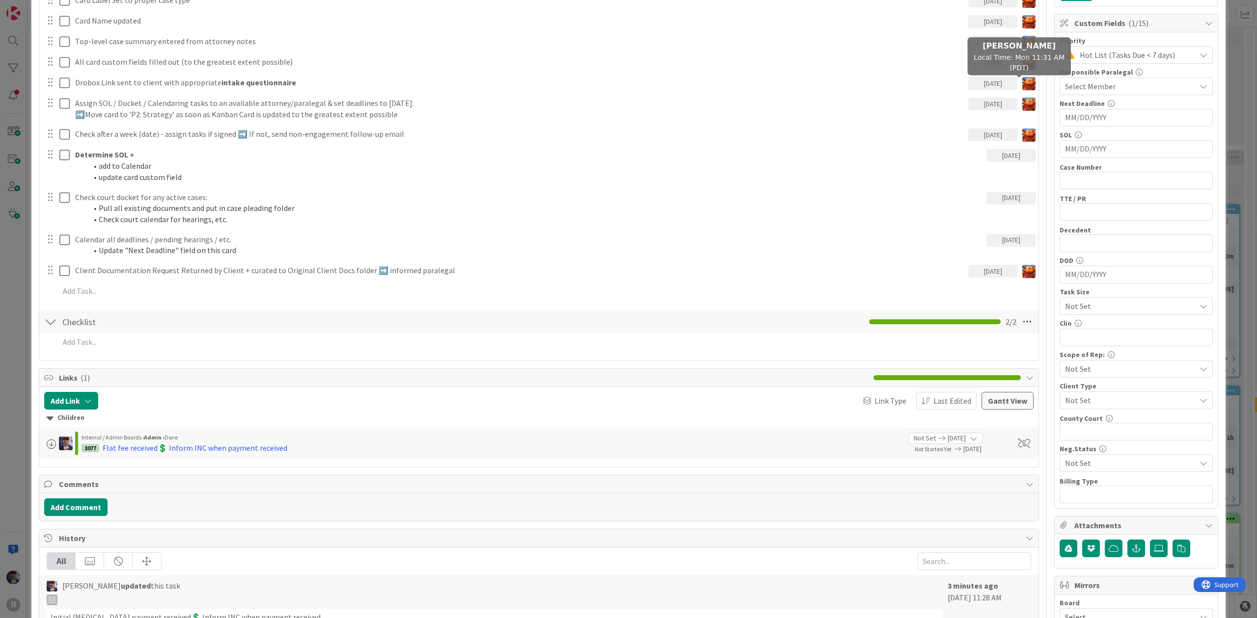
scroll to position [0, 0]
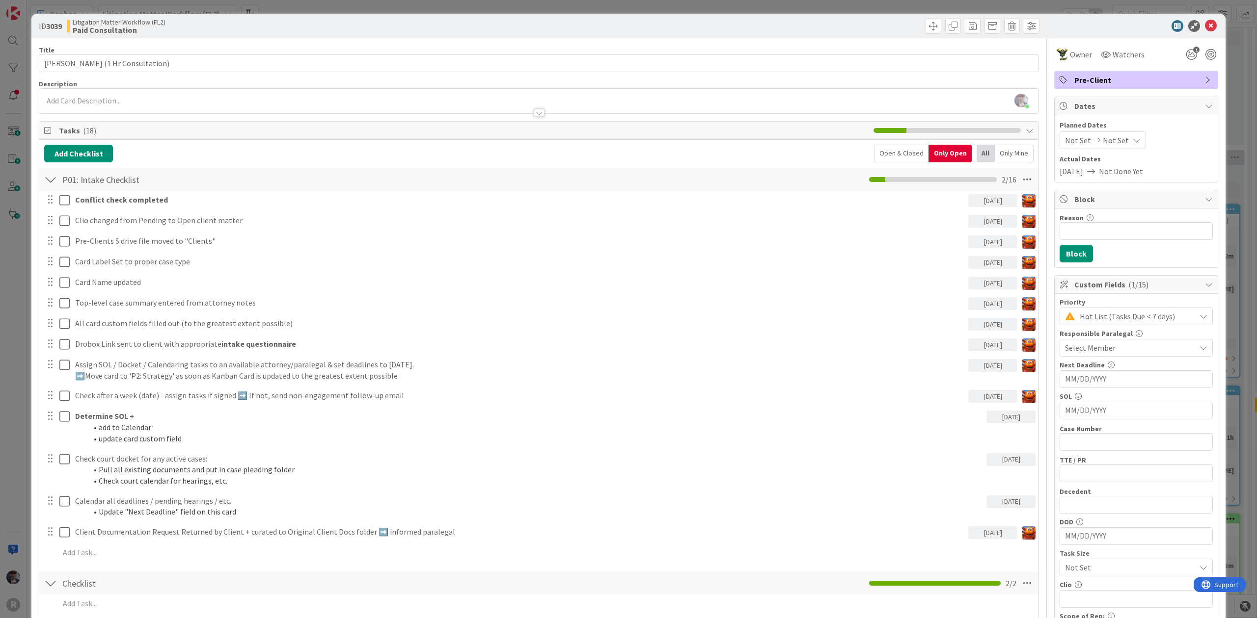
click at [902, 152] on div "Open & Closed" at bounding box center [901, 154] width 54 height 18
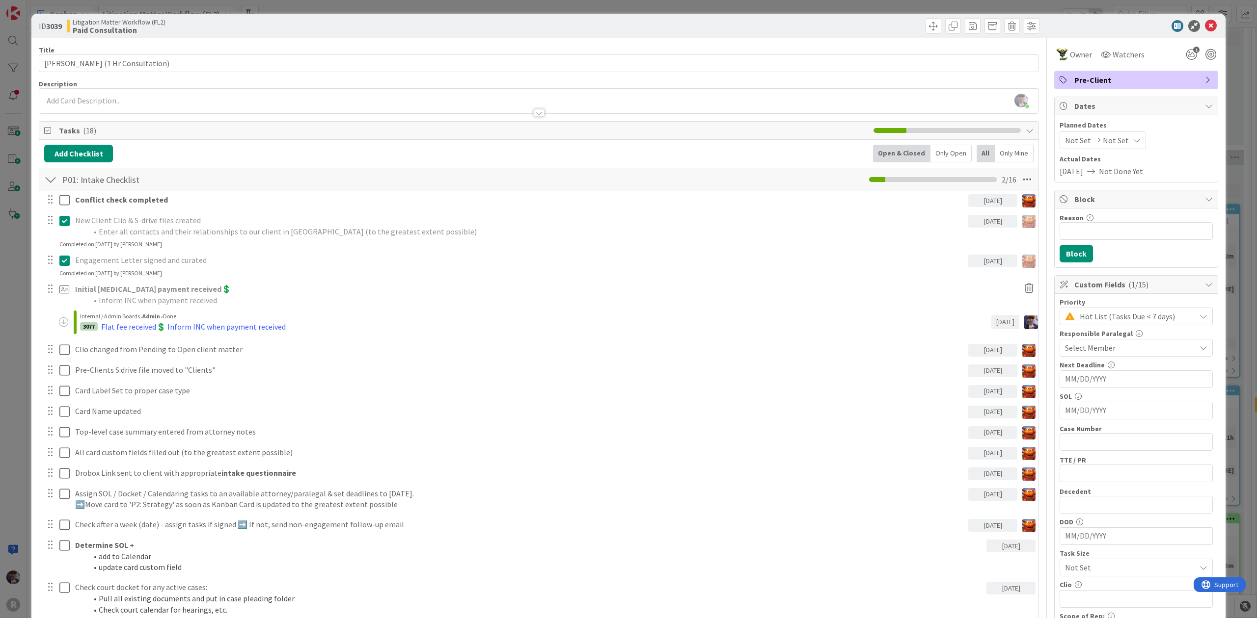
click at [937, 149] on div "Only Open" at bounding box center [950, 154] width 41 height 18
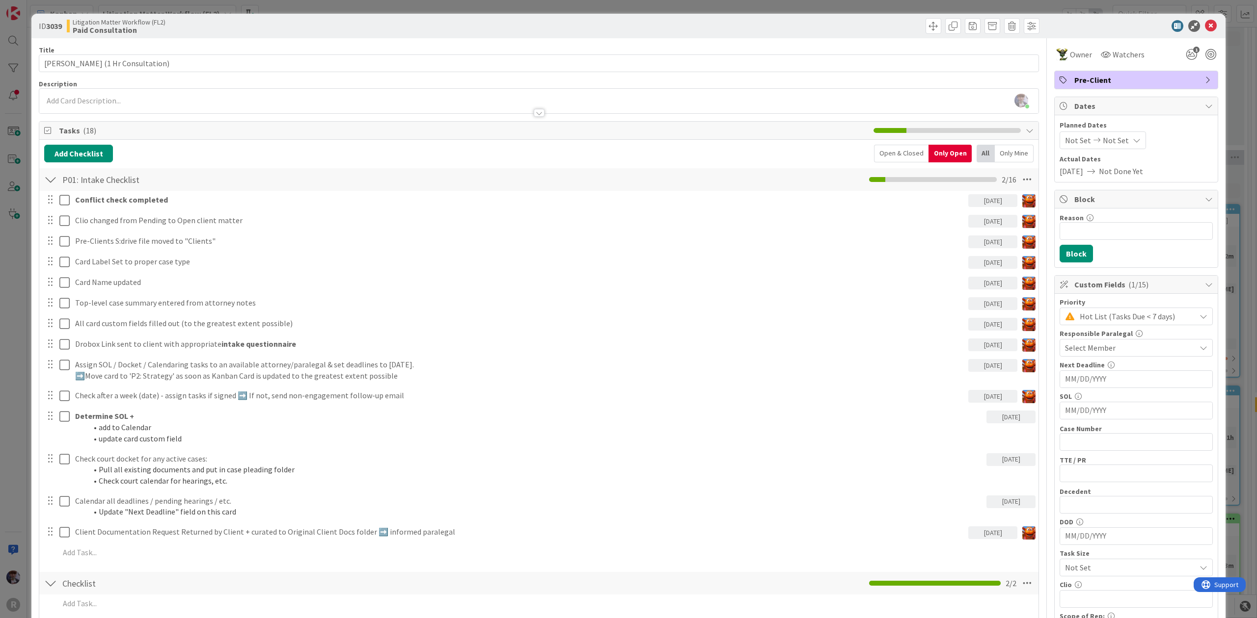
click at [1143, 325] on div "Hot List (Tasks Due < 7 days)" at bounding box center [1135, 317] width 153 height 18
click at [1158, 263] on div "Reason 0 / 256 Block" at bounding box center [1135, 238] width 163 height 59
click at [1121, 51] on span "Watchers" at bounding box center [1128, 55] width 32 height 12
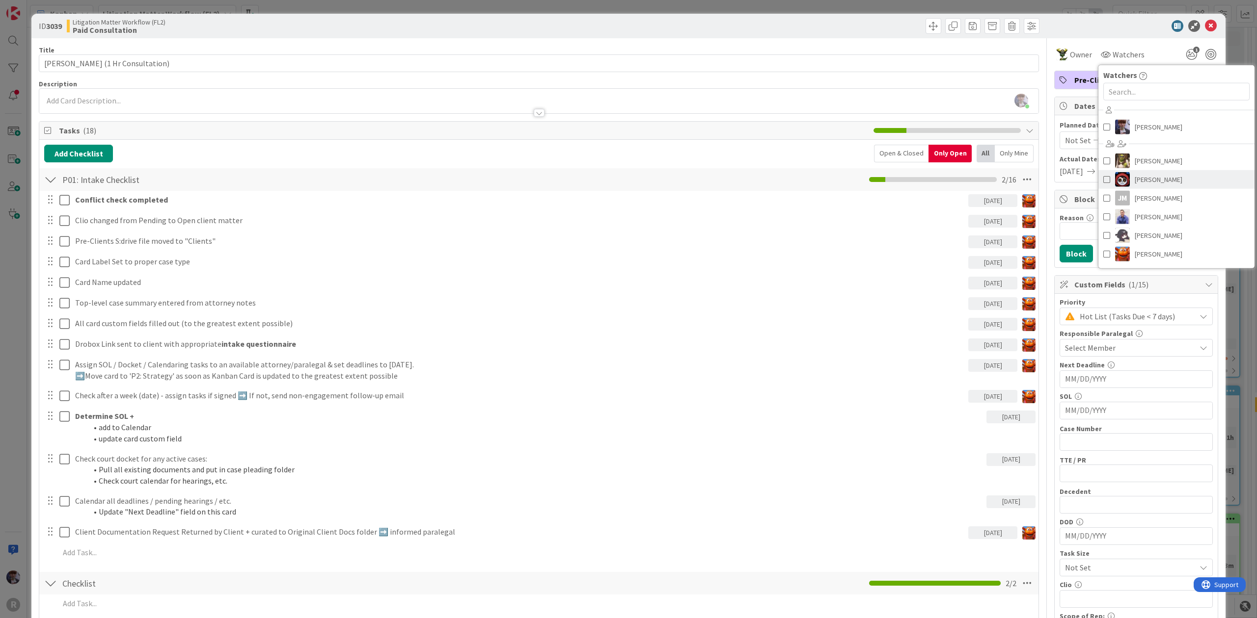
click at [1103, 181] on span at bounding box center [1106, 179] width 7 height 15
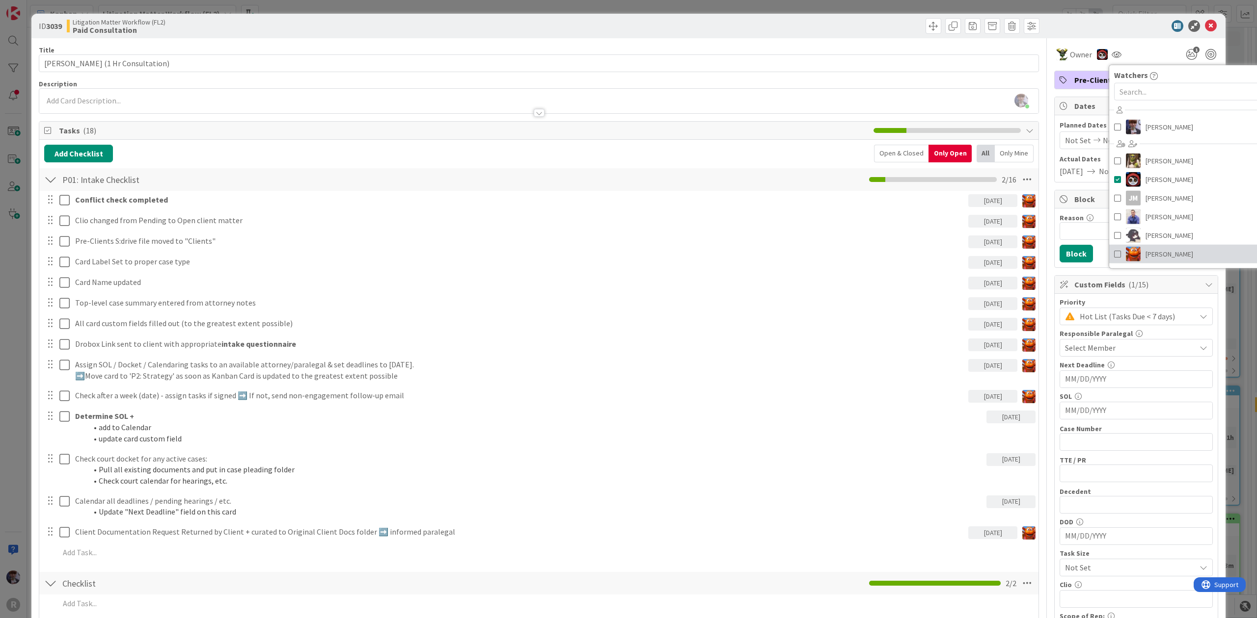
click at [1114, 251] on span at bounding box center [1117, 254] width 7 height 15
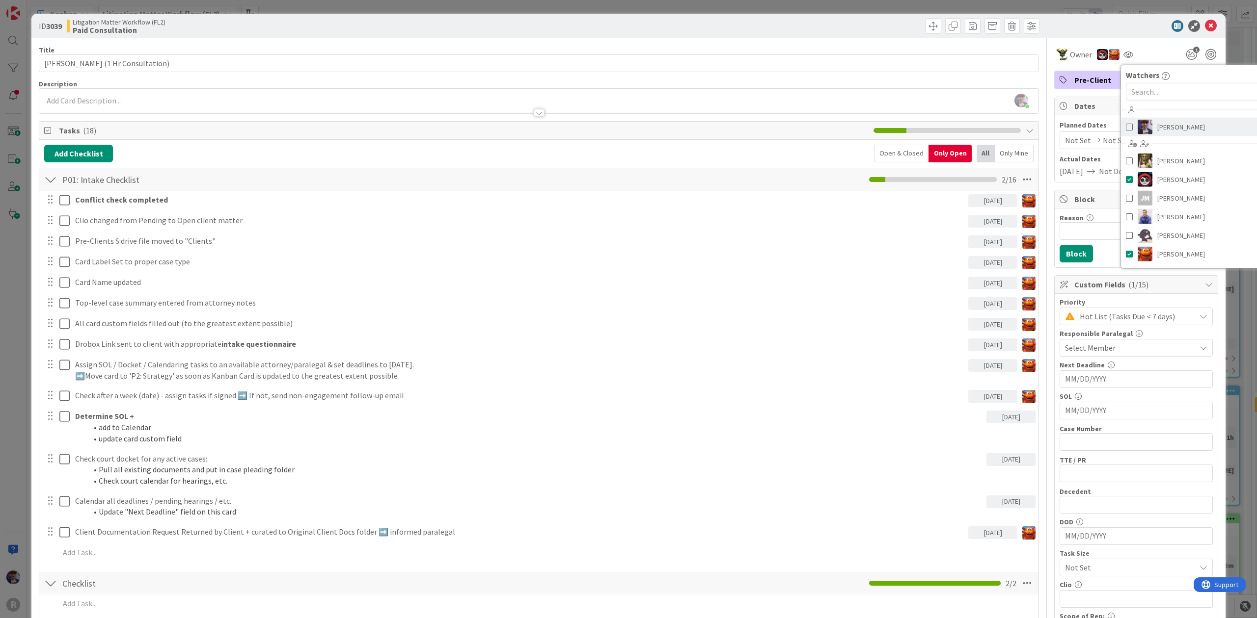
click at [1125, 128] on span at bounding box center [1128, 127] width 7 height 15
click at [1222, 48] on div "ID 3039 Litigation Matter Workflow (FL2) Paid Consultation Title 36 / 128 NYHUS…" at bounding box center [628, 309] width 1257 height 618
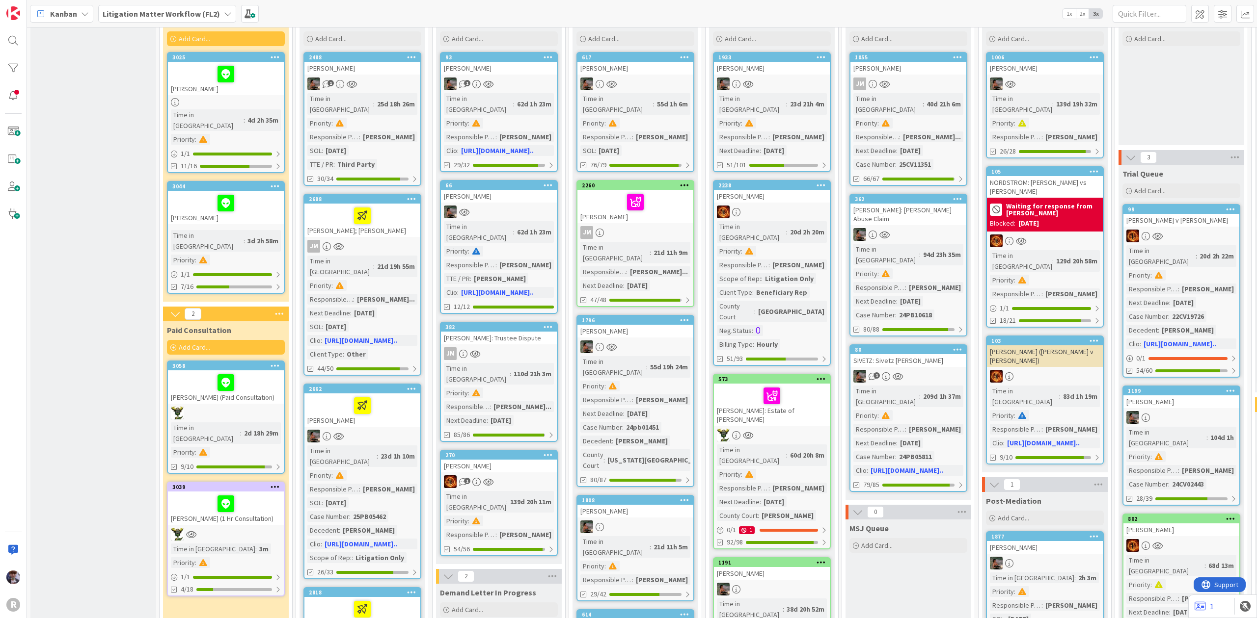
click at [256, 373] on div at bounding box center [226, 383] width 110 height 21
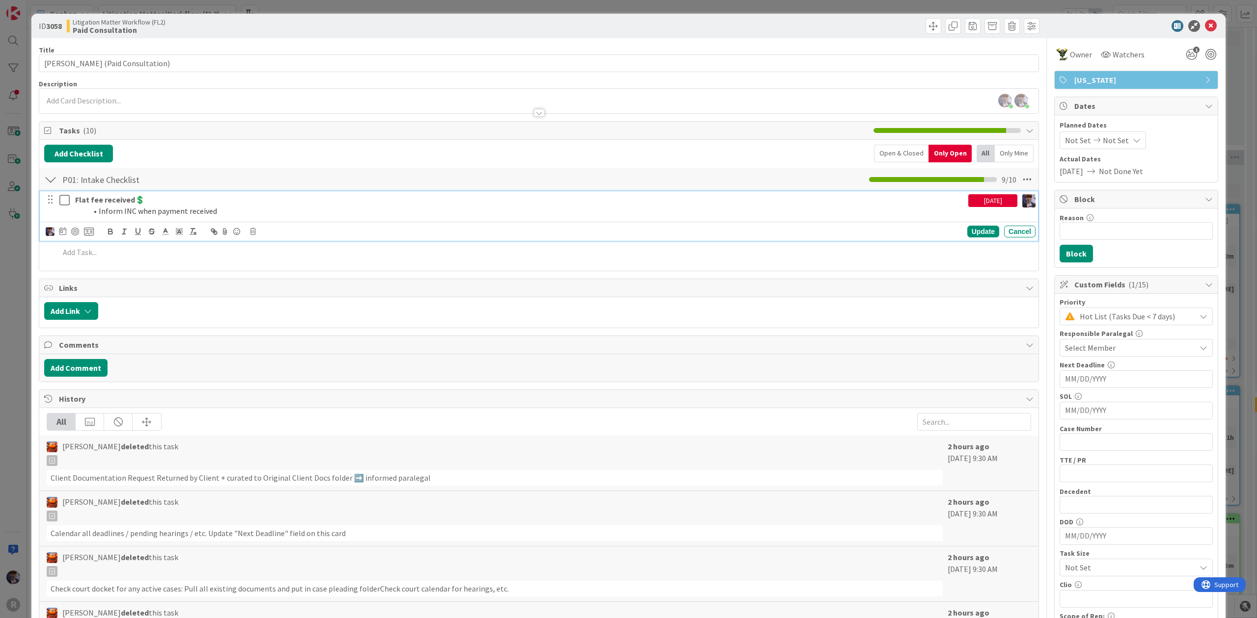
click at [178, 209] on li "Inform INC when payment received" at bounding box center [525, 211] width 877 height 11
click at [59, 233] on icon at bounding box center [62, 231] width 7 height 8
click at [120, 375] on td "30" at bounding box center [118, 370] width 19 height 19
type input "09/30/2025"
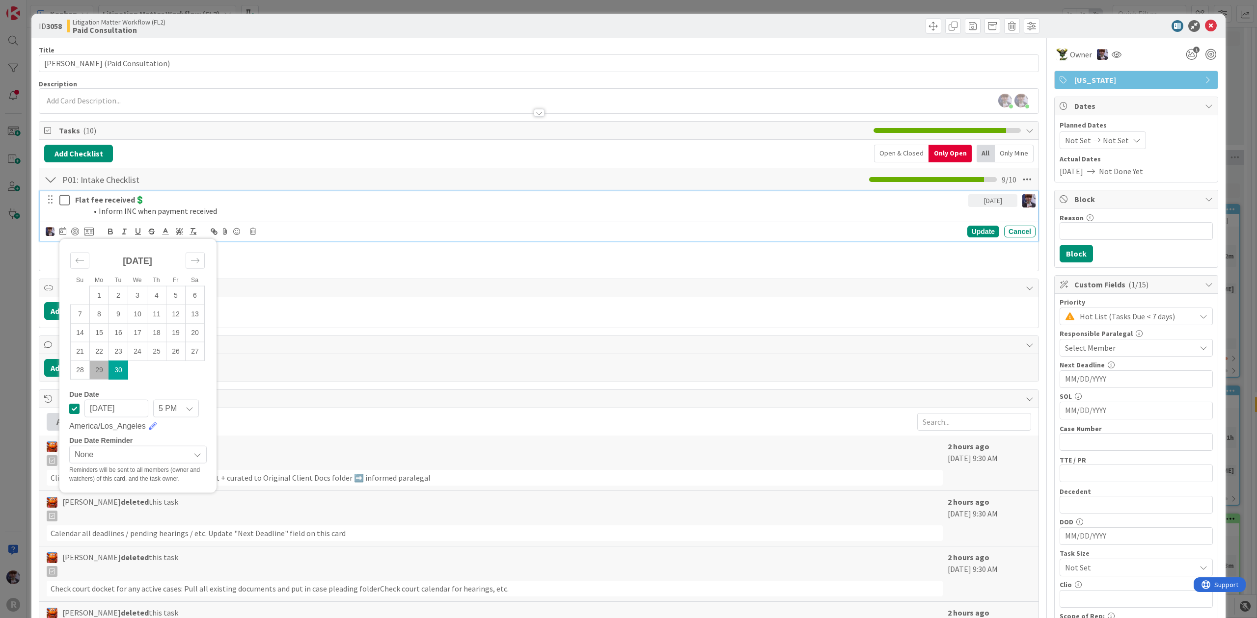
click at [957, 226] on div "Su Mo Tu We Th Fr Sa August 2025 1 2 3 4 5 6 7 8 9 10 11 12 13 14 15 16 17 18 1…" at bounding box center [539, 231] width 998 height 19
click at [975, 237] on div "Update" at bounding box center [983, 232] width 32 height 12
click at [144, 200] on p "Flat fee received💲" at bounding box center [519, 199] width 889 height 11
click at [92, 232] on icon at bounding box center [89, 231] width 10 height 9
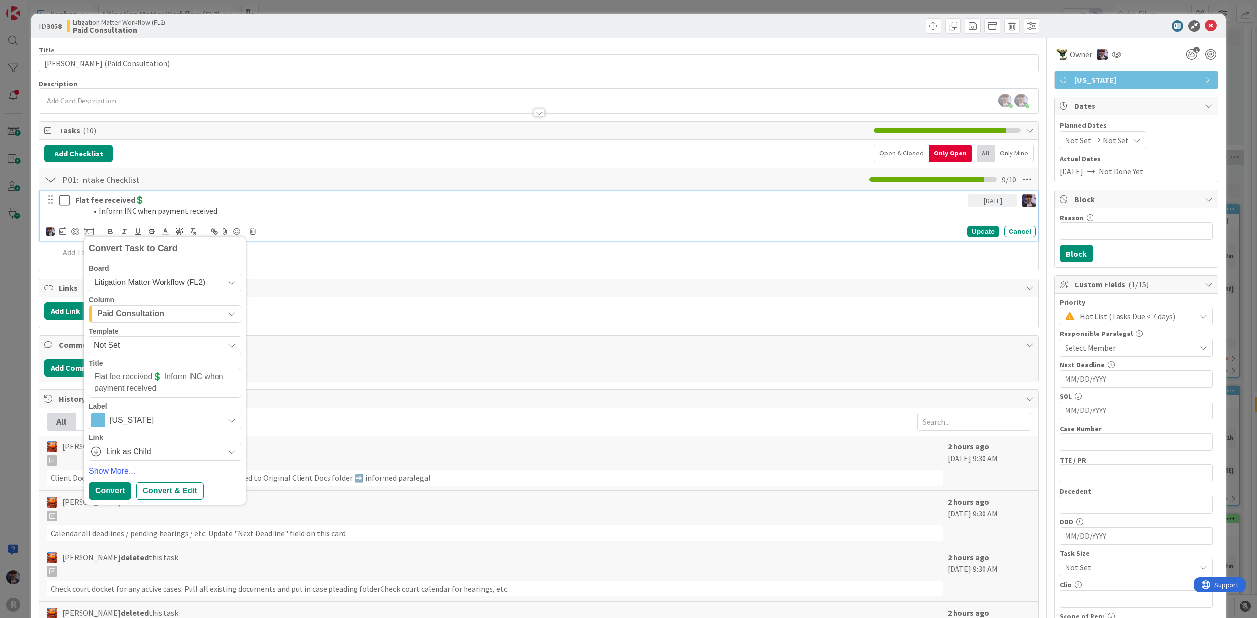
click at [155, 319] on span "Paid Consultation" at bounding box center [130, 314] width 67 height 13
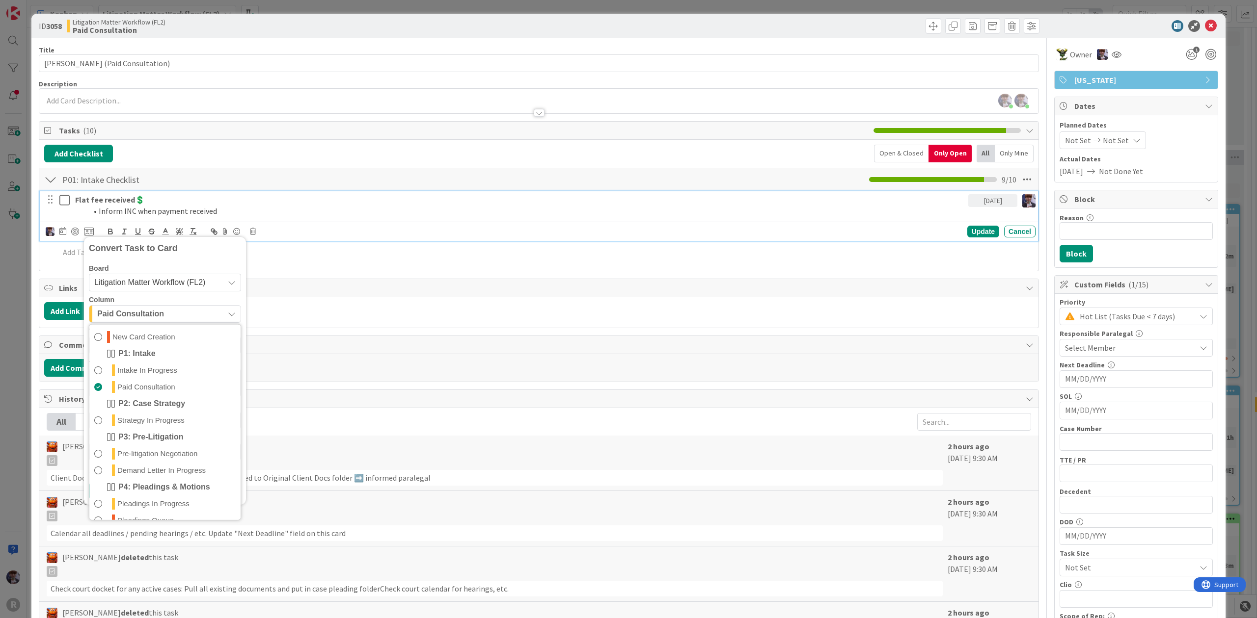
click at [171, 272] on div "Board" at bounding box center [165, 268] width 152 height 7
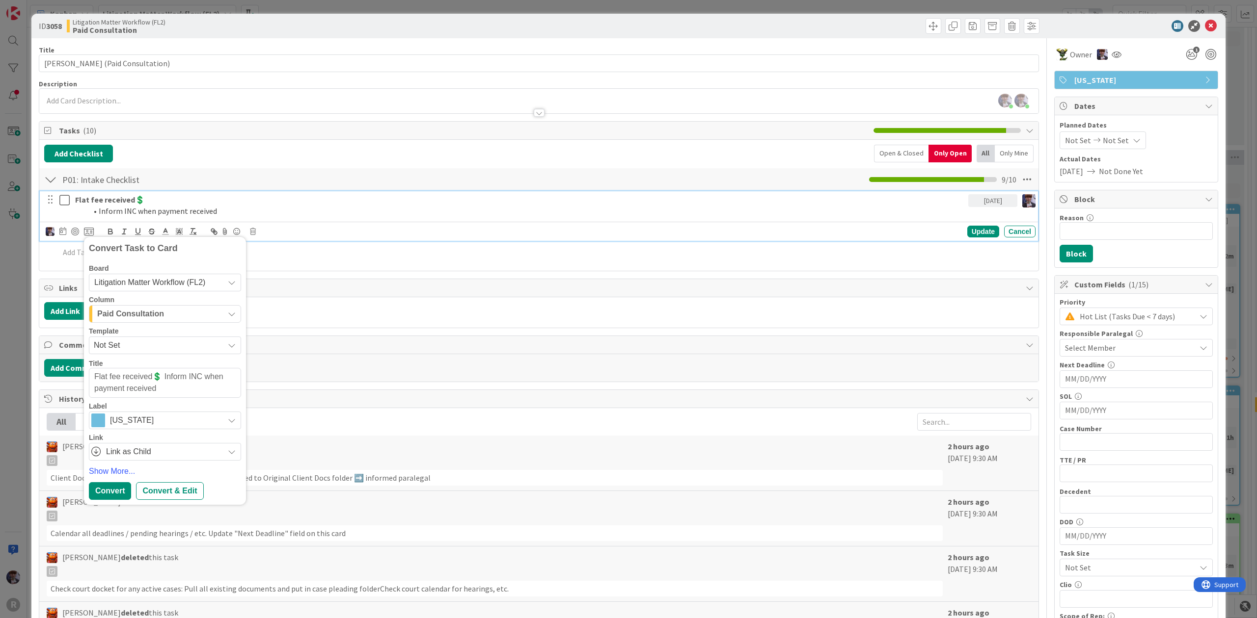
click at [162, 283] on span "Litigation Matter Workflow (FL2)" at bounding box center [149, 282] width 111 height 8
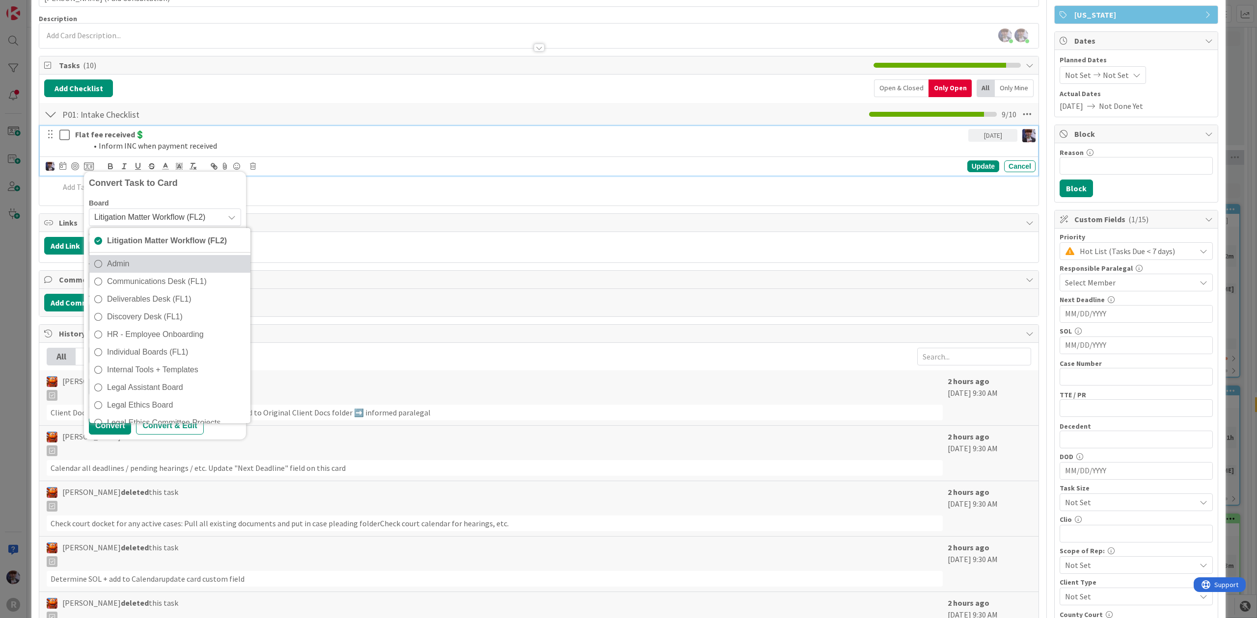
click at [150, 263] on span "Admin" at bounding box center [176, 264] width 138 height 15
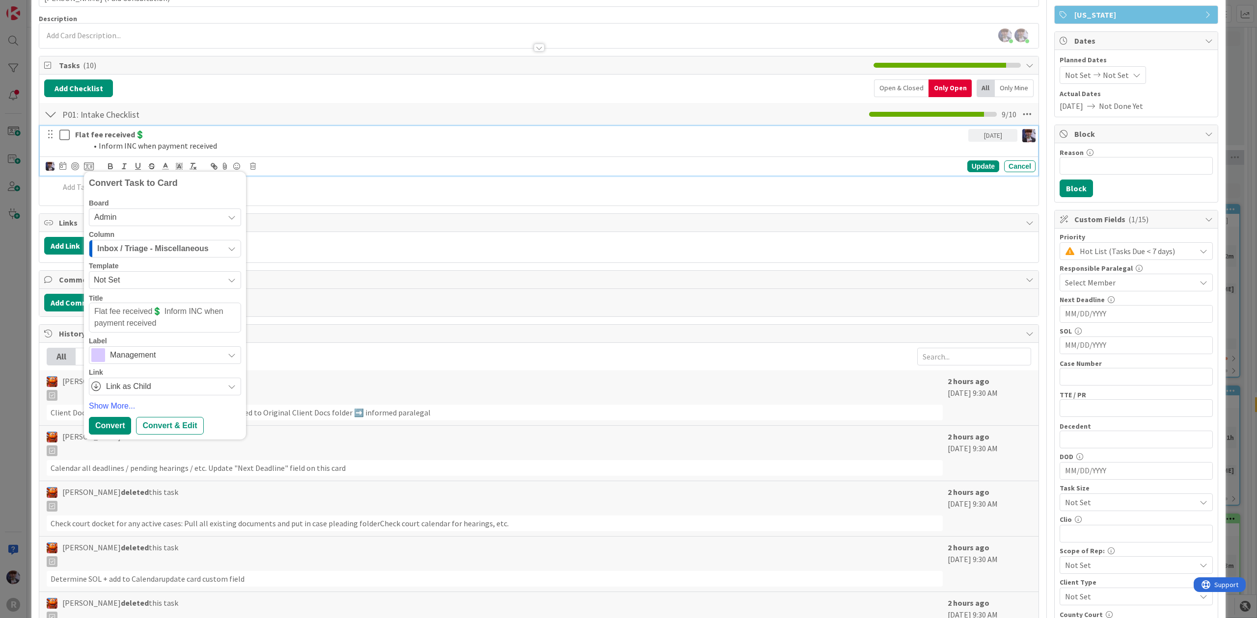
click at [153, 250] on span "Inbox / Triage - Miscellaneous" at bounding box center [152, 248] width 111 height 13
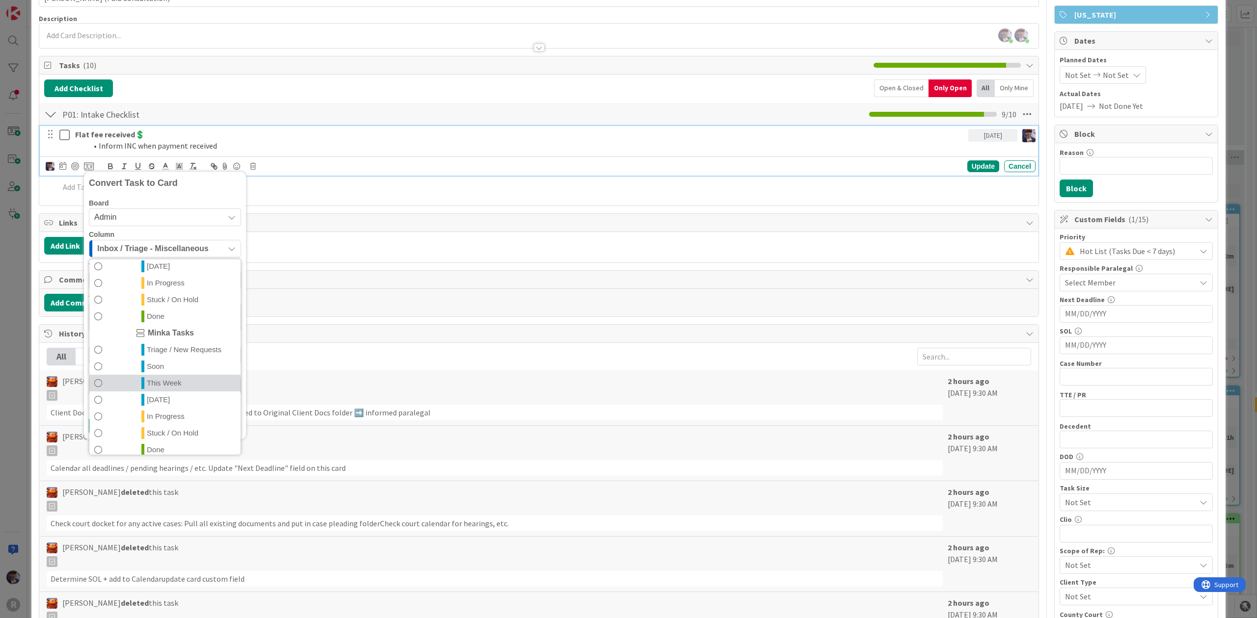
scroll to position [230, 0]
click at [174, 414] on span "In Progress" at bounding box center [166, 409] width 38 height 12
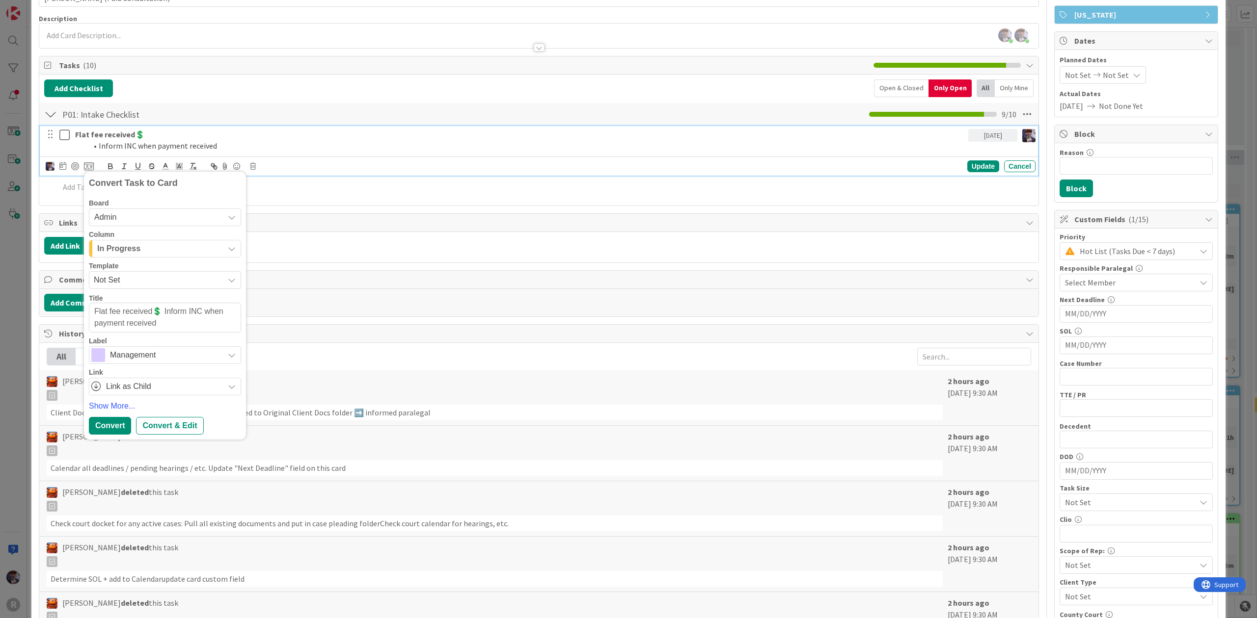
click at [142, 358] on span "Management" at bounding box center [164, 355] width 109 height 14
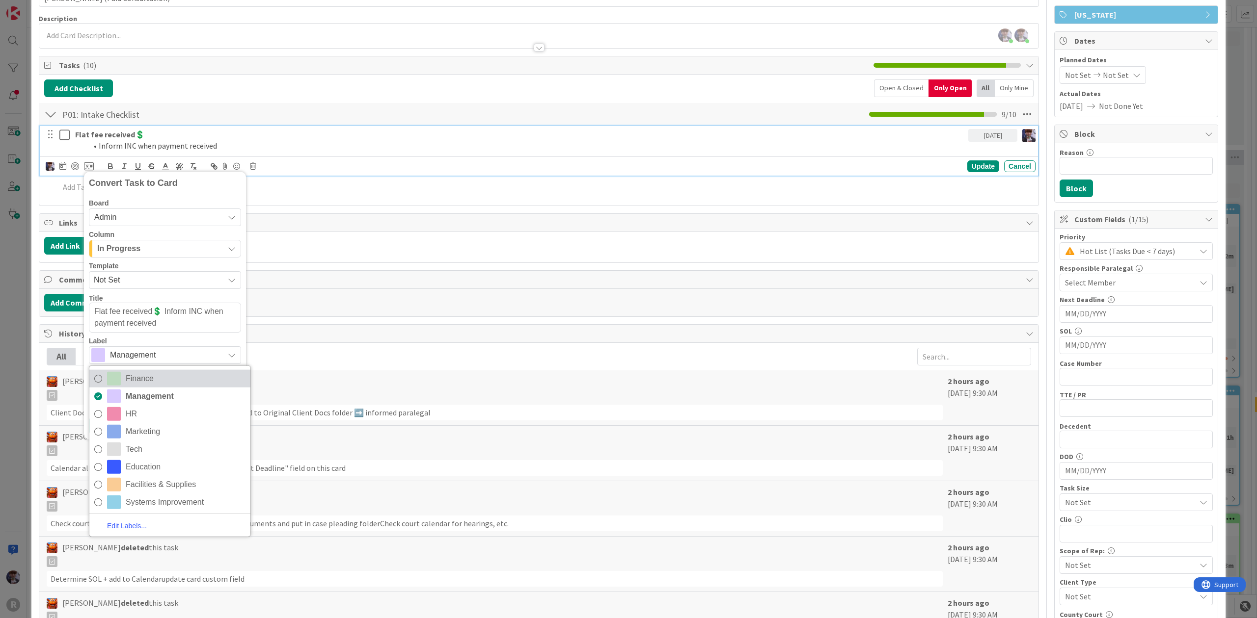
click at [150, 382] on span "Finance" at bounding box center [186, 379] width 120 height 15
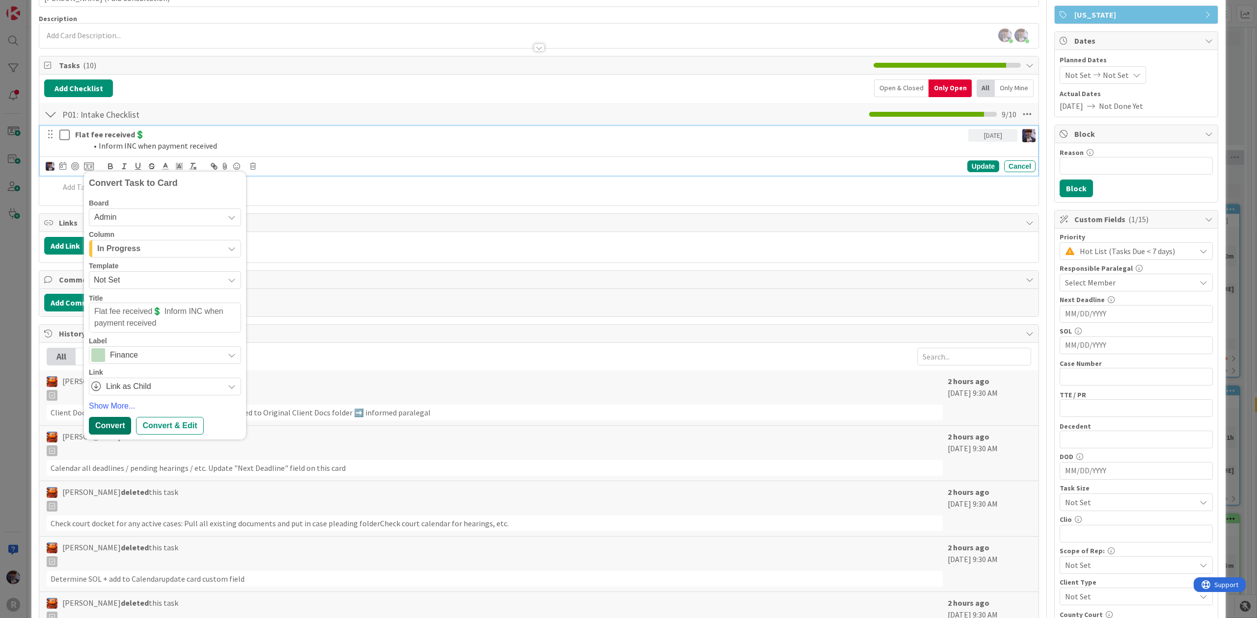
click at [110, 425] on div "Convert" at bounding box center [110, 426] width 42 height 18
type textarea "x"
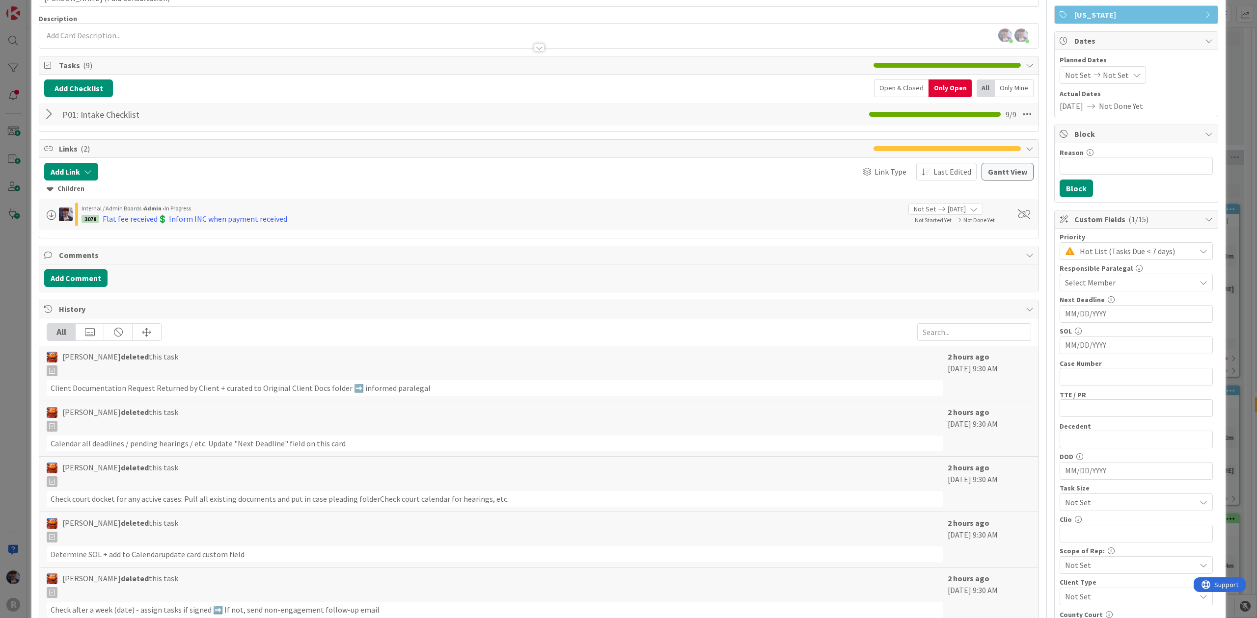
click at [18, 377] on div "ID 3058 Litigation Matter Workflow (FL2) Paid Consultation Title 34 / 128 PAULU…" at bounding box center [628, 309] width 1257 height 618
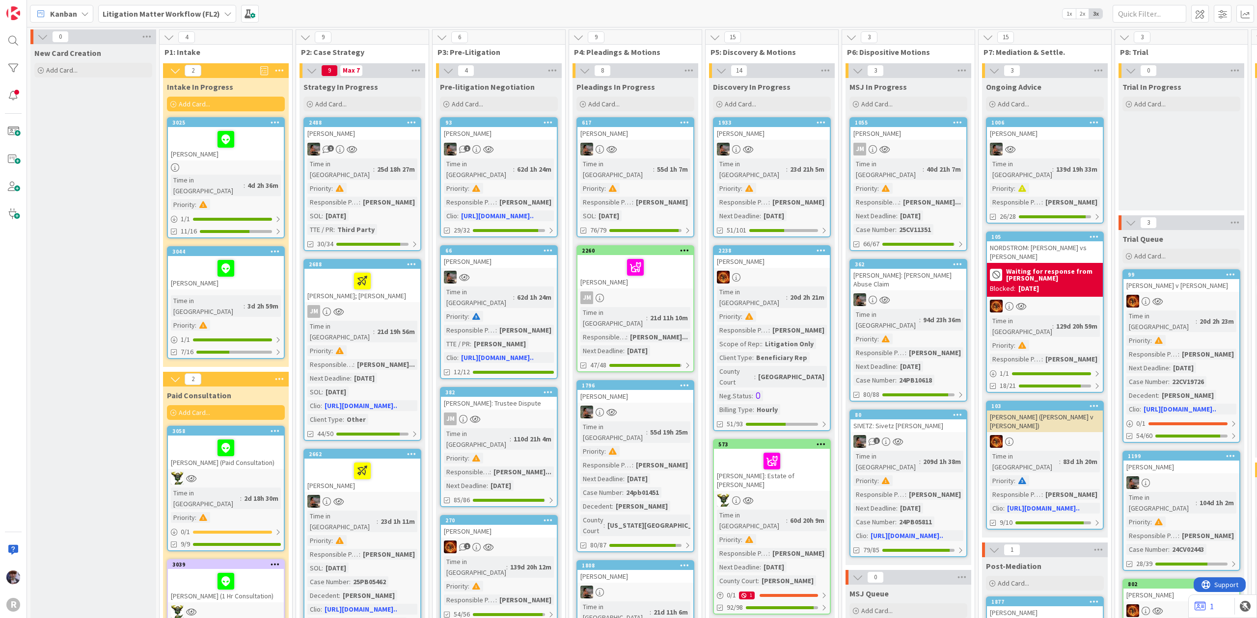
click at [211, 150] on div "[PERSON_NAME]" at bounding box center [226, 143] width 116 height 33
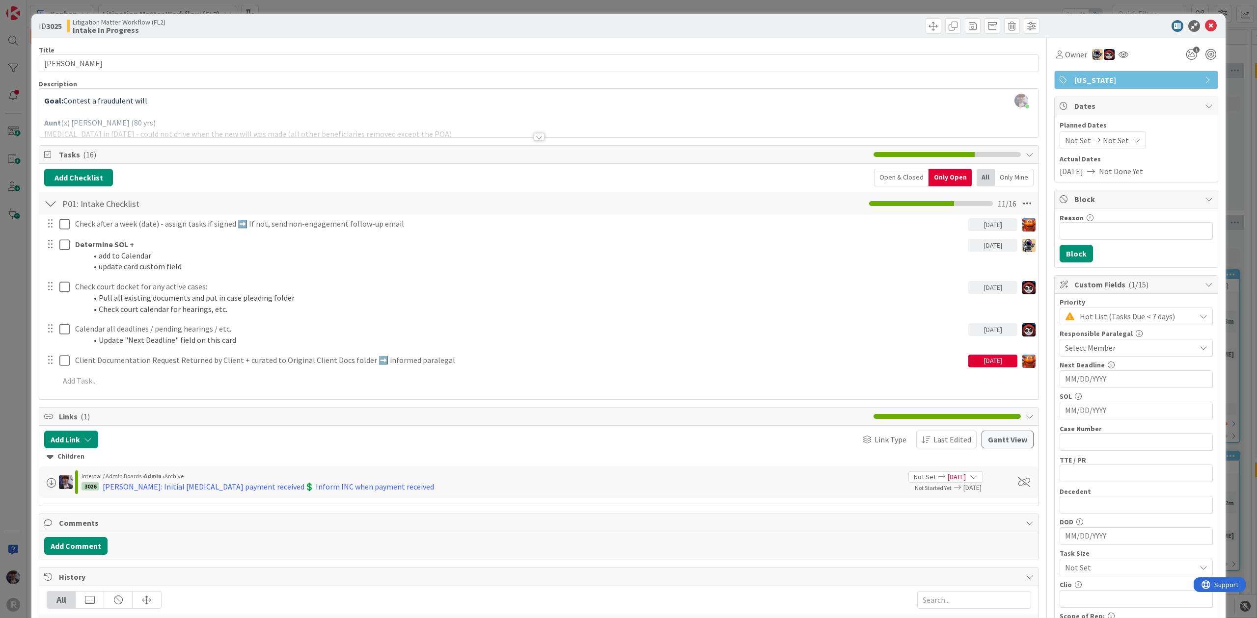
click at [18, 344] on div "ID 3025 Litigation Matter Workflow (FL2) Intake In Progress Title 14 / 128 Phil…" at bounding box center [628, 309] width 1257 height 618
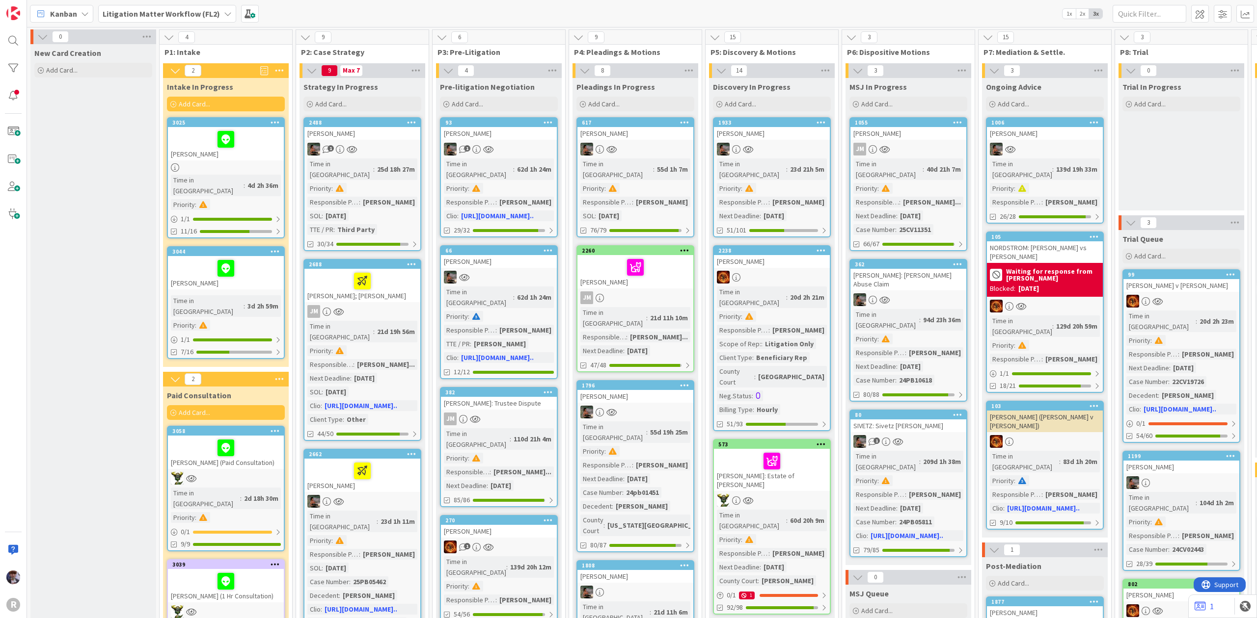
click at [252, 264] on div at bounding box center [226, 268] width 110 height 21
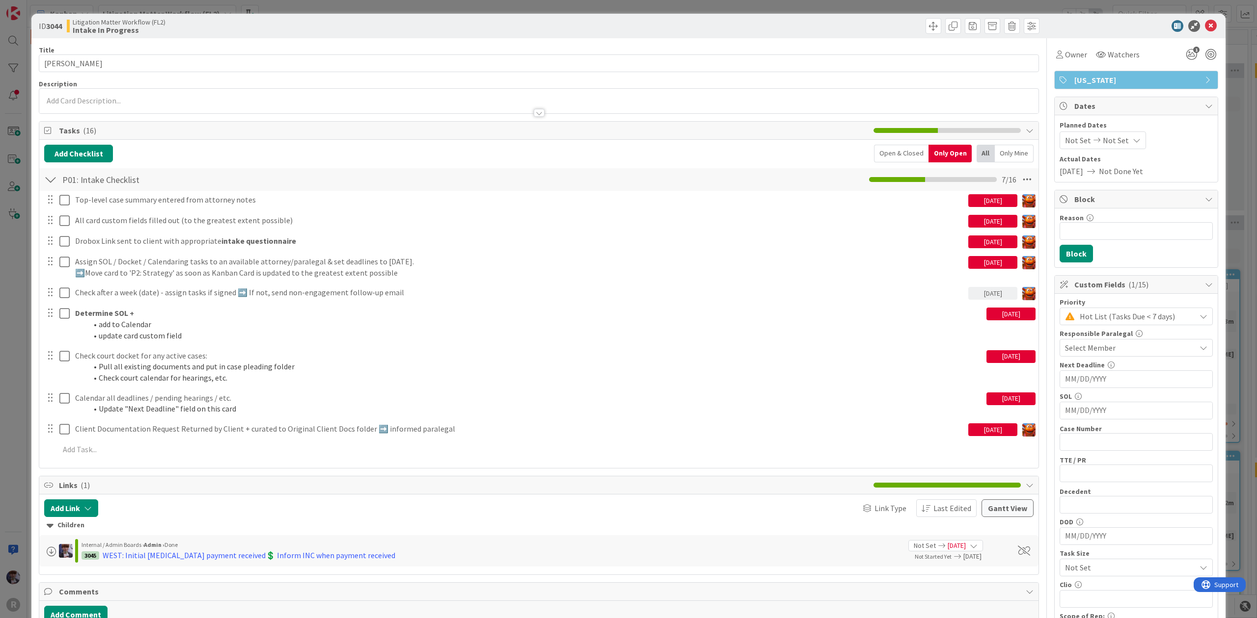
click at [14, 301] on div "ID 3044 Litigation Matter Workflow (FL2) Intake In Progress Title 13 / 128 WEST…" at bounding box center [628, 309] width 1257 height 618
